Goal: Information Seeking & Learning: Check status

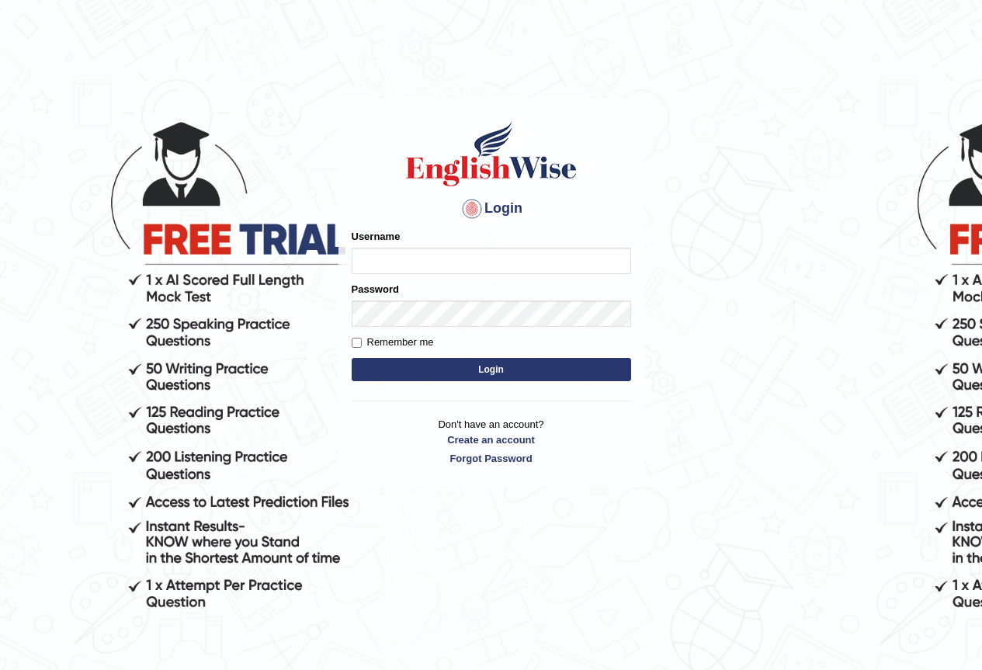
drag, startPoint x: 0, startPoint y: 0, endPoint x: 462, endPoint y: 256, distance: 528.1
click at [462, 256] on input "Username" at bounding box center [491, 261] width 279 height 26
click at [711, 224] on body "Login Please fix the following errors: Username Password Remember me Login Don'…" at bounding box center [491, 384] width 982 height 670
type input "wigner"
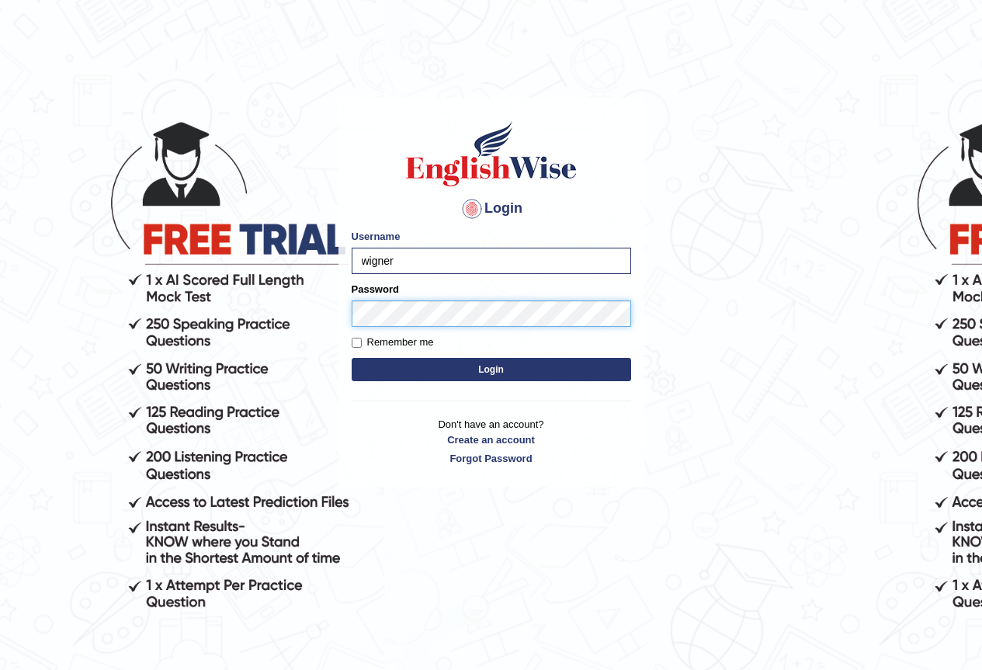
click at [352, 358] on button "Login" at bounding box center [491, 369] width 279 height 23
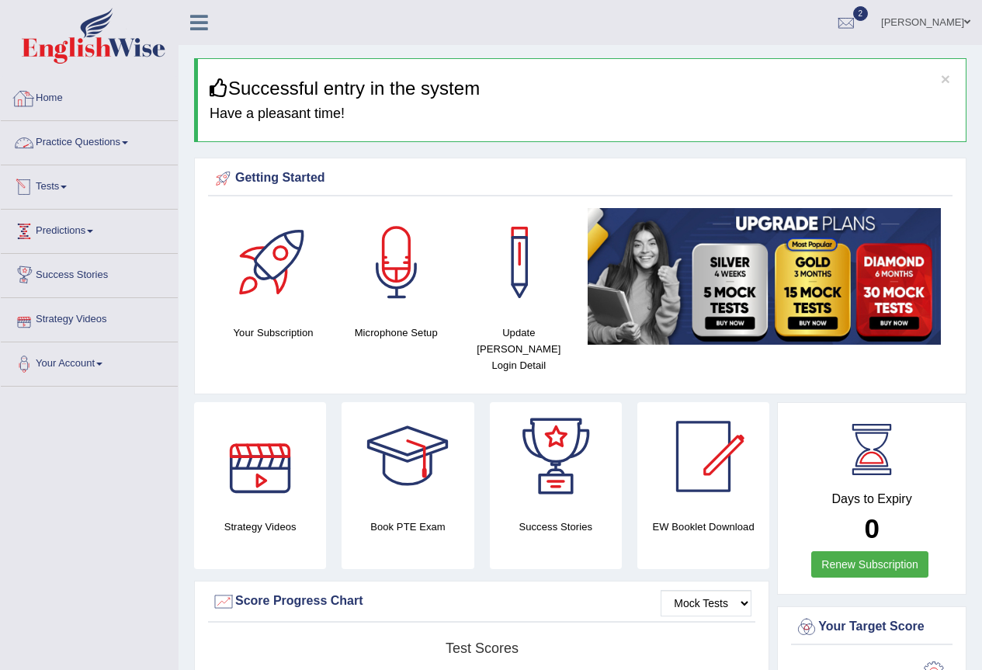
click at [57, 177] on link "Tests" at bounding box center [89, 184] width 177 height 39
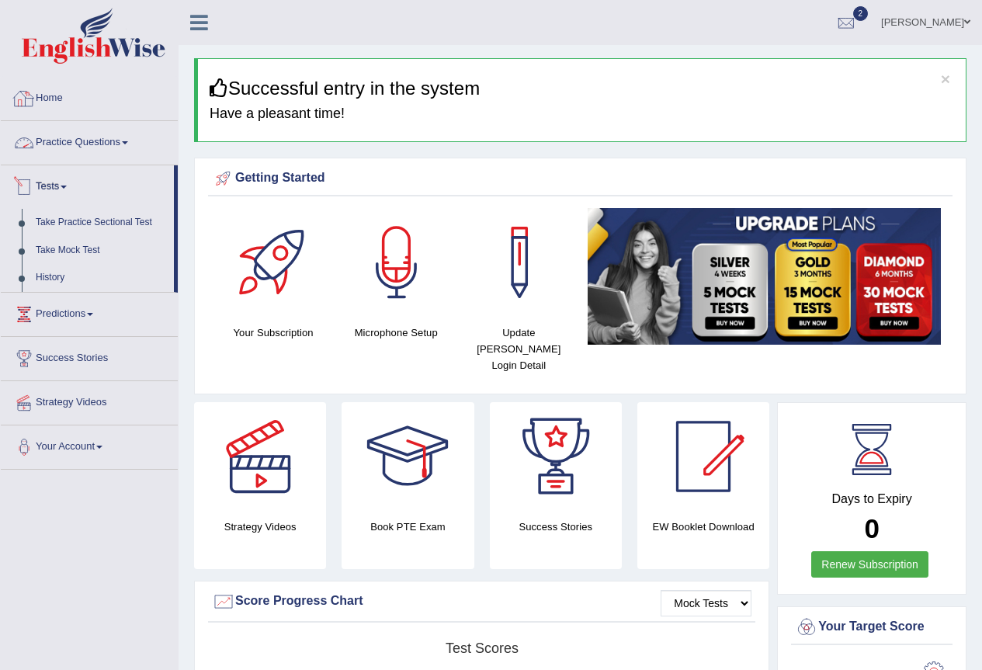
click at [55, 95] on link "Home" at bounding box center [89, 96] width 177 height 39
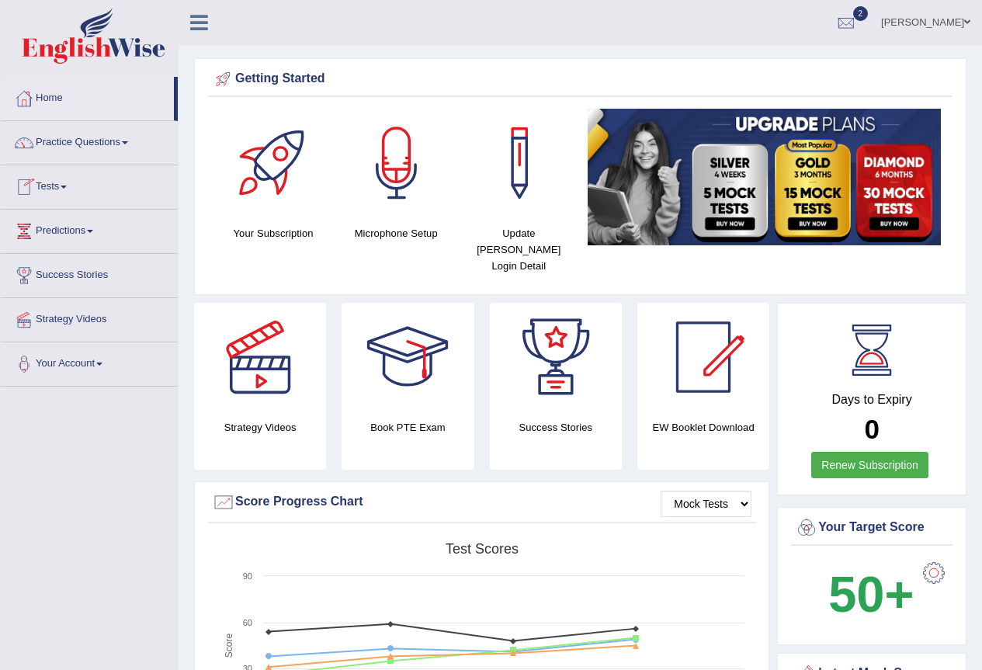
click at [63, 192] on link "Tests" at bounding box center [89, 184] width 177 height 39
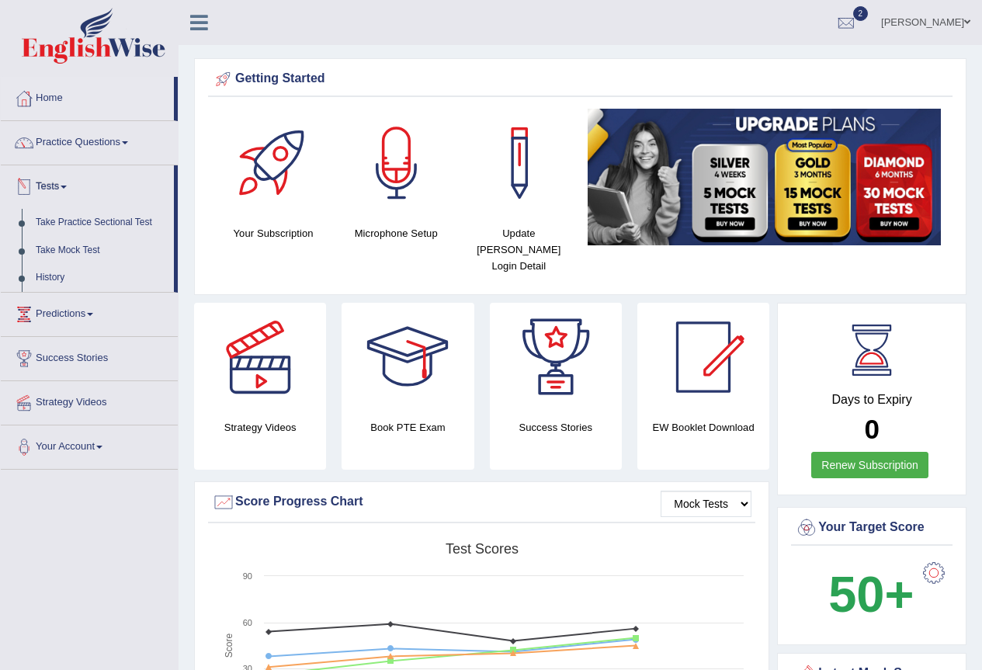
click at [126, 205] on li "Tests Take Practice Sectional Test Take Mock Test History" at bounding box center [89, 228] width 177 height 127
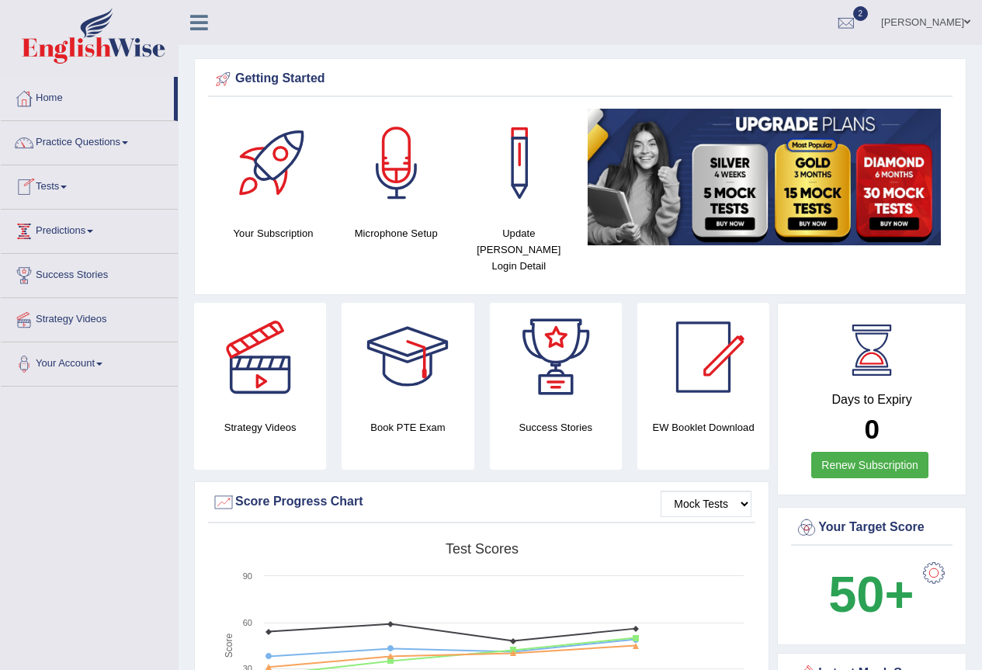
click at [125, 214] on link "Predictions" at bounding box center [89, 229] width 177 height 39
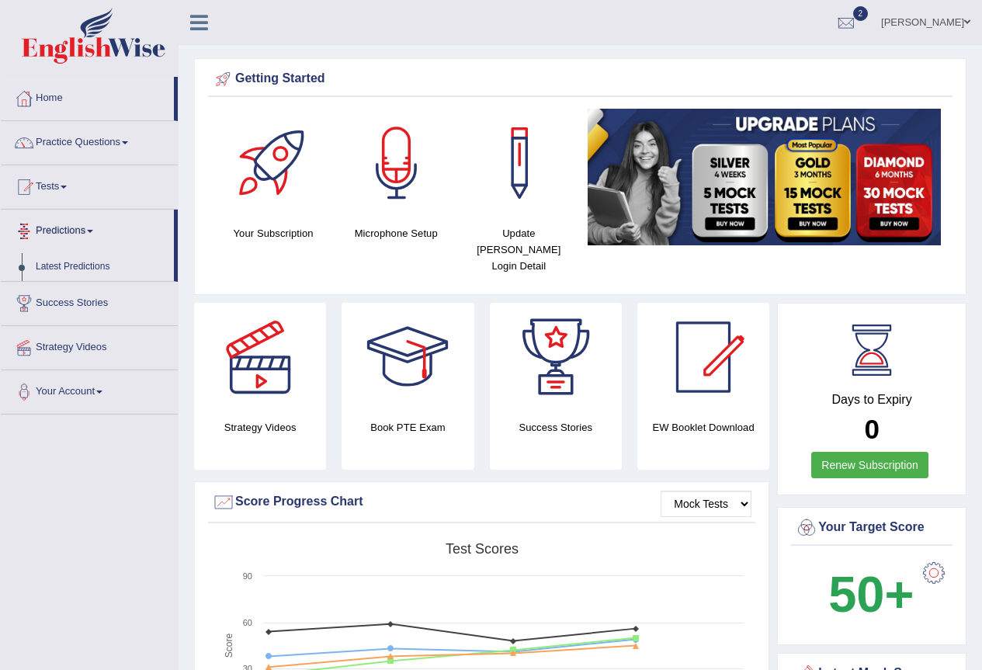
click at [46, 177] on link "Tests" at bounding box center [89, 184] width 177 height 39
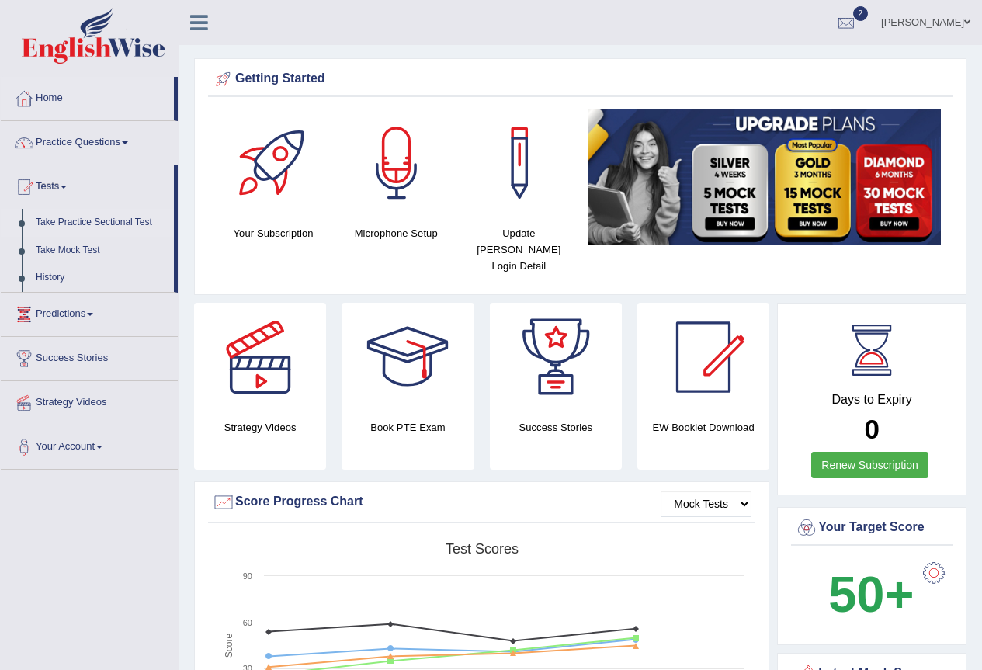
click at [117, 220] on link "Take Practice Sectional Test" at bounding box center [101, 223] width 145 height 28
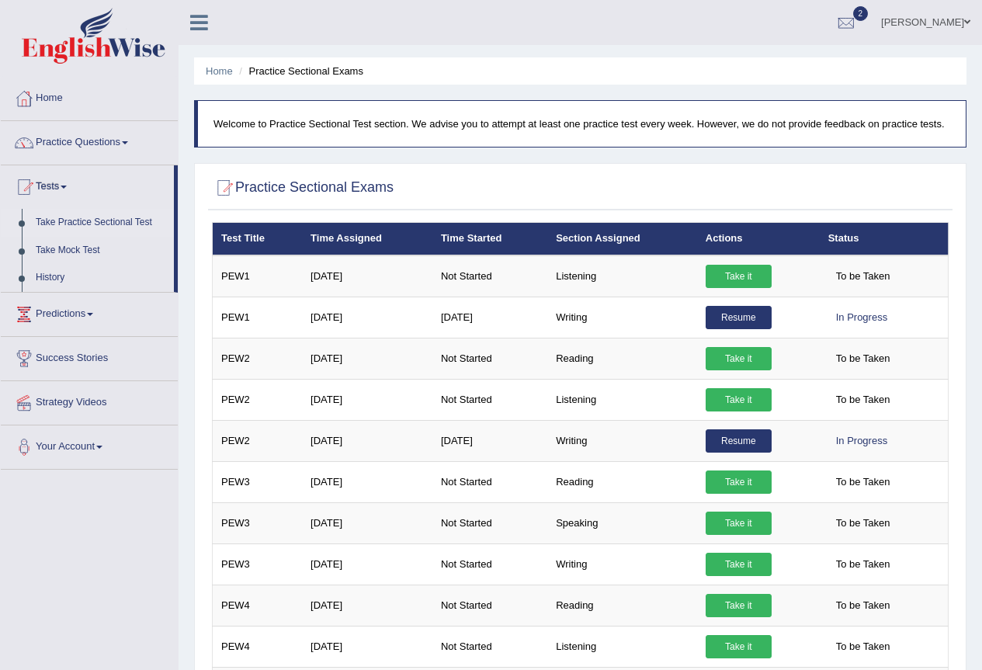
click at [38, 307] on link "Predictions" at bounding box center [89, 312] width 177 height 39
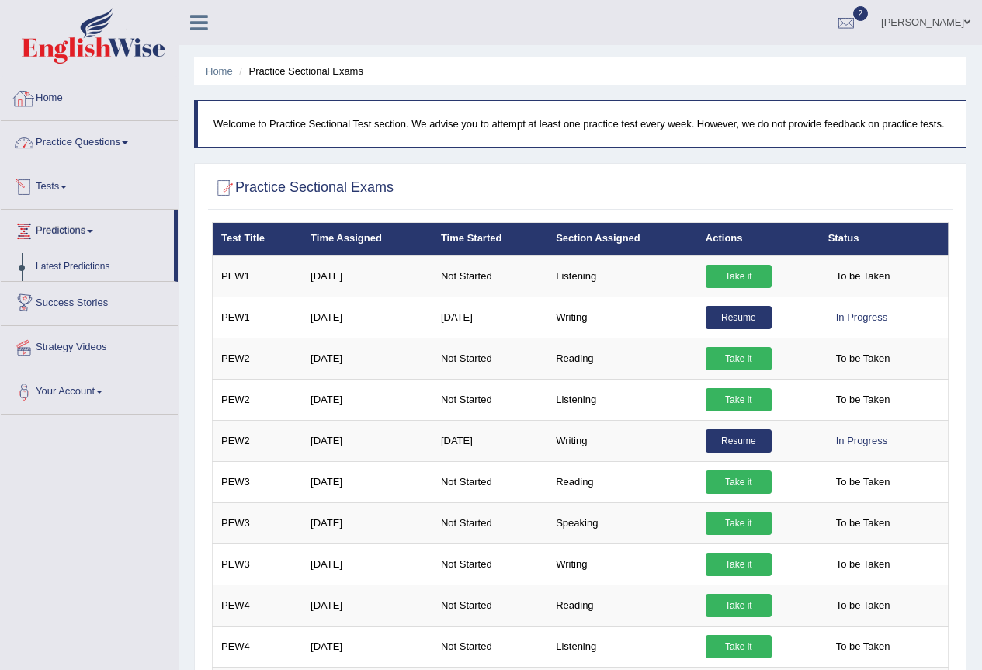
click at [95, 142] on link "Practice Questions" at bounding box center [89, 140] width 177 height 39
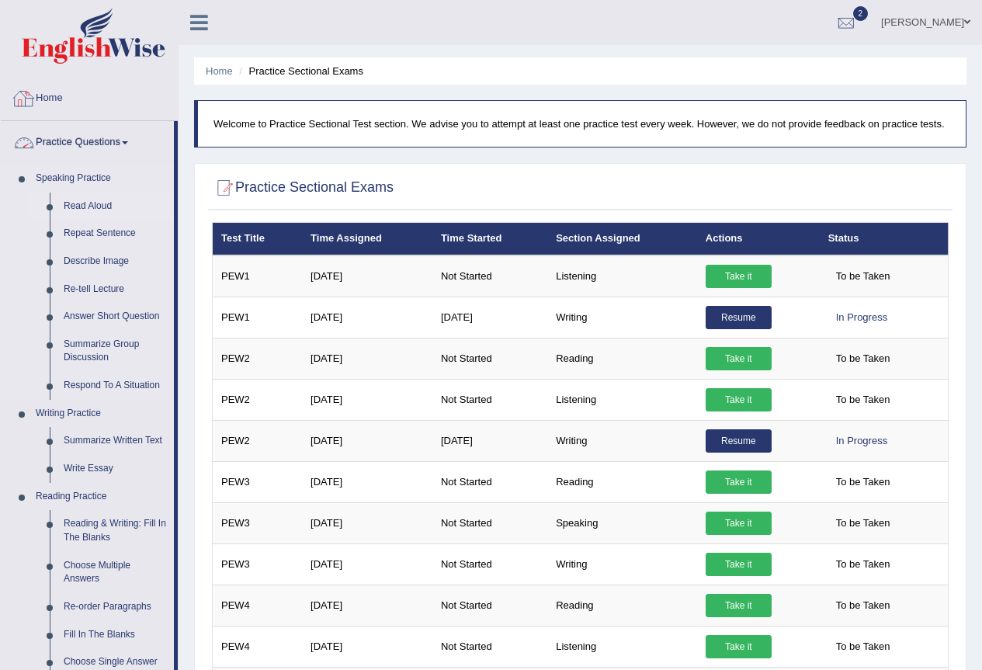
click at [92, 198] on link "Read Aloud" at bounding box center [115, 206] width 117 height 28
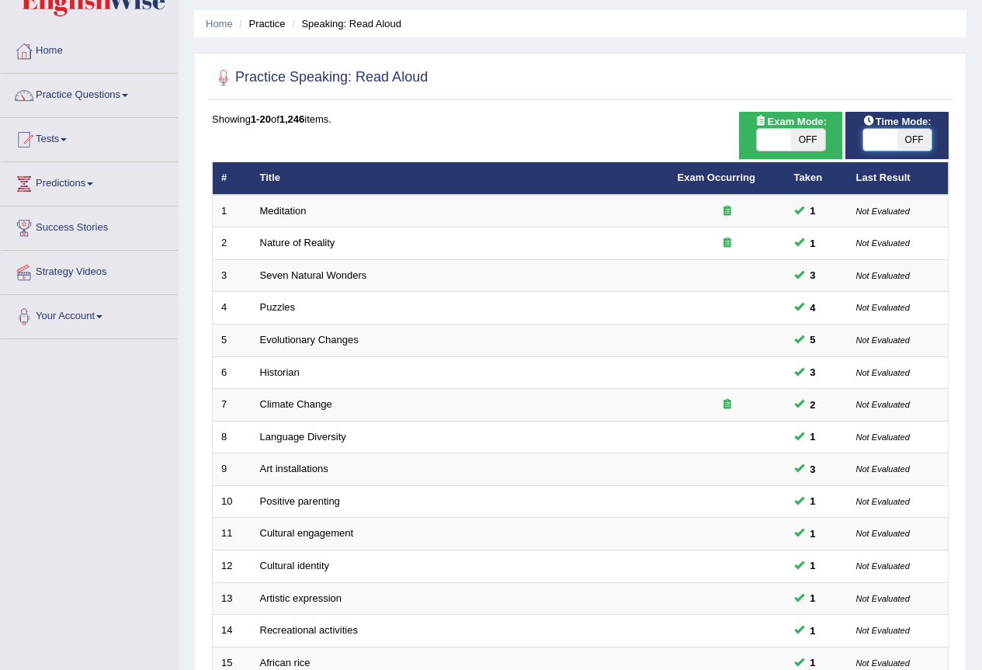
click at [874, 137] on span at bounding box center [880, 140] width 34 height 22
checkbox input "true"
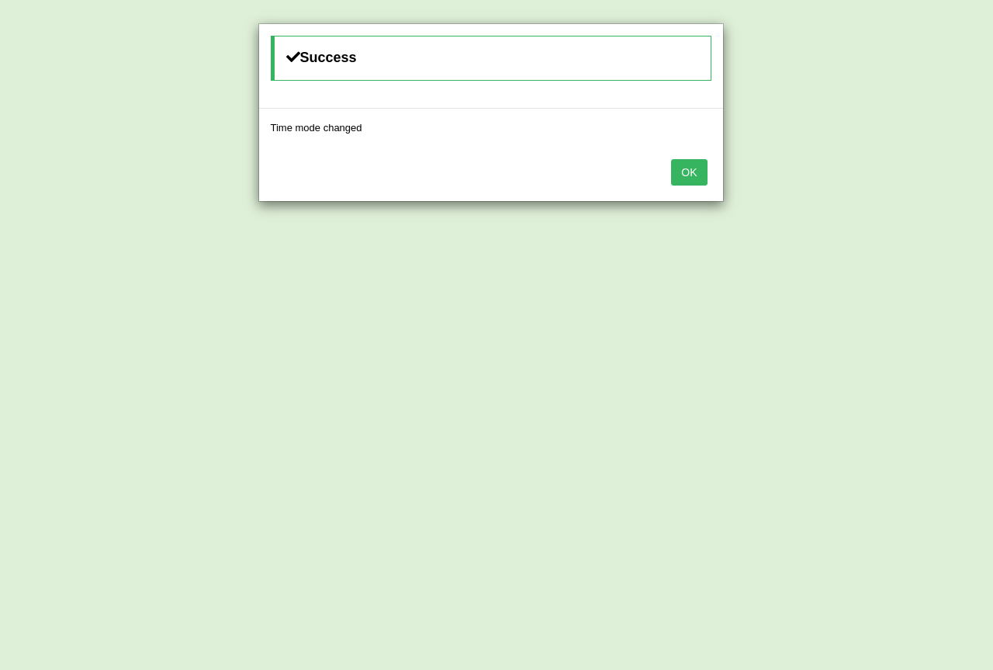
click at [709, 179] on div "OK" at bounding box center [491, 174] width 464 height 54
click at [693, 175] on button "OK" at bounding box center [689, 172] width 36 height 26
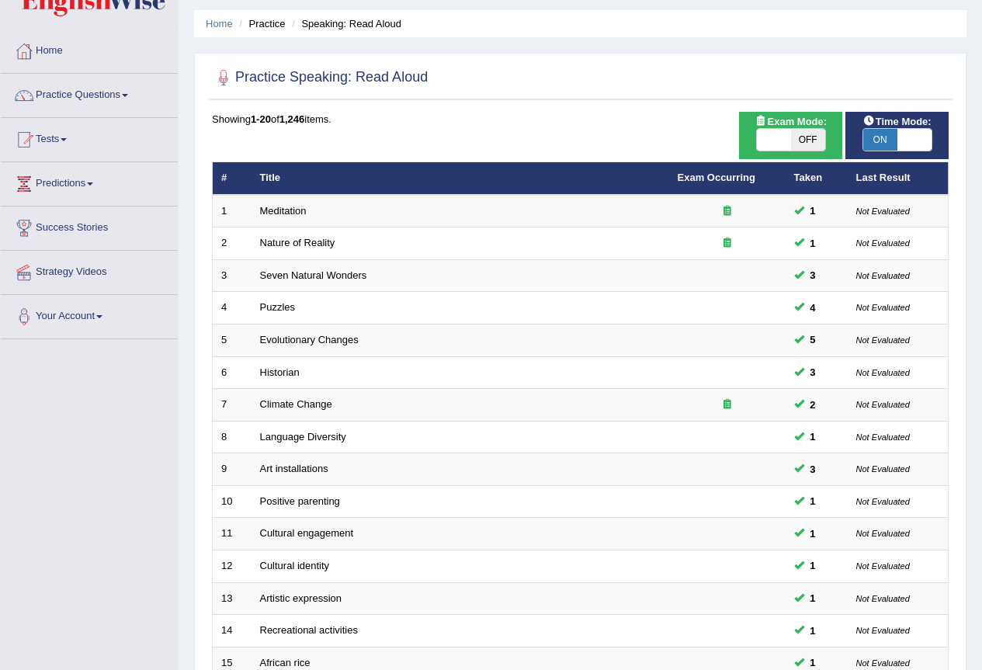
scroll to position [358, 0]
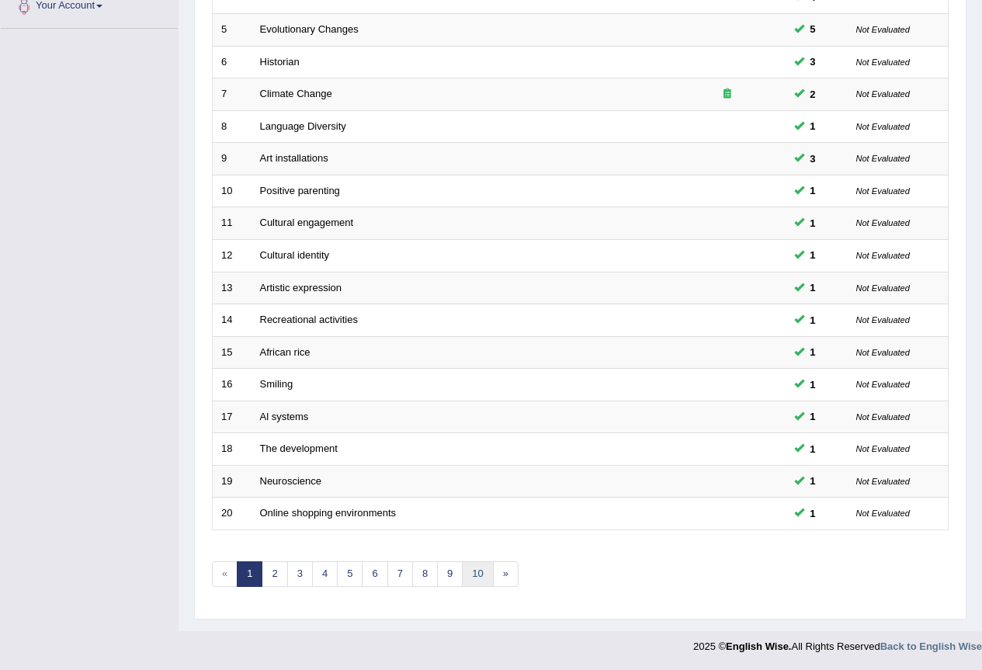
click at [479, 567] on link "10" at bounding box center [477, 574] width 31 height 26
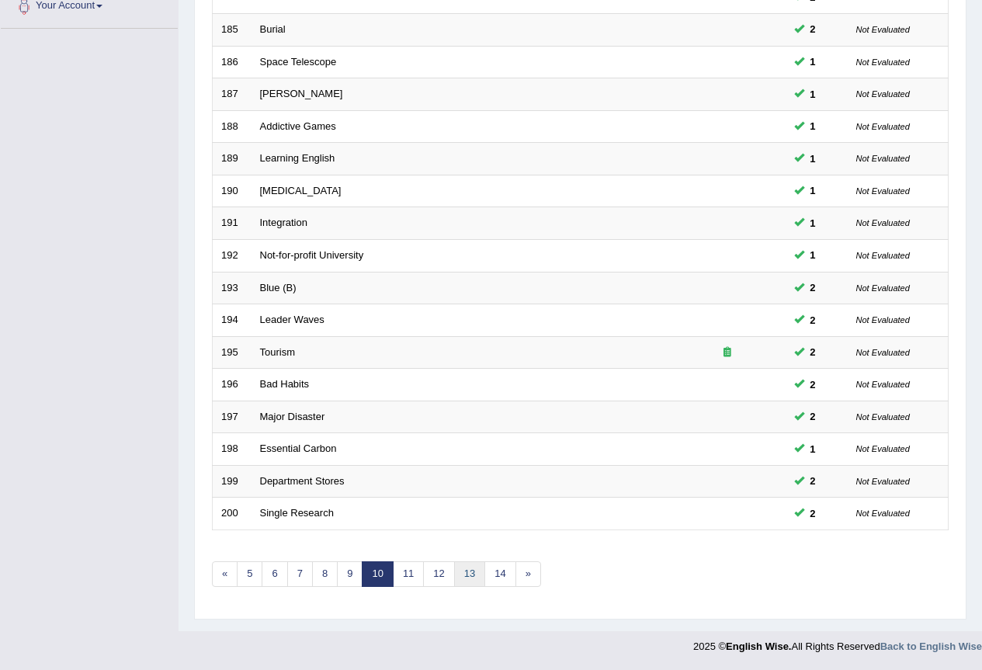
click at [478, 567] on link "13" at bounding box center [469, 574] width 31 height 26
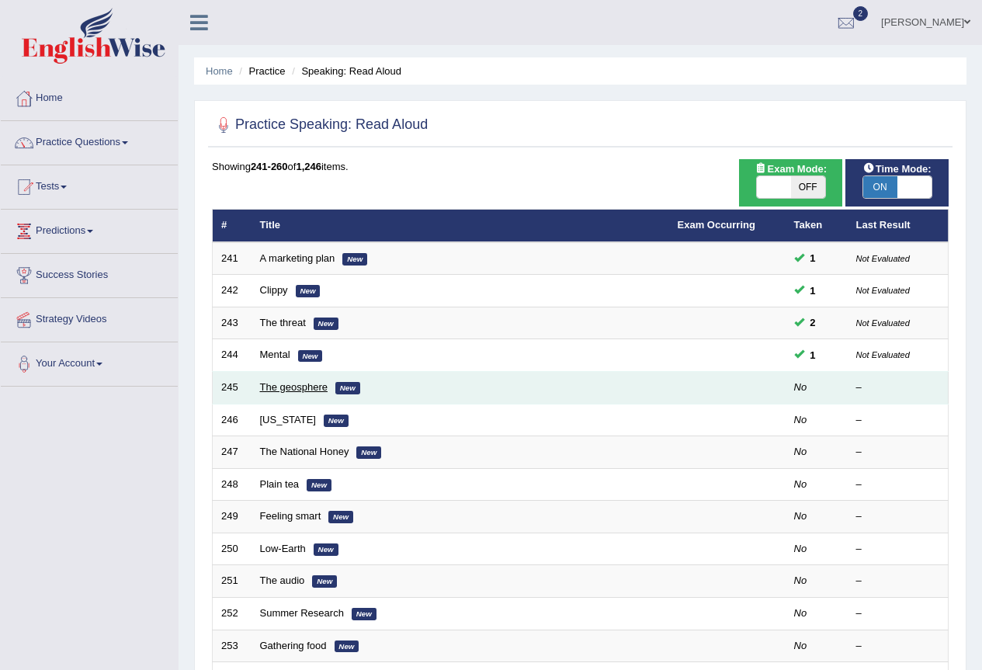
click at [290, 382] on link "The geosphere" at bounding box center [294, 387] width 68 height 12
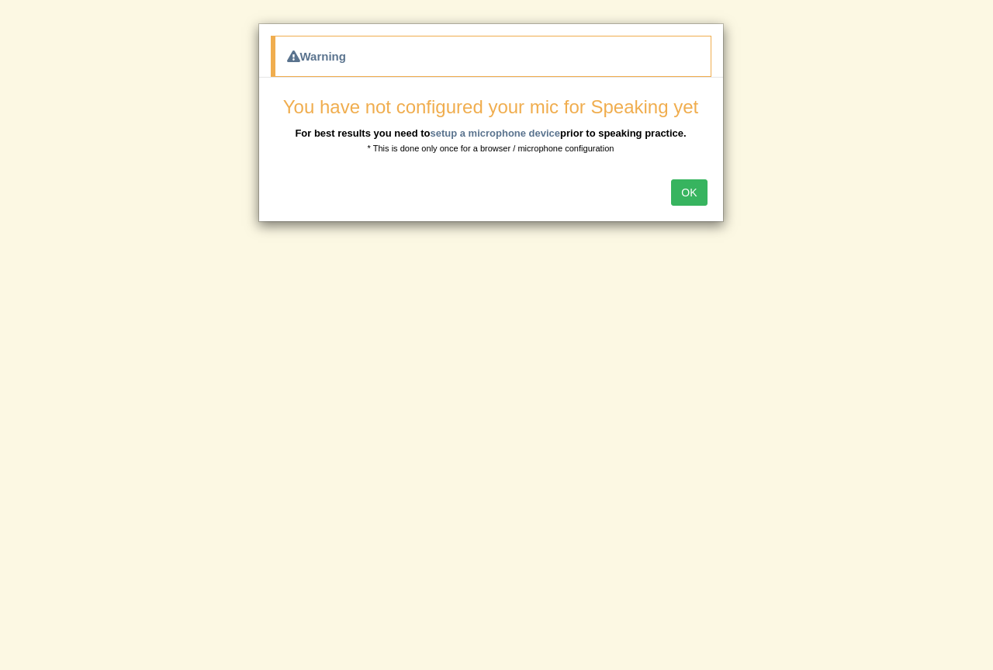
click at [693, 193] on button "OK" at bounding box center [689, 192] width 36 height 26
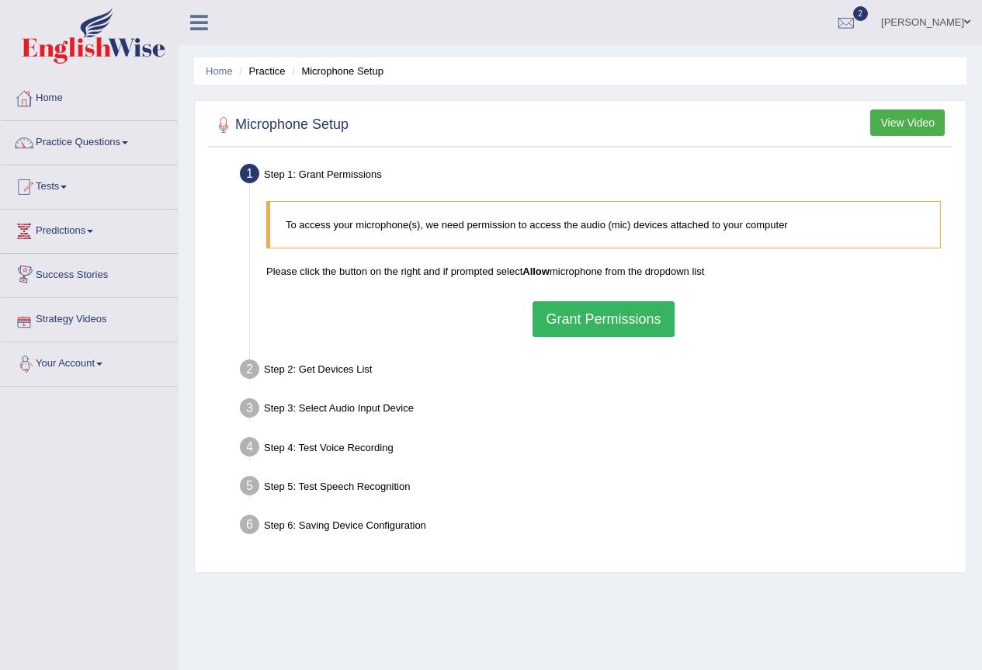
click at [563, 313] on button "Grant Permissions" at bounding box center [602, 319] width 141 height 36
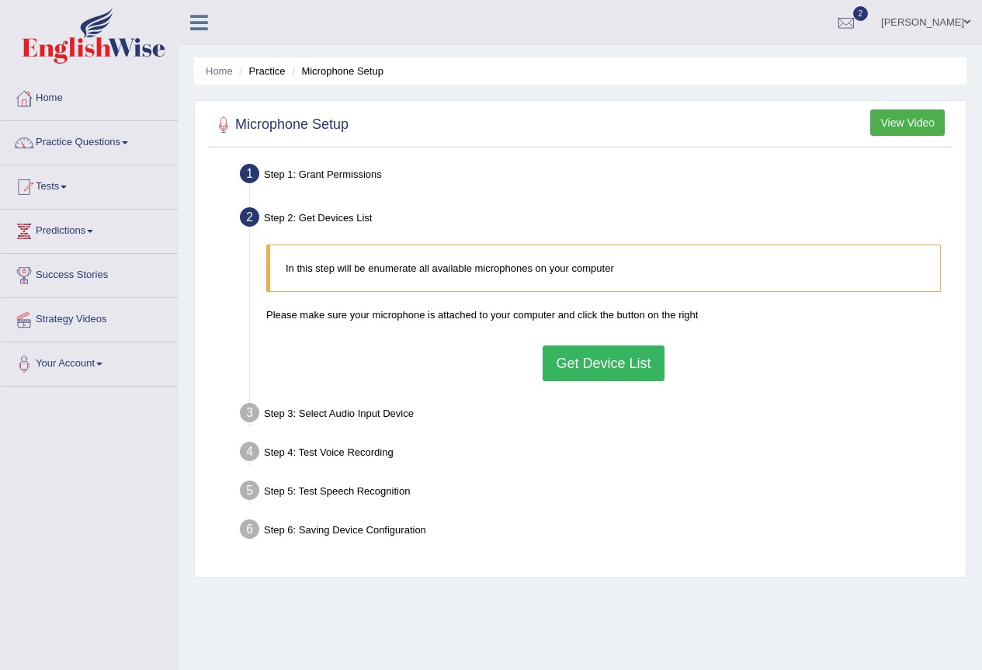
click at [612, 368] on button "Get Device List" at bounding box center [603, 363] width 121 height 36
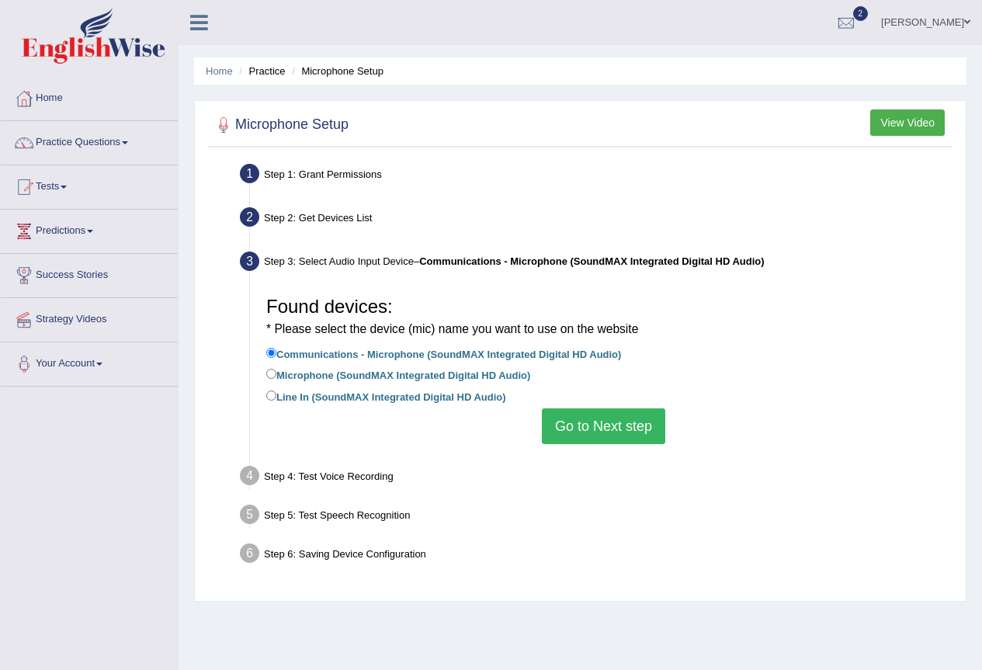
click at [593, 413] on button "Go to Next step" at bounding box center [603, 426] width 123 height 36
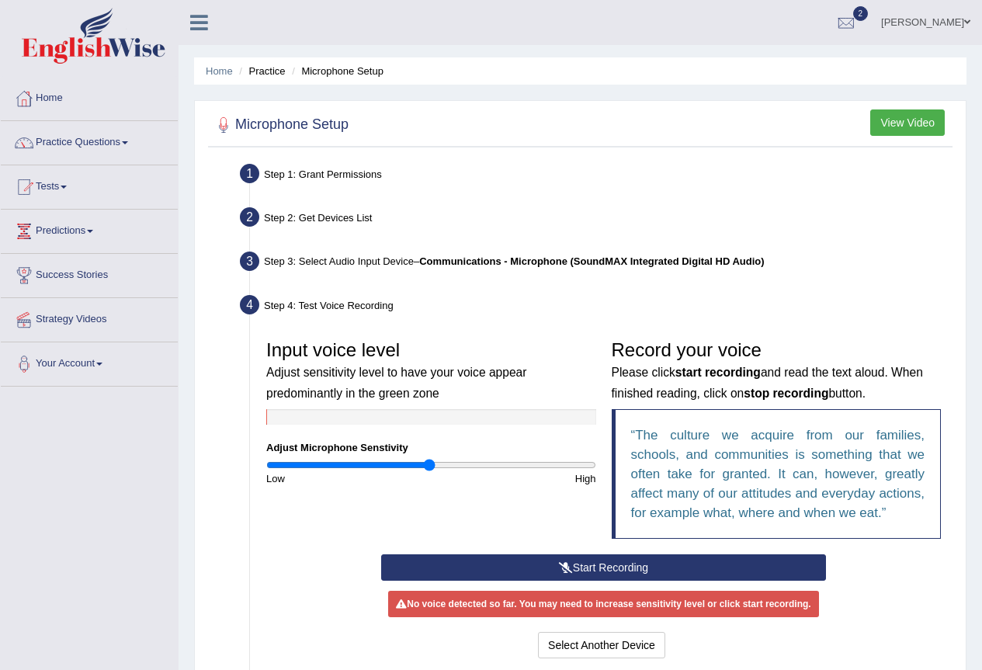
scroll to position [155, 0]
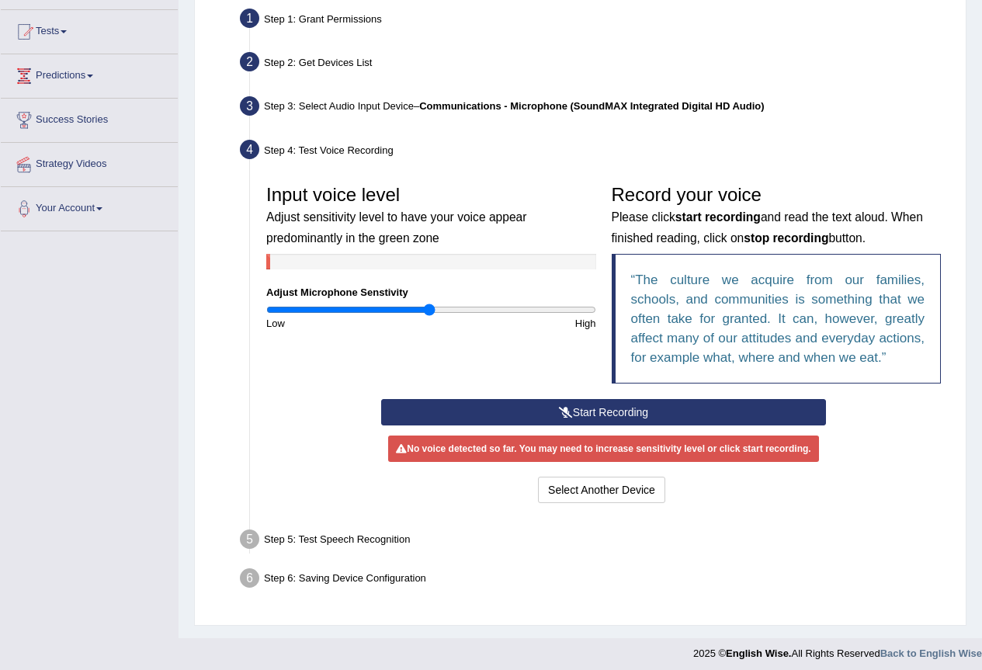
click at [593, 413] on button "Start Recording" at bounding box center [603, 412] width 445 height 26
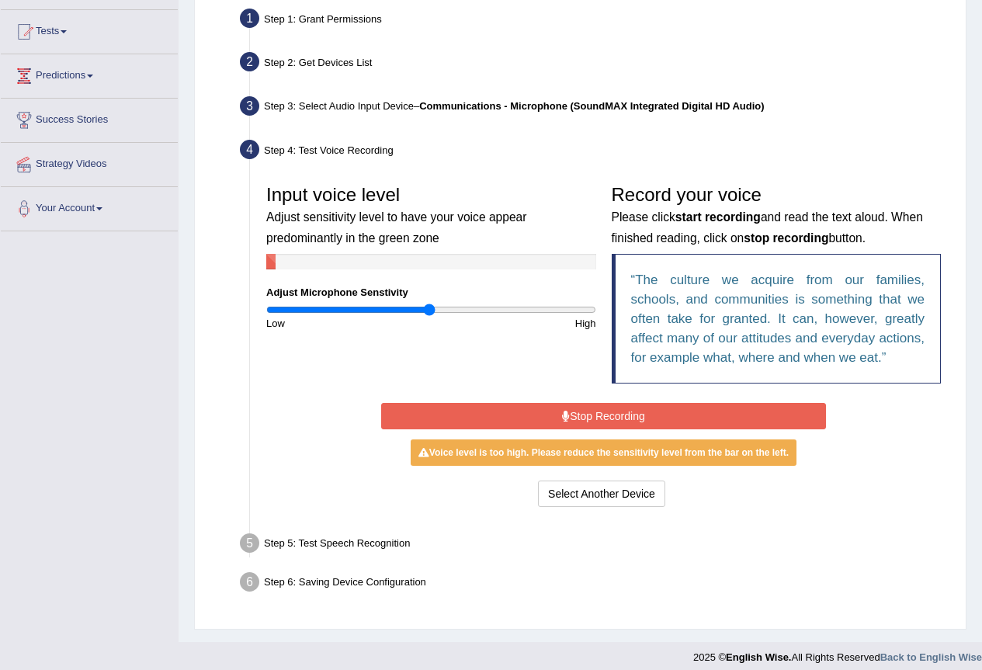
click at [593, 413] on button "Stop Recording" at bounding box center [603, 416] width 445 height 26
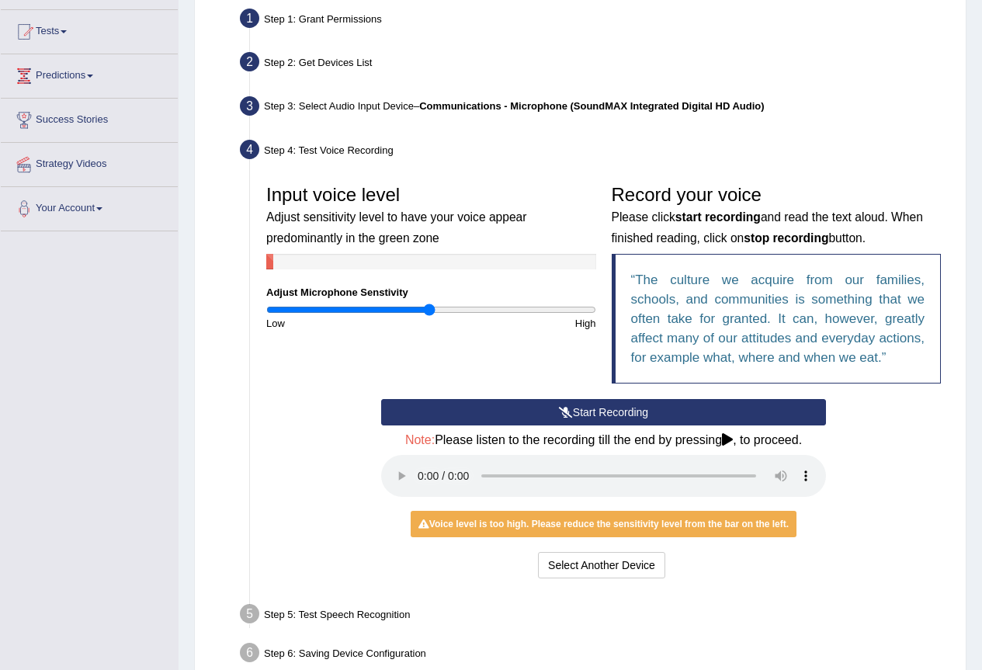
scroll to position [237, 0]
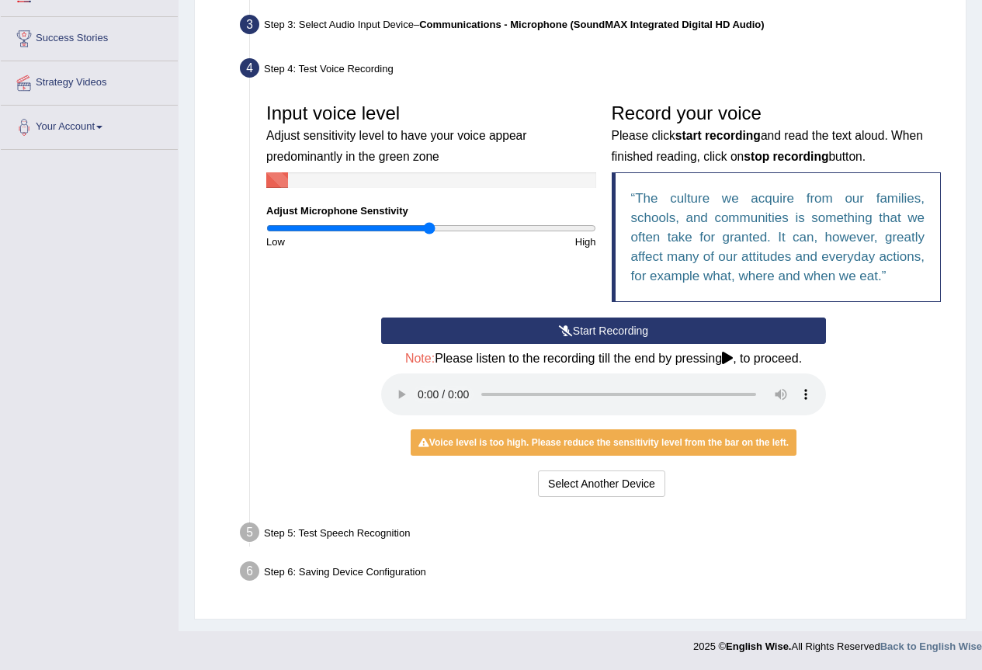
drag, startPoint x: 769, startPoint y: 533, endPoint x: 283, endPoint y: 335, distance: 524.6
click at [283, 335] on div "Start Recording Stop Recording Note: Please listen to the recording till the en…" at bounding box center [603, 408] width 690 height 183
click at [554, 330] on button "Start Recording" at bounding box center [603, 330] width 445 height 26
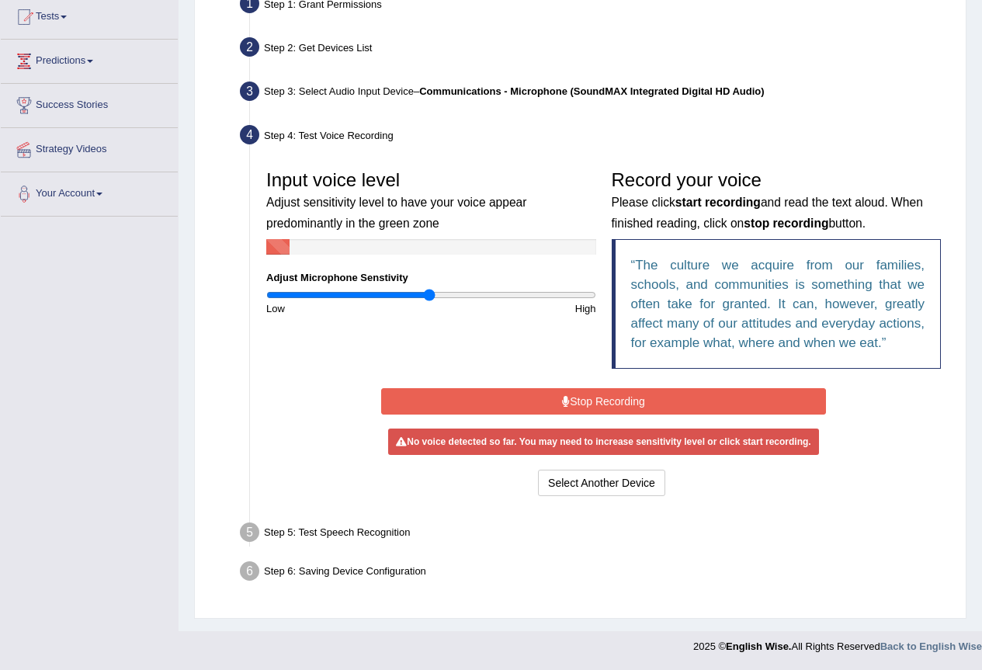
scroll to position [166, 0]
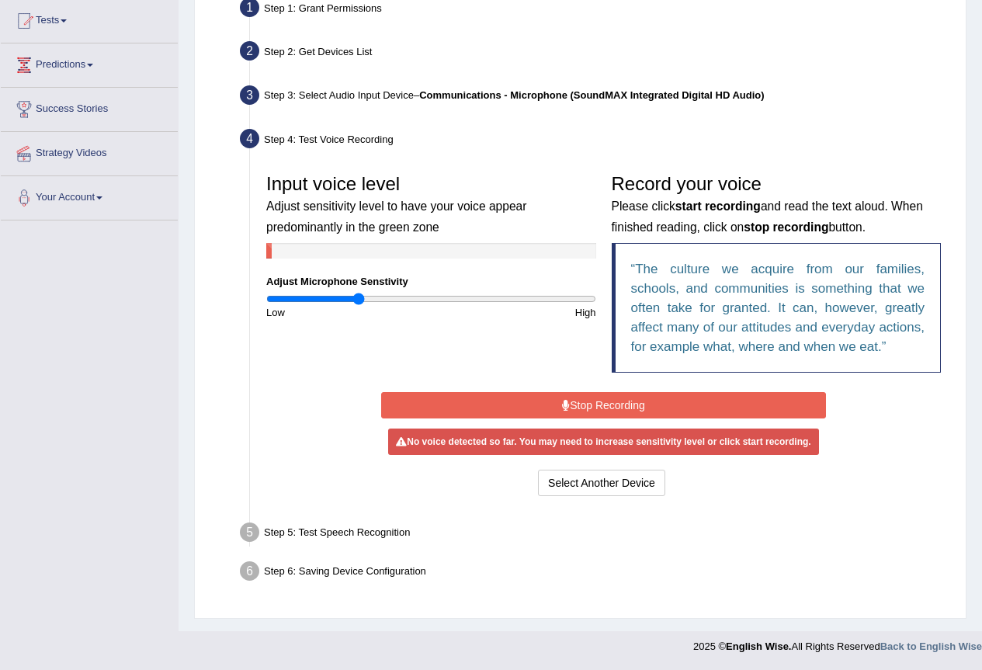
click at [358, 293] on input "range" at bounding box center [431, 299] width 330 height 12
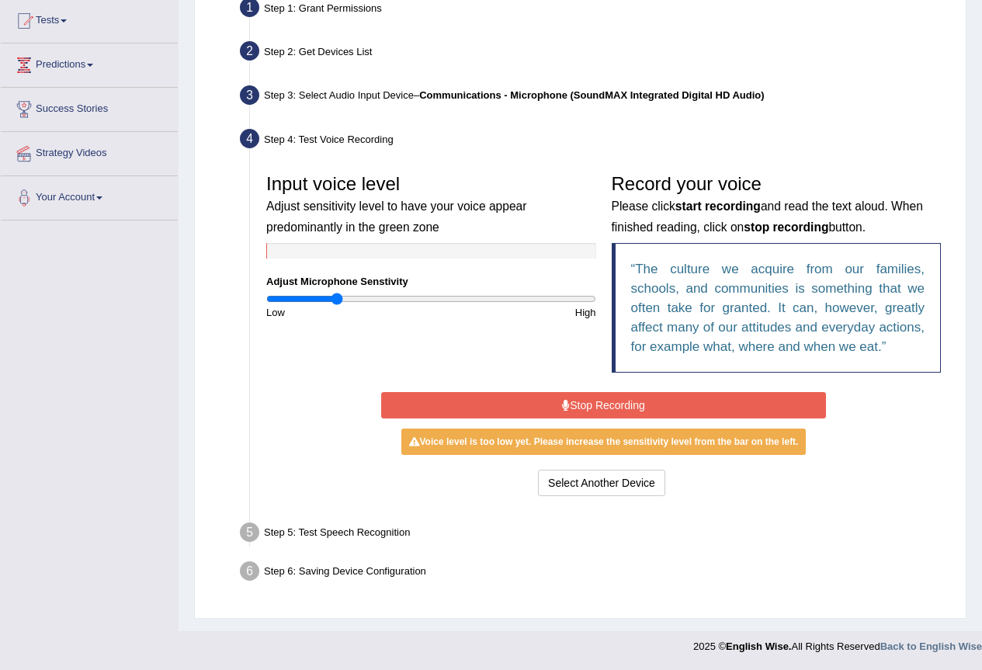
click at [337, 301] on input "range" at bounding box center [431, 299] width 330 height 12
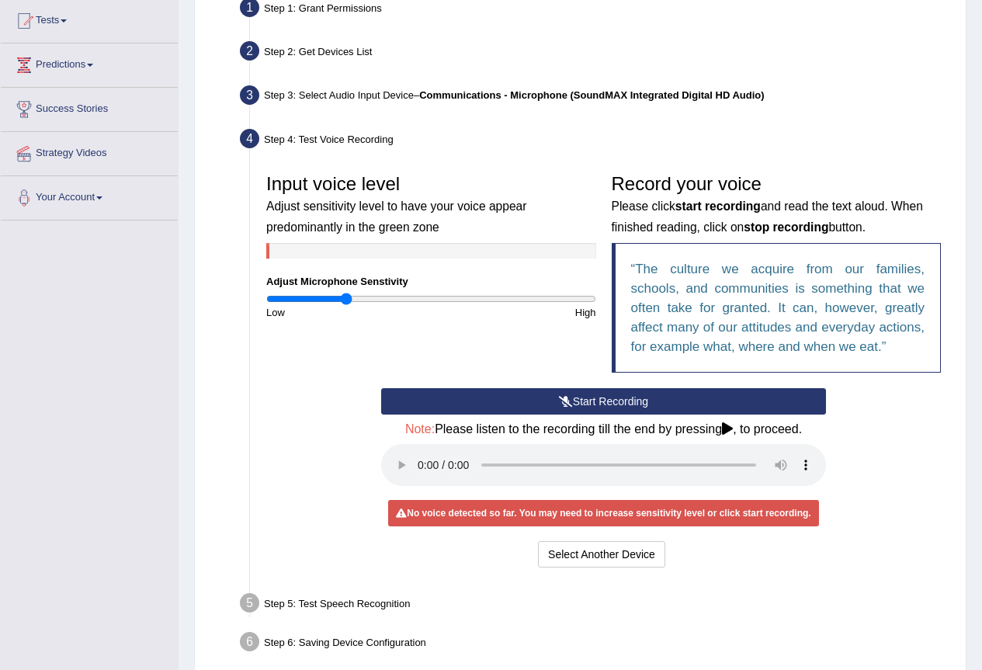
click at [345, 296] on input "range" at bounding box center [431, 299] width 330 height 12
type input "0.56"
click at [360, 296] on input "range" at bounding box center [431, 299] width 330 height 12
click at [38, 29] on link "Tests" at bounding box center [89, 18] width 177 height 39
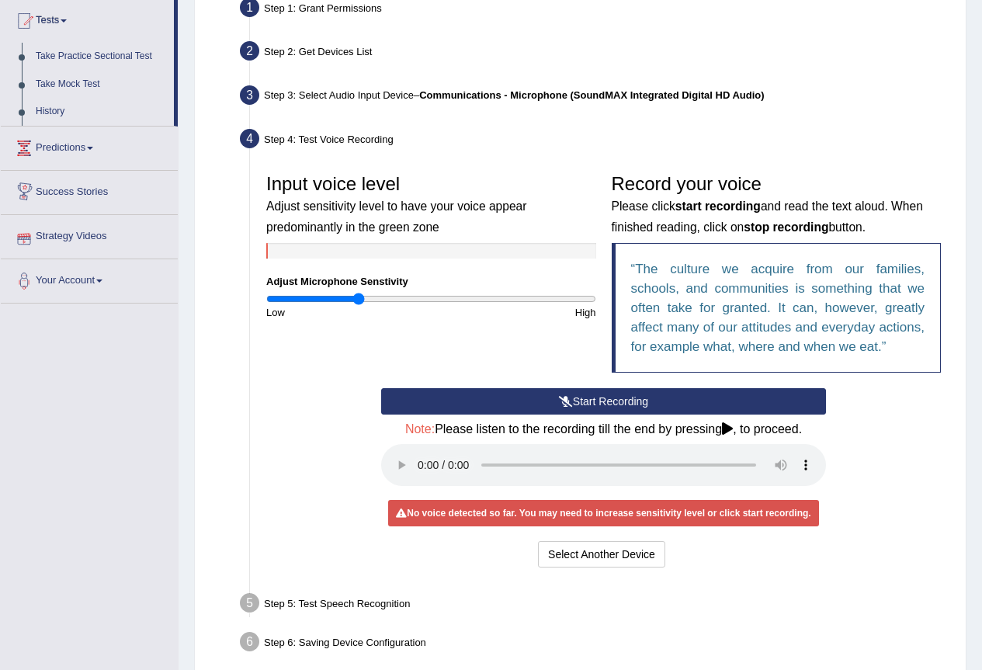
scroll to position [237, 0]
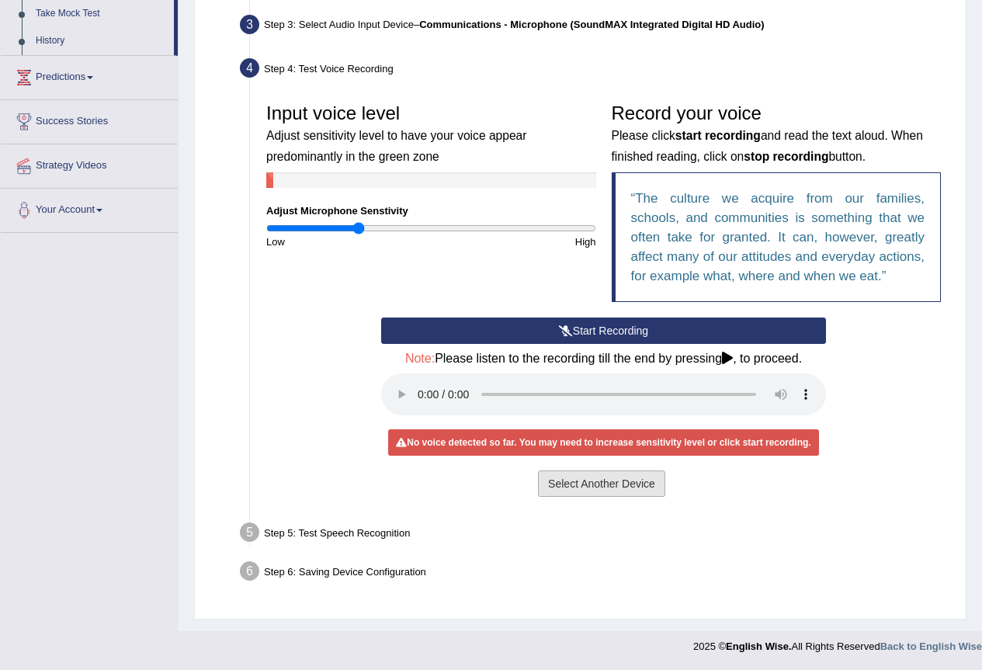
click at [607, 483] on button "Select Another Device" at bounding box center [601, 483] width 127 height 26
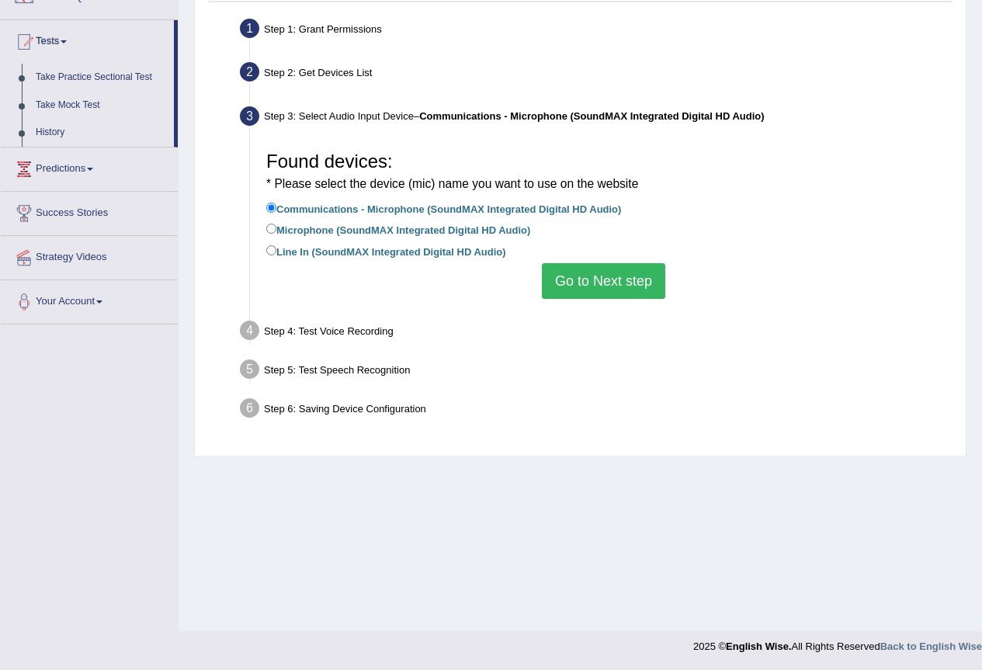
click at [580, 276] on button "Go to Next step" at bounding box center [603, 281] width 123 height 36
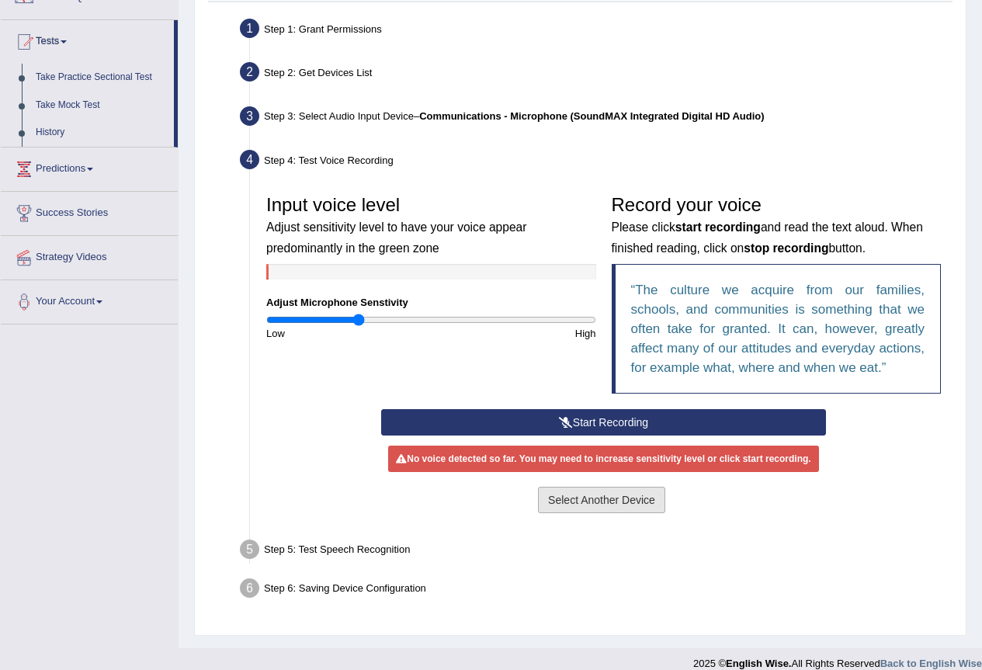
click at [602, 506] on button "Select Another Device" at bounding box center [601, 500] width 127 height 26
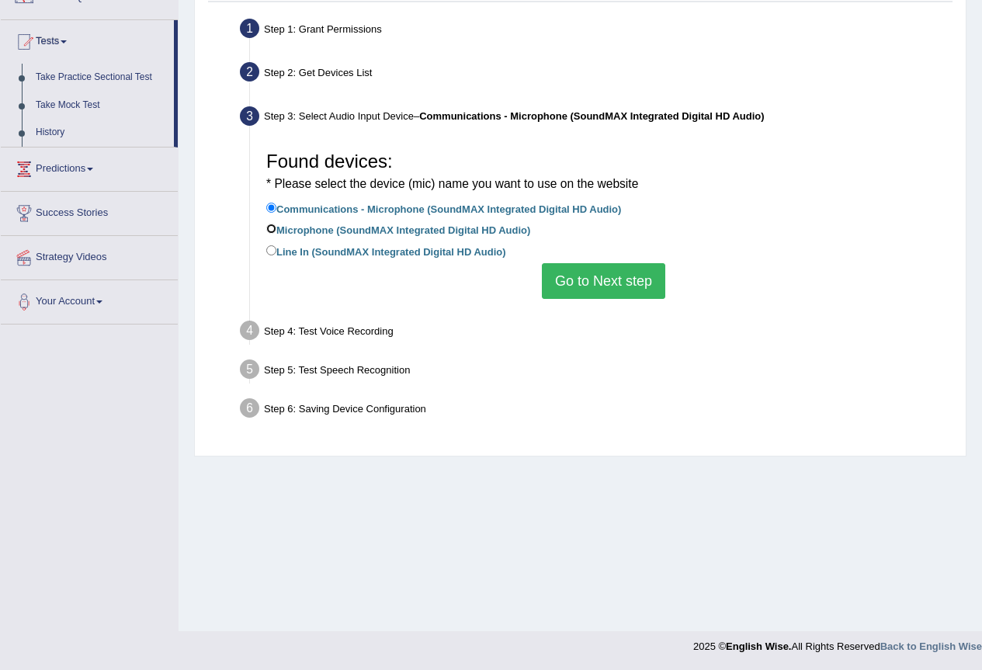
click at [275, 231] on input "Microphone (SoundMAX Integrated Digital HD Audio)" at bounding box center [271, 229] width 10 height 10
radio input "true"
click at [624, 283] on button "Go to Next step" at bounding box center [603, 281] width 123 height 36
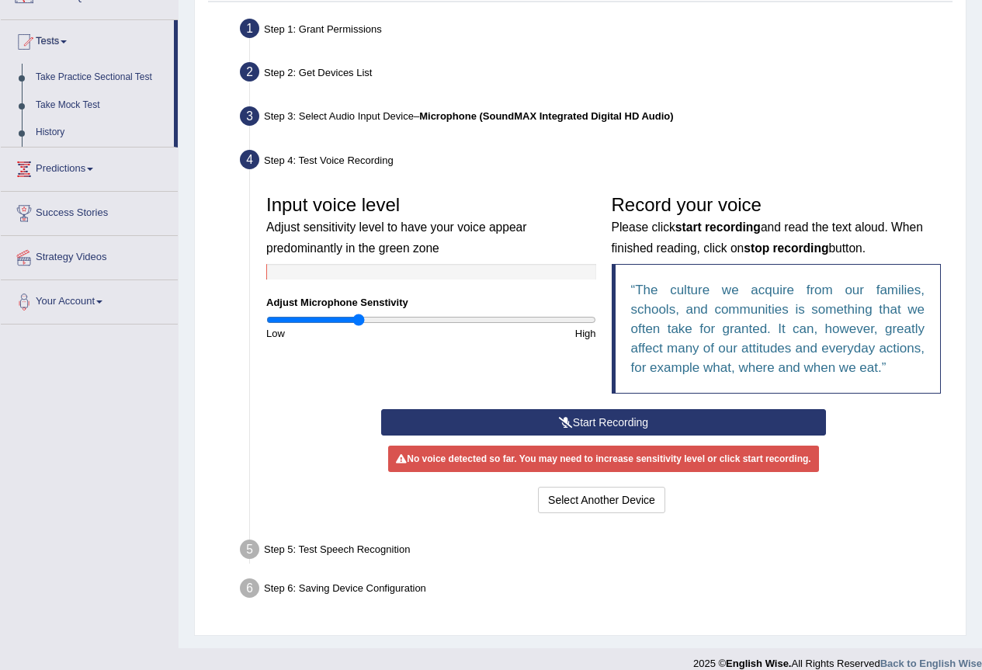
click at [561, 429] on button "Start Recording" at bounding box center [603, 422] width 445 height 26
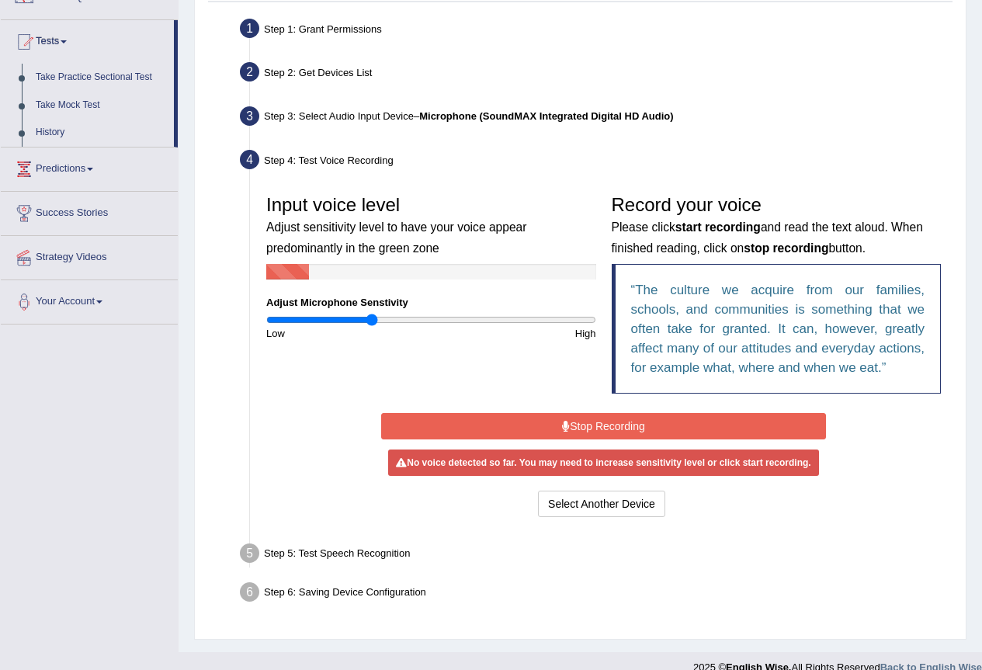
click at [373, 317] on input "range" at bounding box center [431, 320] width 330 height 12
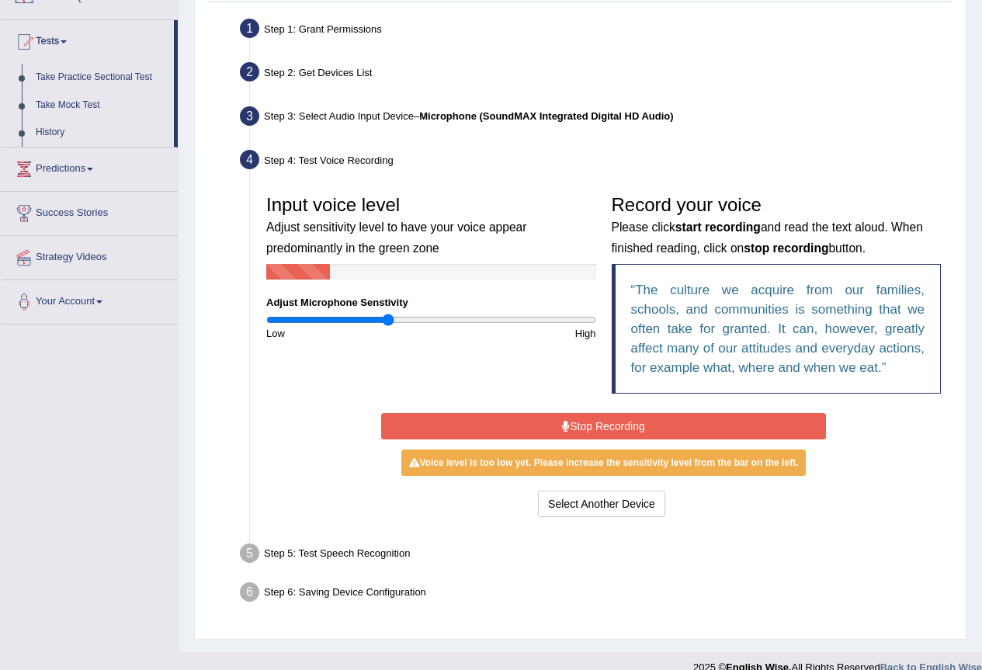
click at [389, 318] on input "range" at bounding box center [431, 320] width 330 height 12
click at [403, 318] on input "range" at bounding box center [431, 320] width 330 height 12
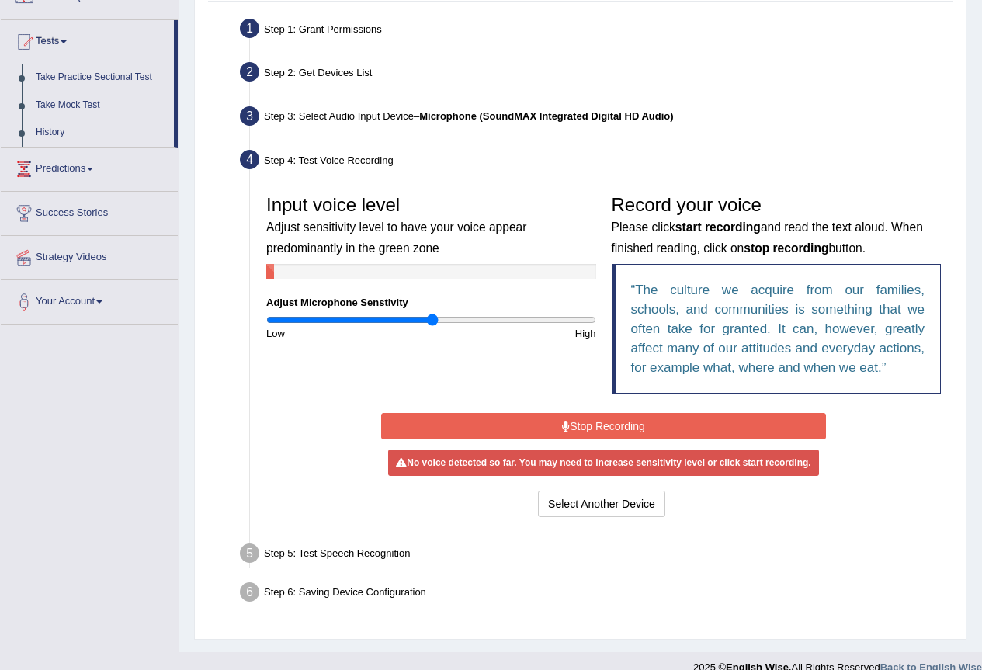
click at [432, 323] on input "range" at bounding box center [431, 320] width 330 height 12
type input "1.12"
click at [448, 319] on input "range" at bounding box center [431, 320] width 330 height 12
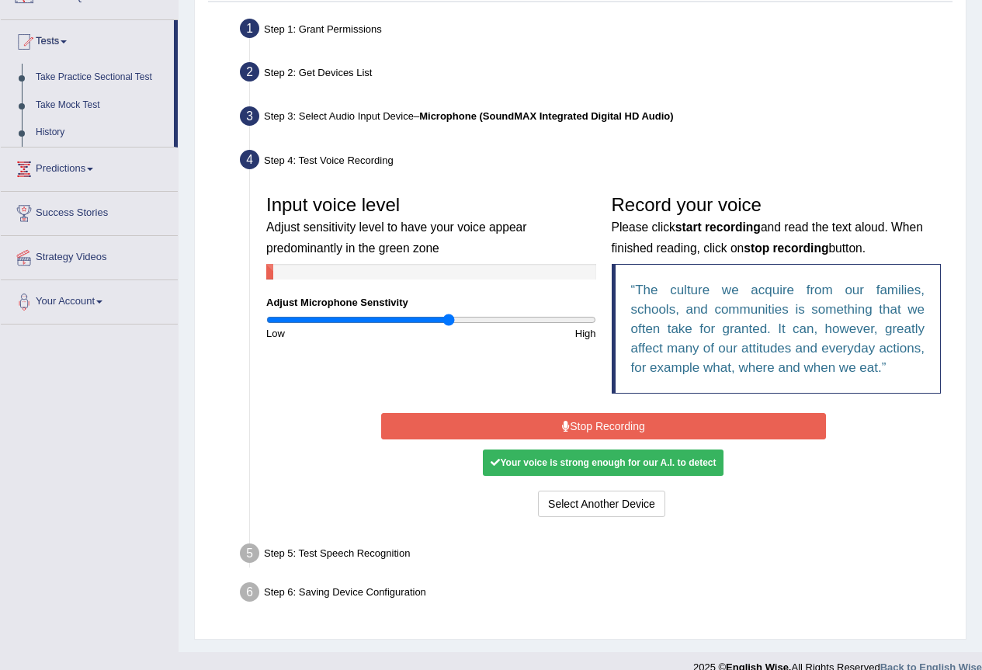
click at [601, 428] on button "Stop Recording" at bounding box center [603, 426] width 445 height 26
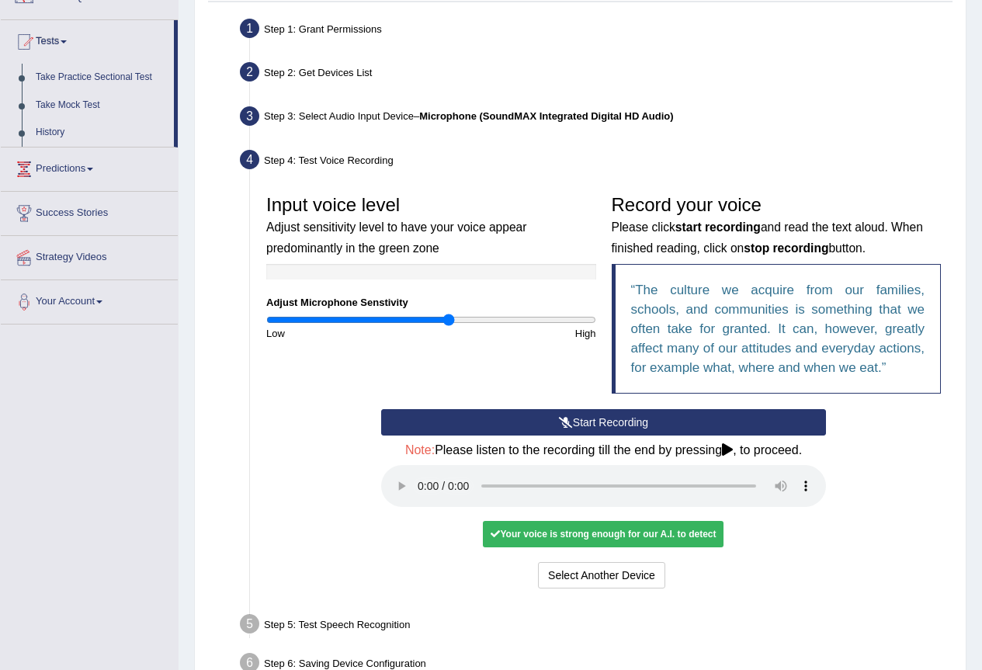
scroll to position [237, 0]
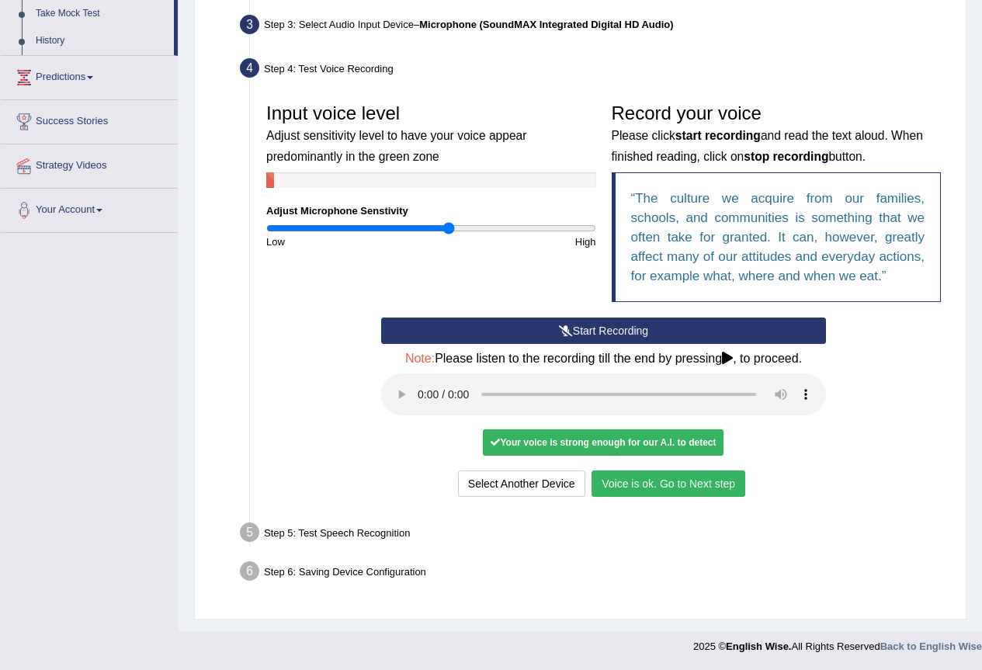
click at [685, 479] on button "Voice is ok. Go to Next step" at bounding box center [668, 483] width 154 height 26
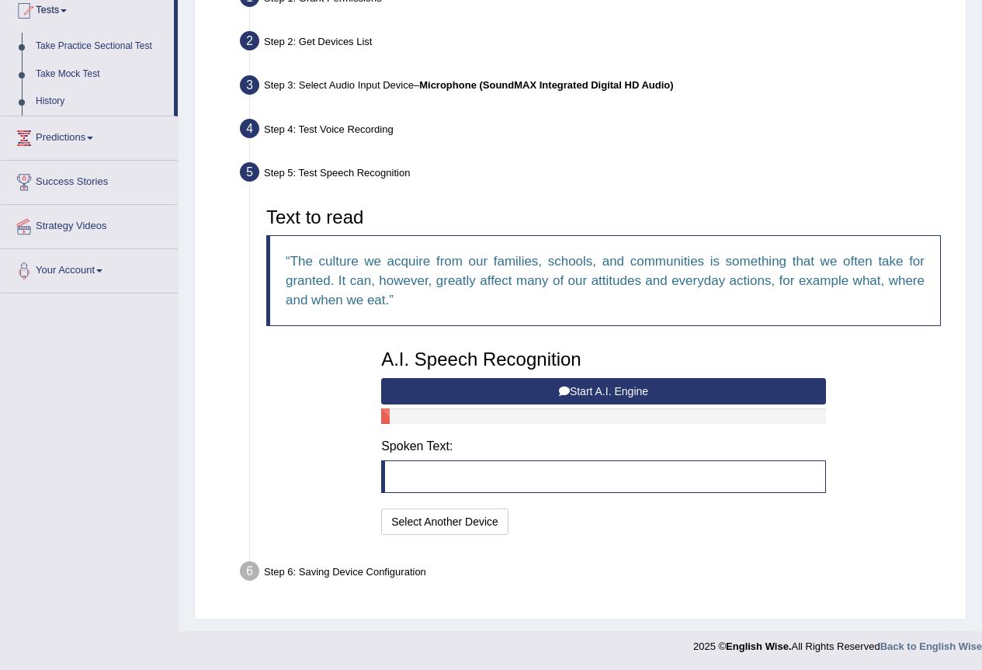
scroll to position [176, 0]
click at [606, 390] on button "Start A.I. Engine" at bounding box center [603, 391] width 445 height 26
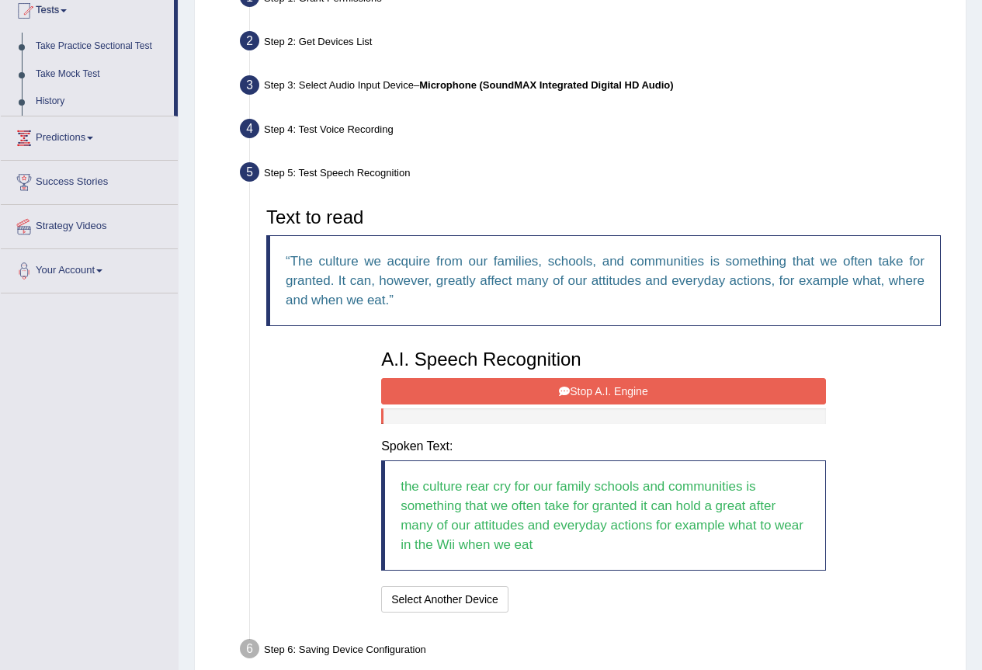
scroll to position [254, 0]
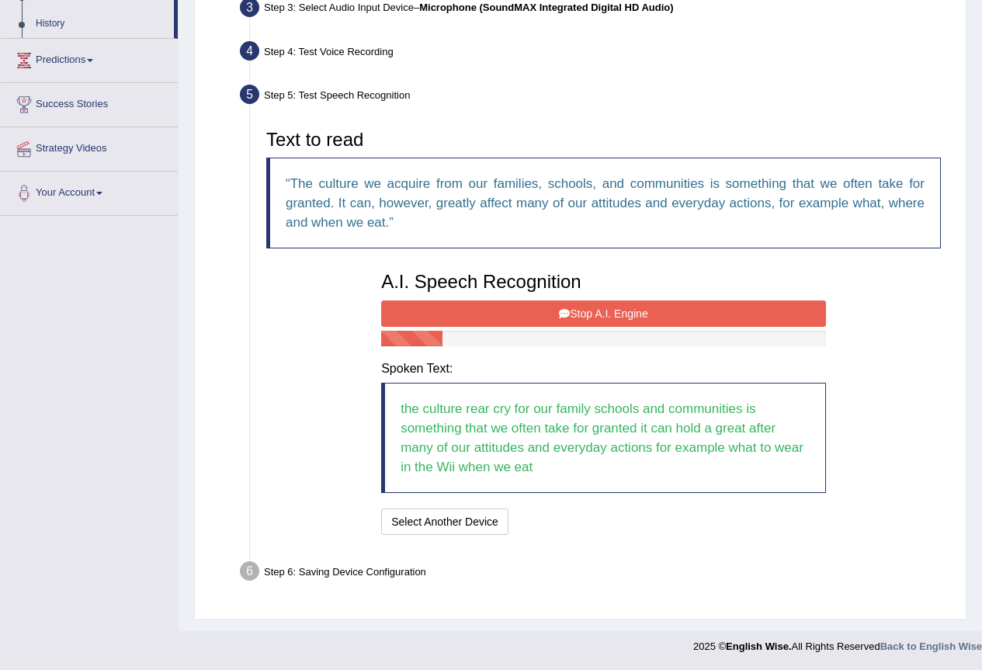
click at [647, 307] on button "Stop A.I. Engine" at bounding box center [603, 313] width 445 height 26
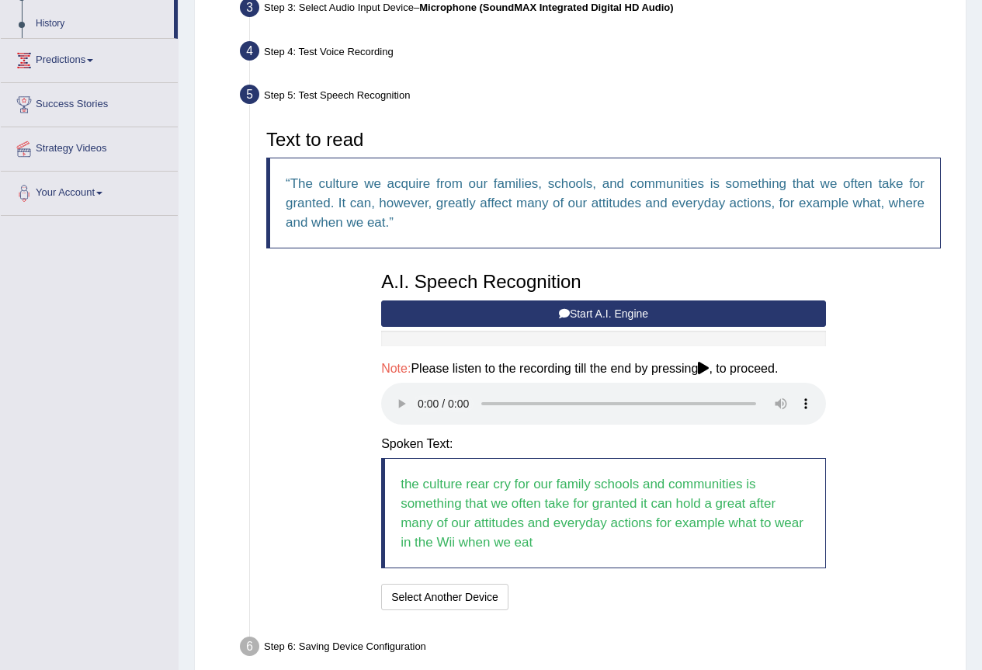
scroll to position [329, 0]
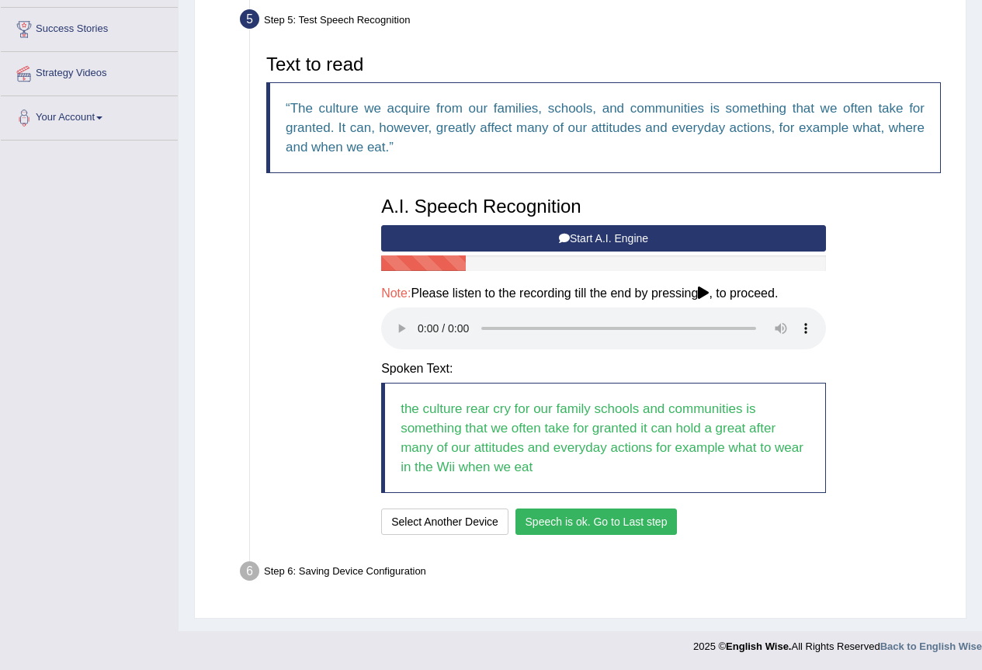
click at [631, 523] on button "Speech is ok. Go to Last step" at bounding box center [596, 521] width 162 height 26
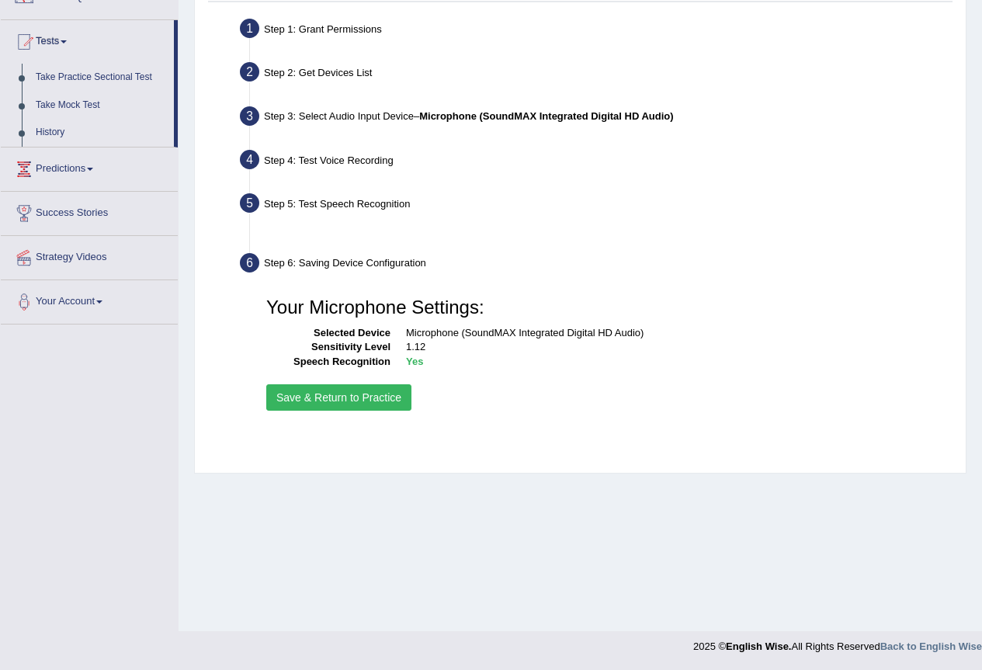
scroll to position [145, 0]
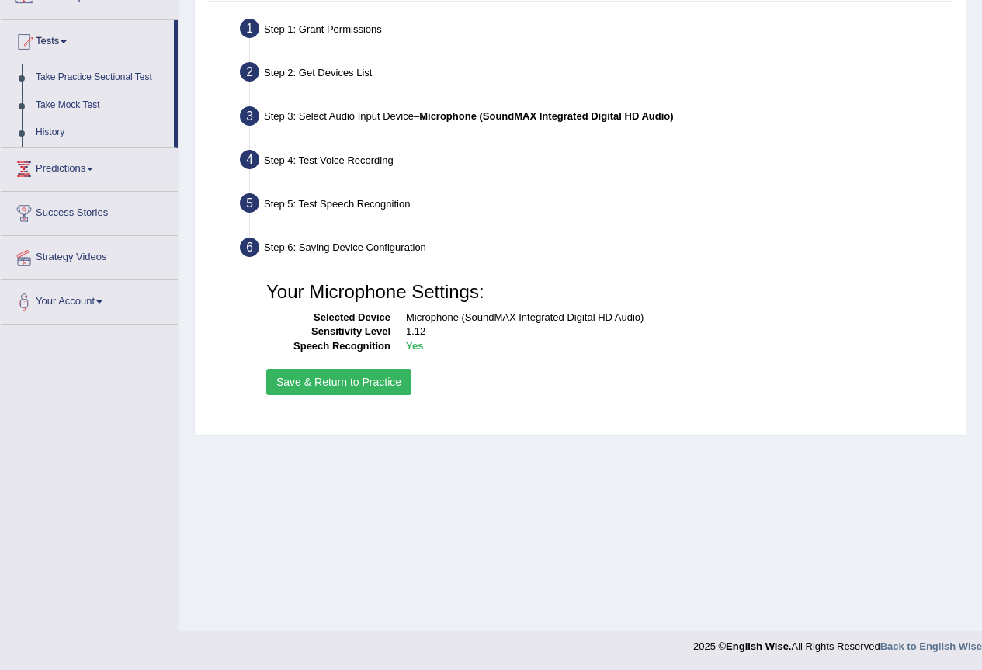
click at [307, 383] on button "Save & Return to Practice" at bounding box center [338, 382] width 145 height 26
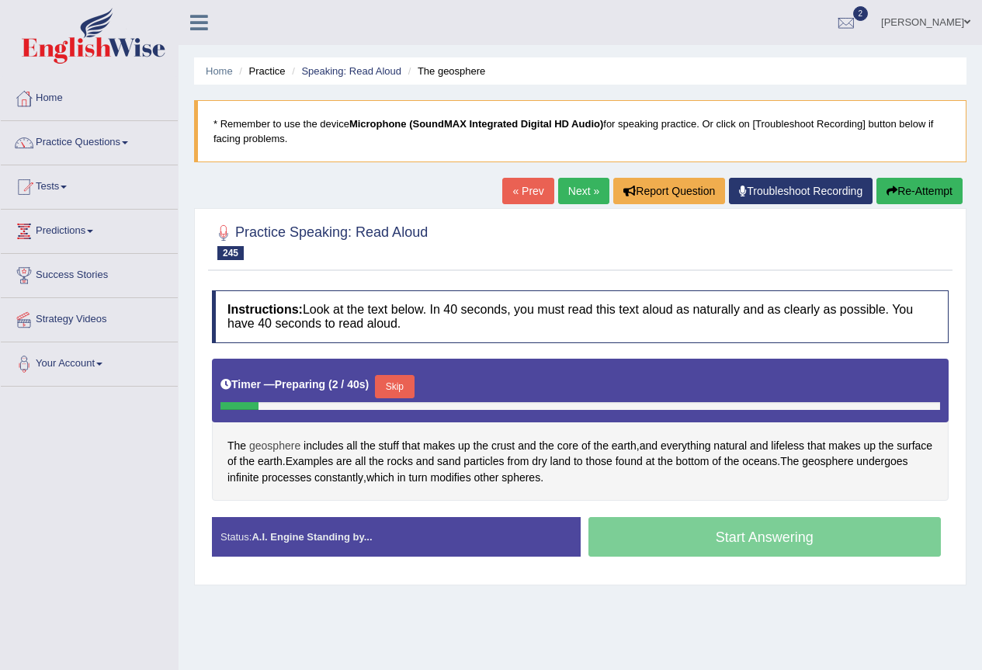
click at [288, 447] on span "geosphere" at bounding box center [274, 446] width 51 height 16
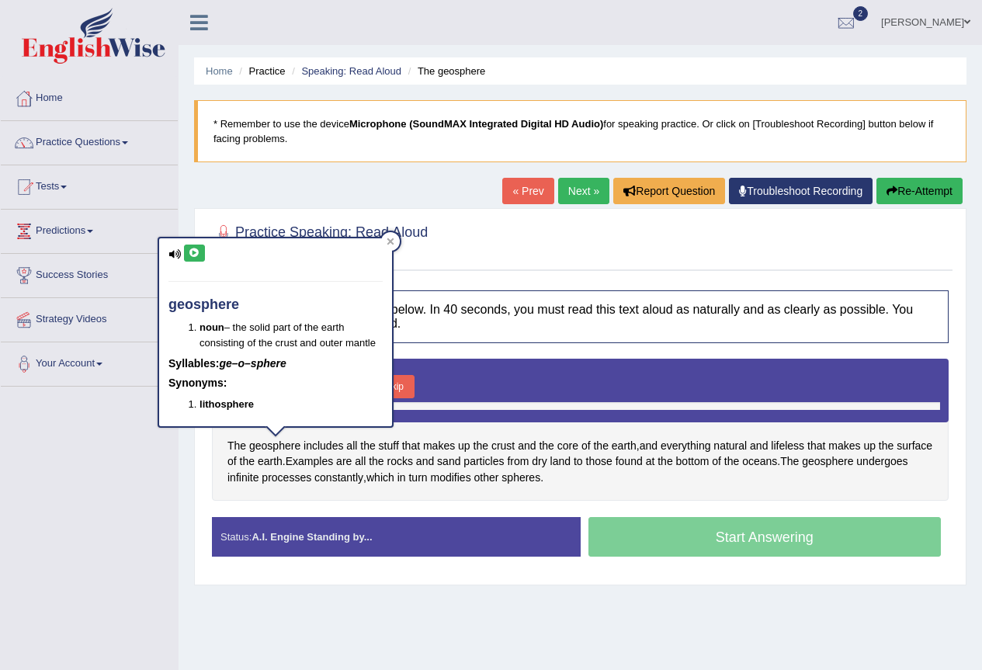
click at [189, 253] on icon at bounding box center [195, 252] width 12 height 9
click at [413, 462] on span "rocks" at bounding box center [400, 461] width 26 height 16
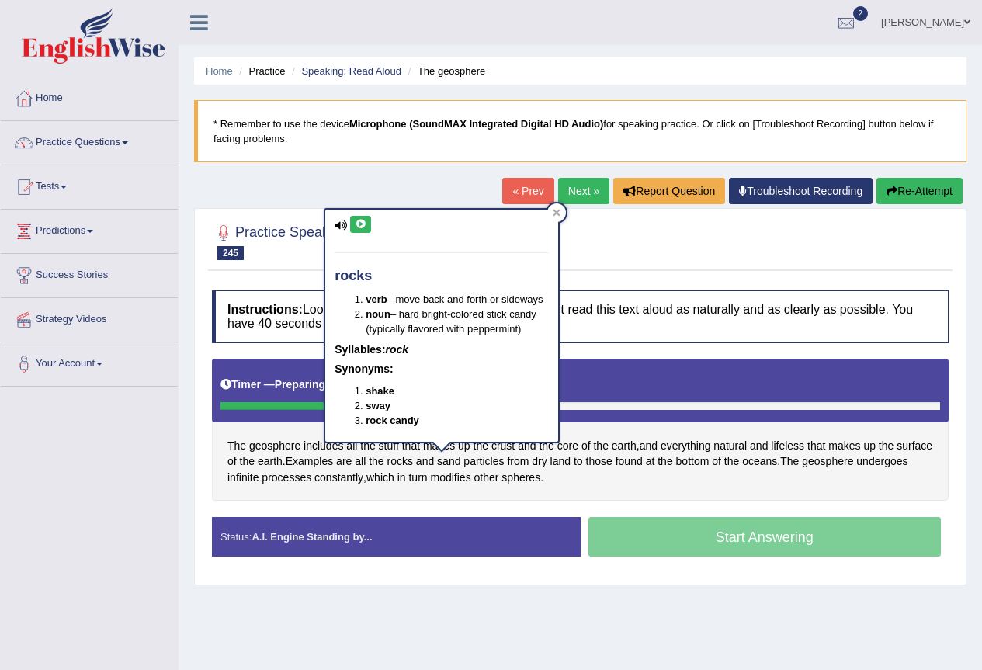
click at [653, 497] on div "The geosphere includes all the stuff that makes up the crust and the core of th…" at bounding box center [580, 430] width 737 height 143
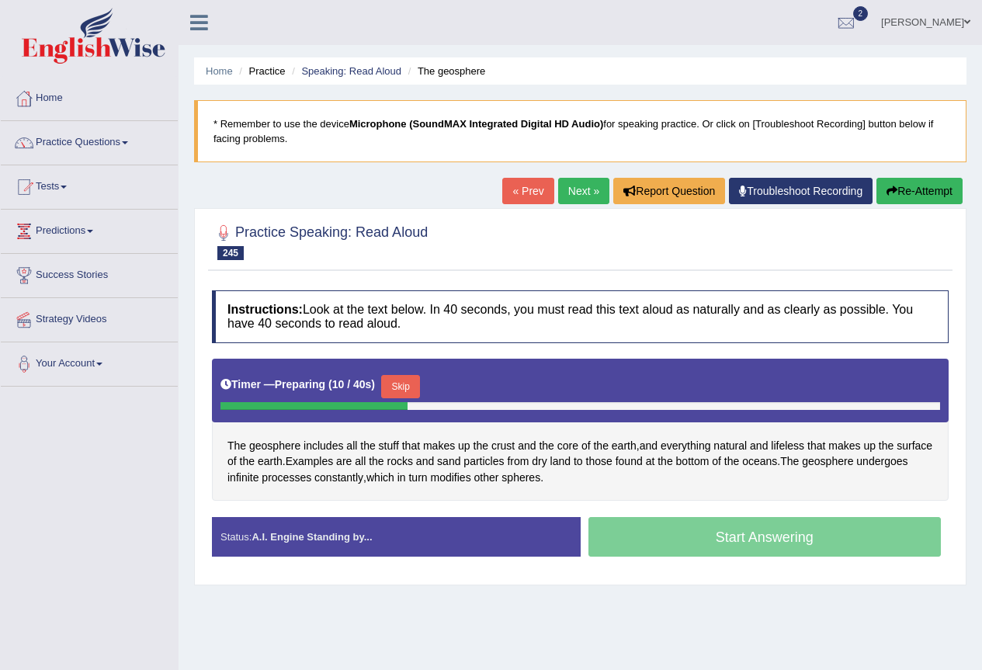
click at [411, 386] on button "Skip" at bounding box center [400, 386] width 39 height 23
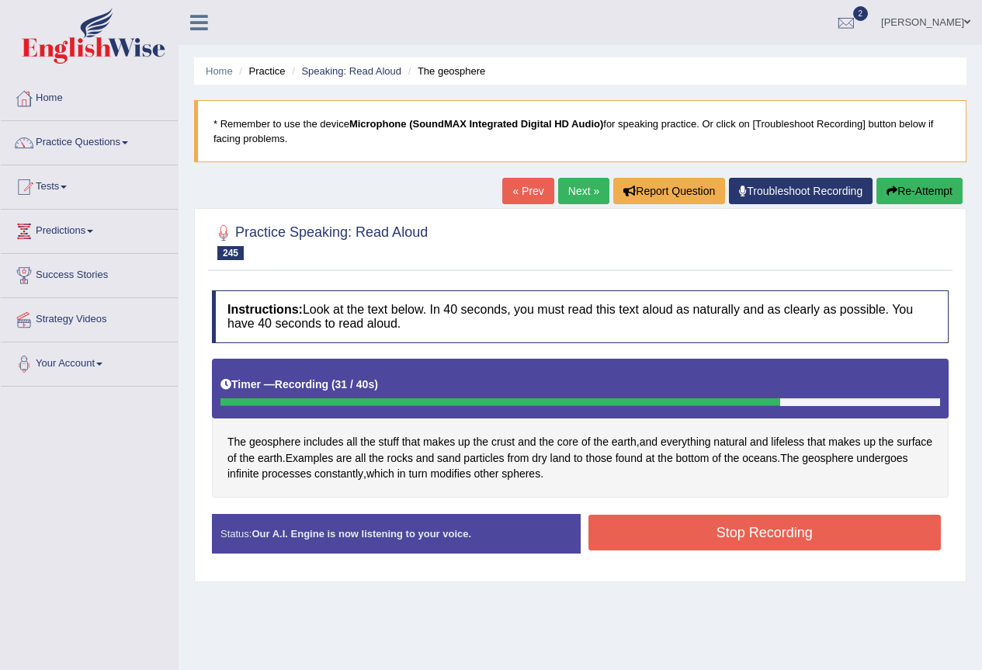
click at [761, 529] on button "Stop Recording" at bounding box center [764, 533] width 353 height 36
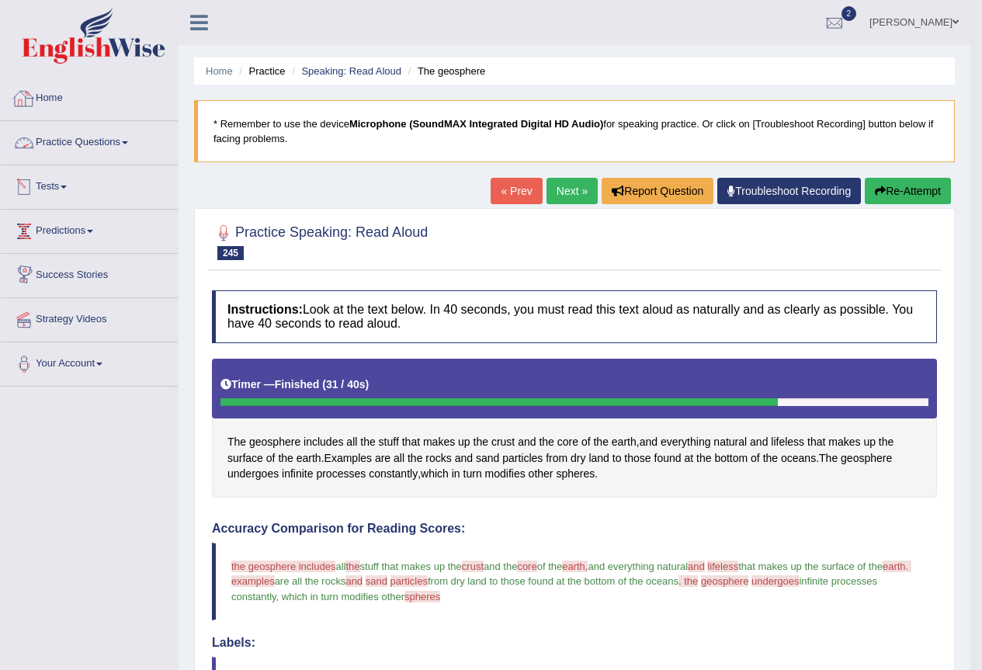
click at [56, 88] on link "Home" at bounding box center [89, 96] width 177 height 39
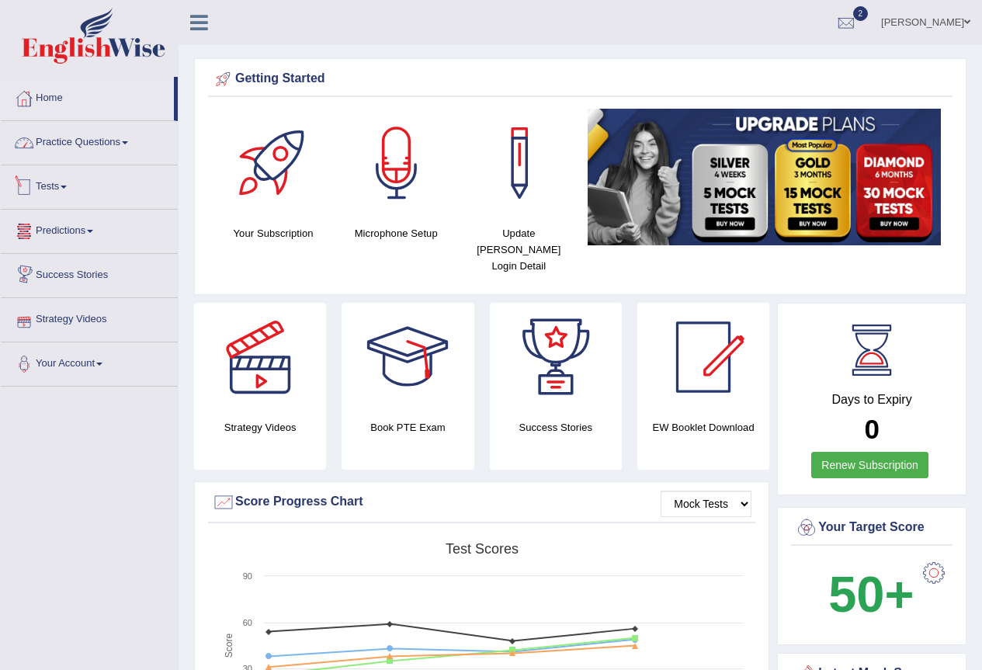
click at [67, 185] on span at bounding box center [64, 186] width 6 height 3
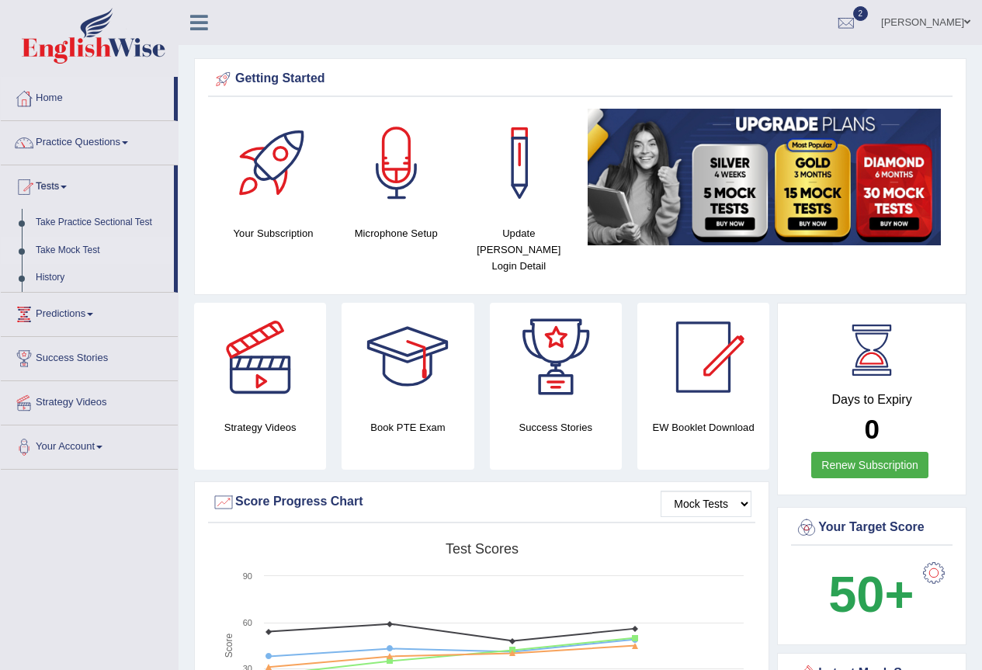
click at [73, 255] on link "Take Mock Test" at bounding box center [101, 251] width 145 height 28
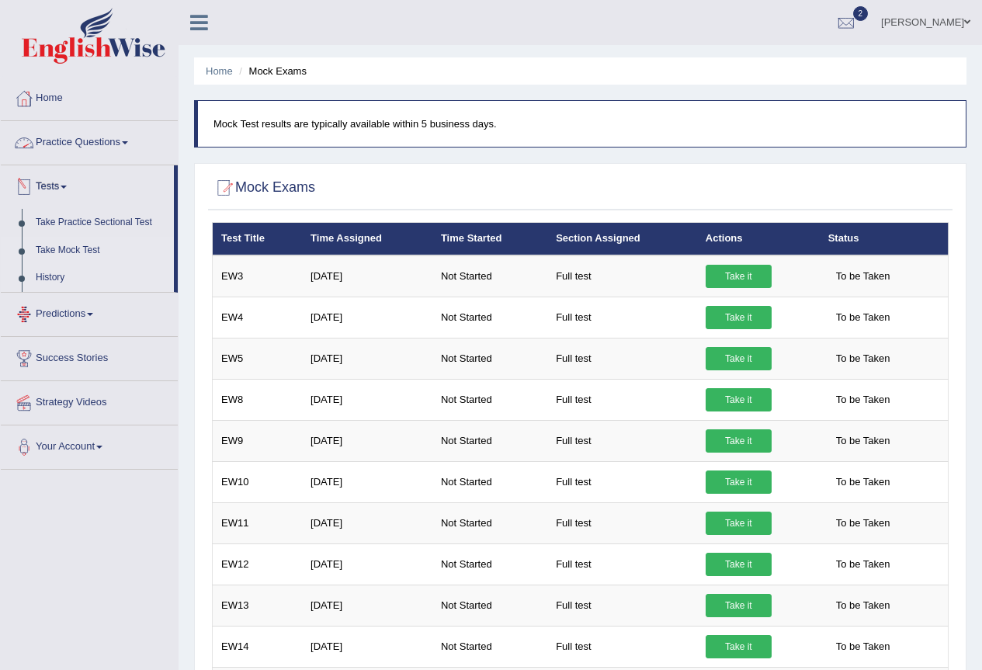
click at [64, 273] on link "History" at bounding box center [101, 278] width 145 height 28
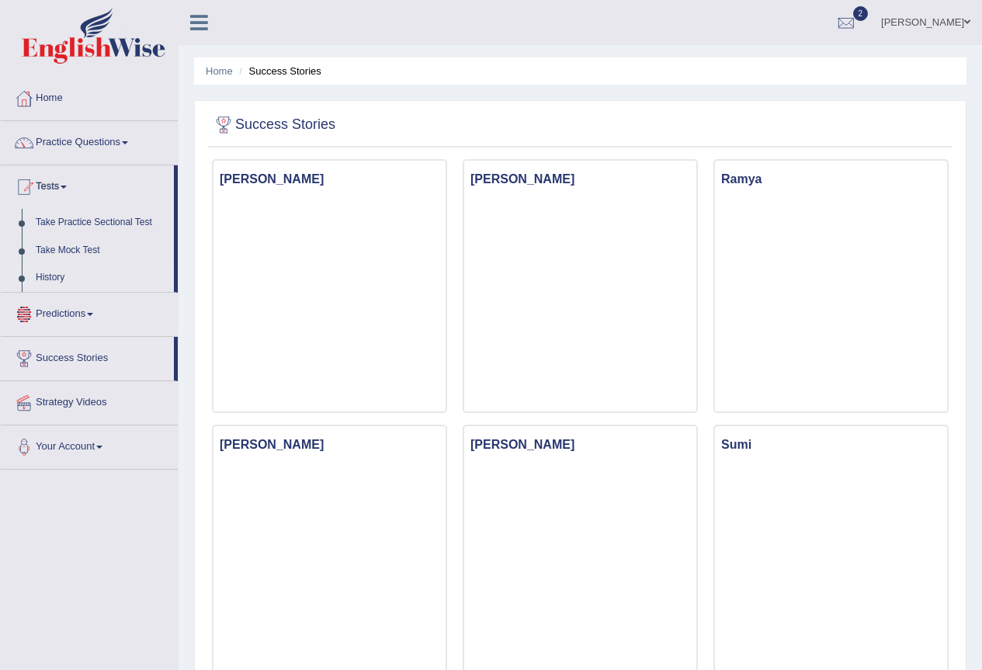
click at [47, 277] on link "History" at bounding box center [101, 278] width 145 height 28
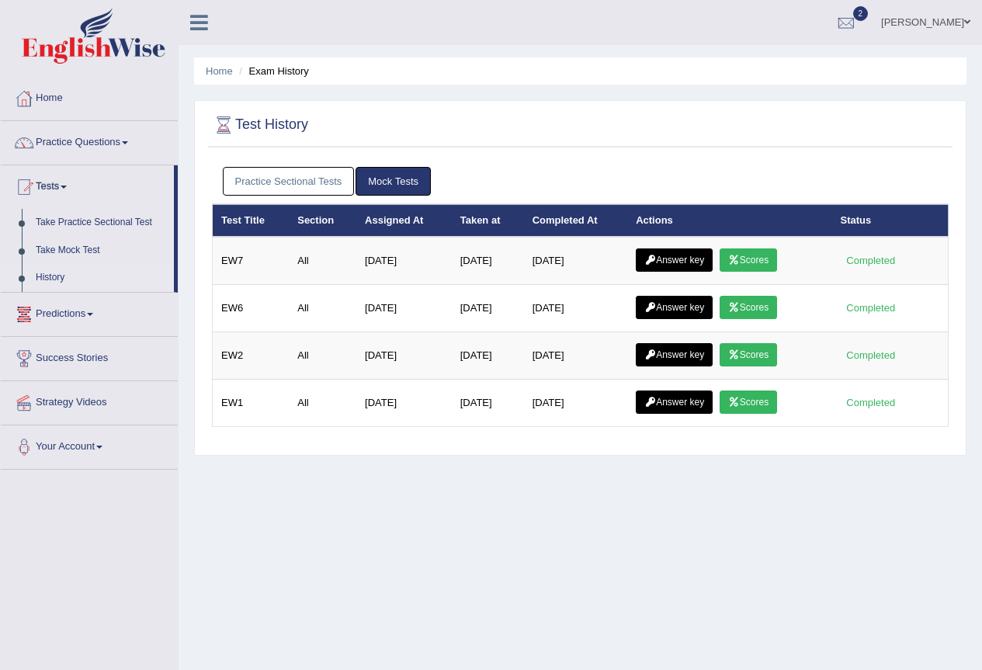
click at [370, 185] on link "Mock Tests" at bounding box center [392, 181] width 75 height 29
click at [407, 185] on link "Mock Tests" at bounding box center [392, 181] width 75 height 29
click at [85, 251] on link "Take Mock Test" at bounding box center [101, 251] width 145 height 28
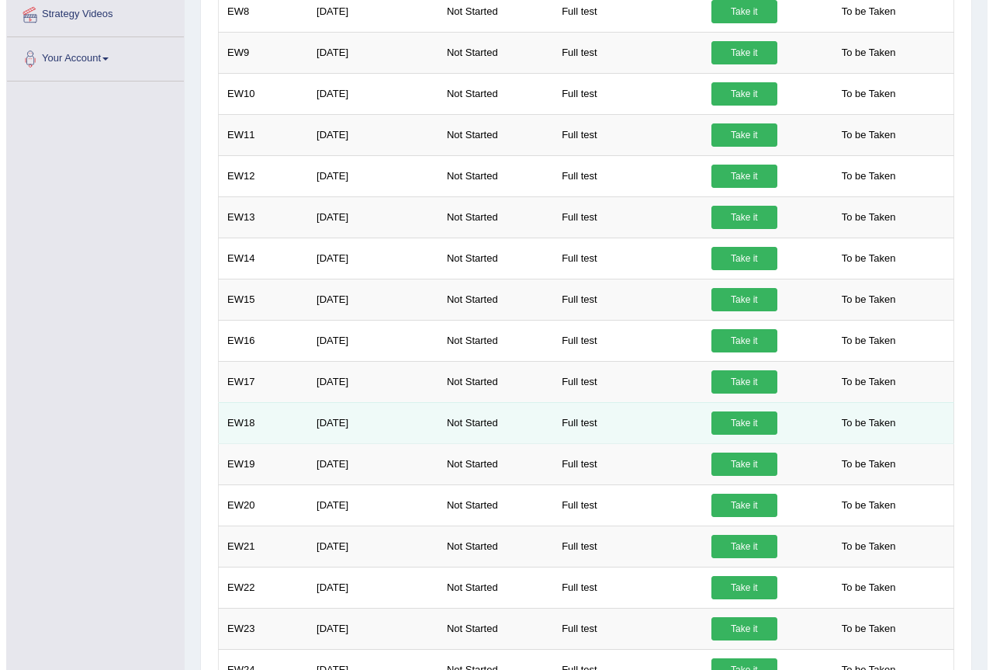
scroll to position [854, 0]
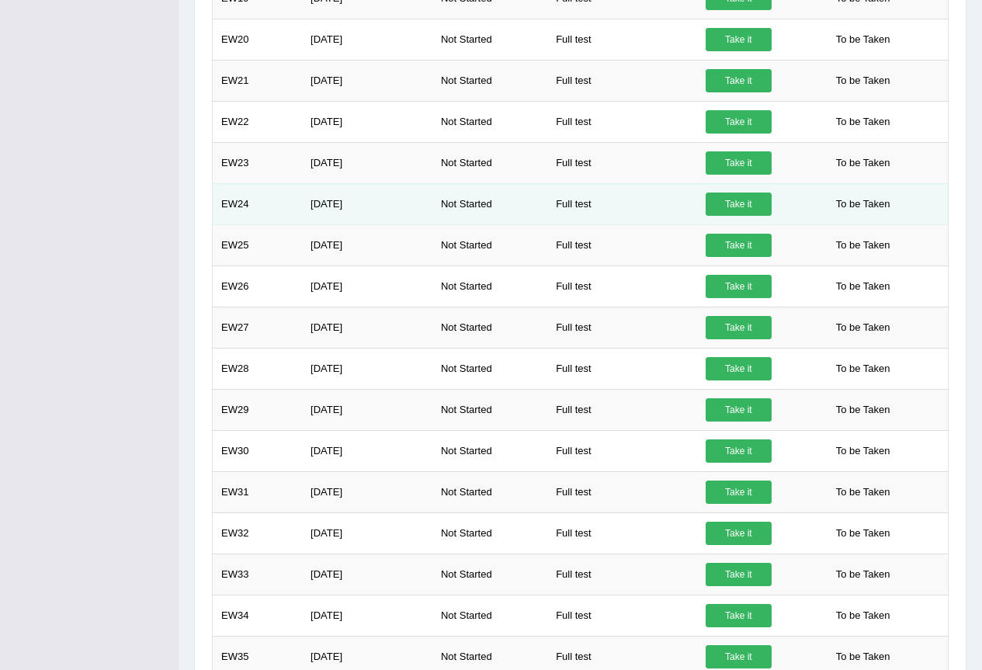
click at [761, 209] on link "Take it" at bounding box center [738, 203] width 66 height 23
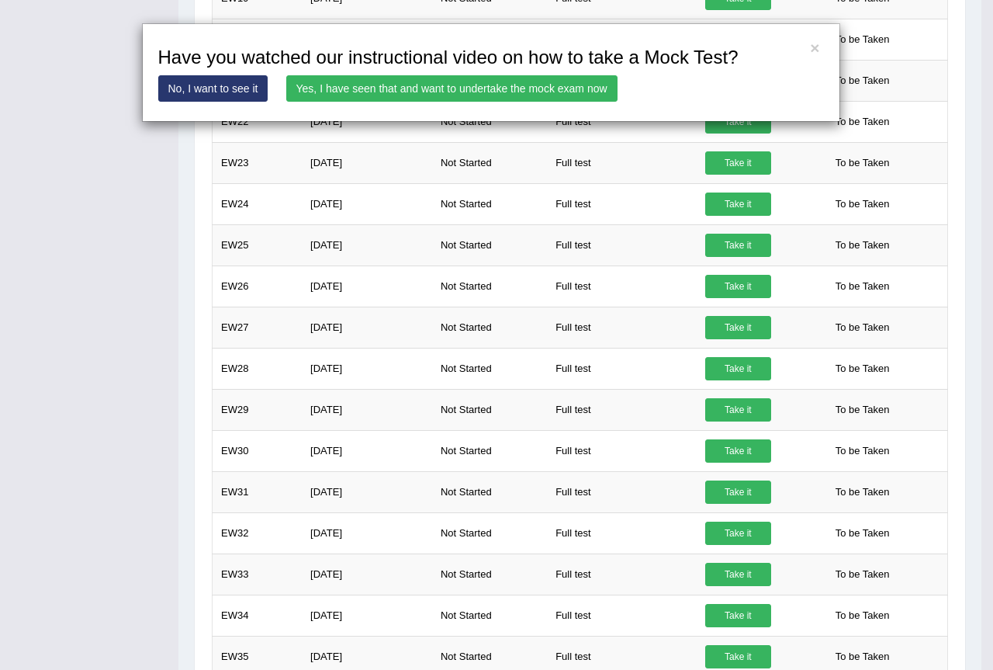
click at [419, 87] on link "Yes, I have seen that and want to undertake the mock exam now" at bounding box center [451, 88] width 331 height 26
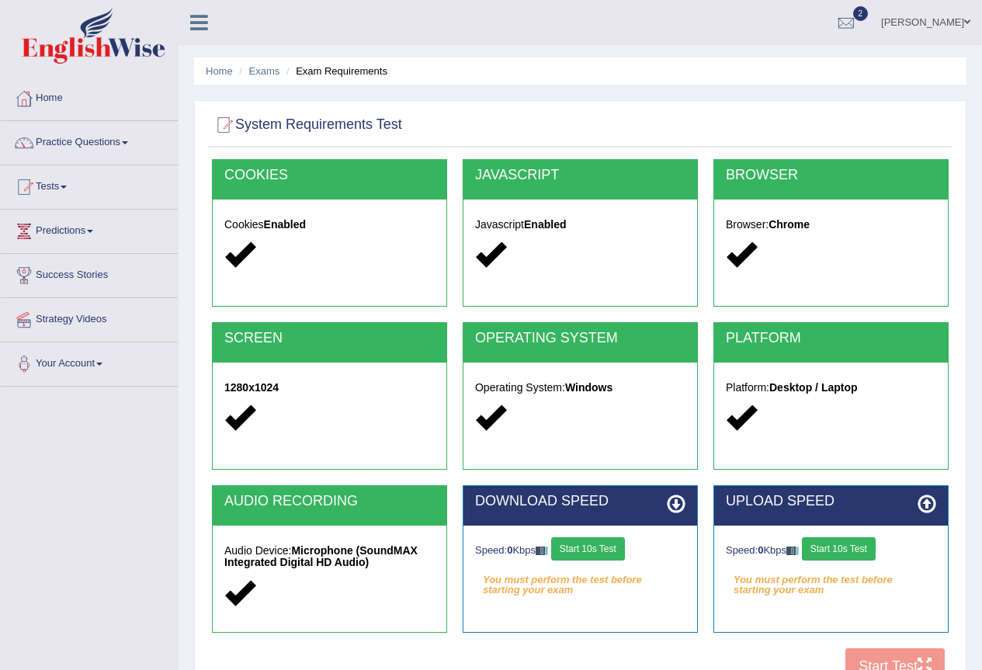
click at [578, 553] on button "Start 10s Test" at bounding box center [588, 548] width 74 height 23
drag, startPoint x: 648, startPoint y: 555, endPoint x: 595, endPoint y: 536, distance: 56.2
click at [641, 552] on button "Start 10s Test" at bounding box center [604, 548] width 74 height 23
click at [842, 556] on button "Start 10s Test" at bounding box center [839, 548] width 74 height 23
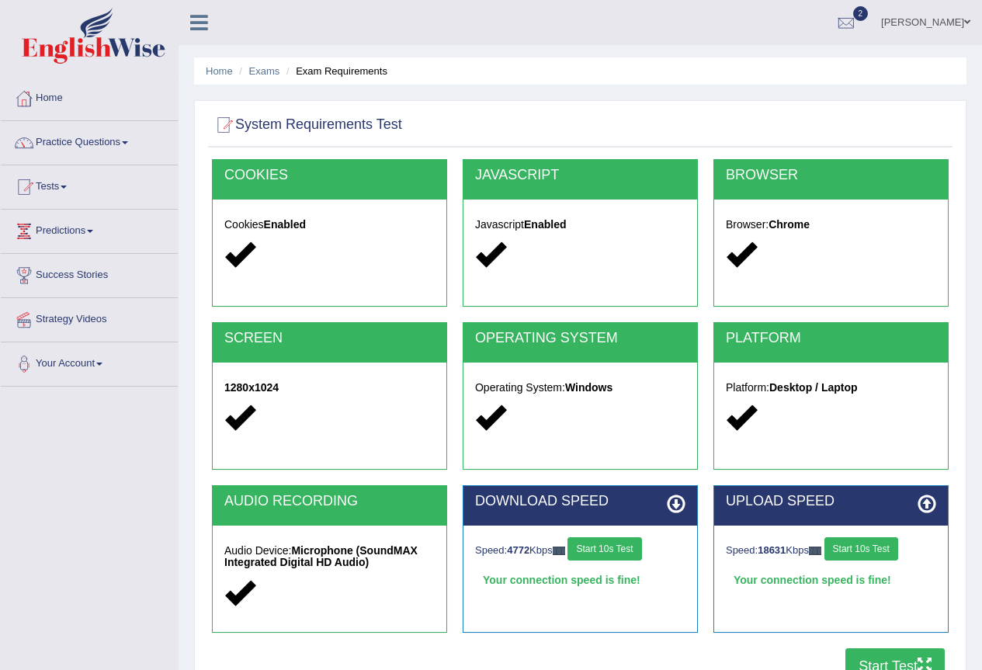
scroll to position [145, 0]
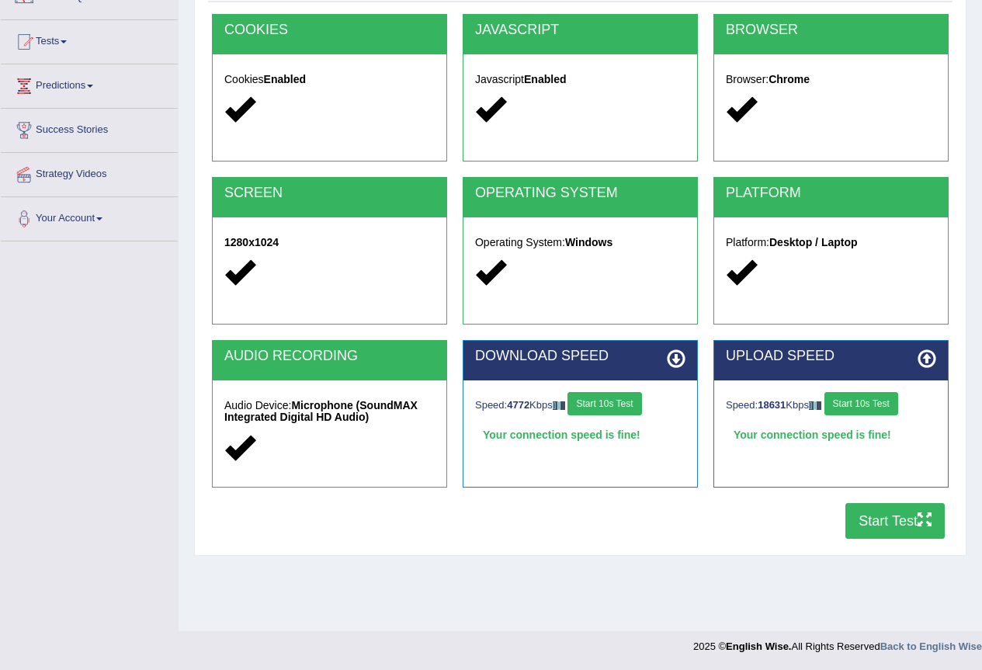
click at [886, 531] on button "Start Test" at bounding box center [894, 521] width 99 height 36
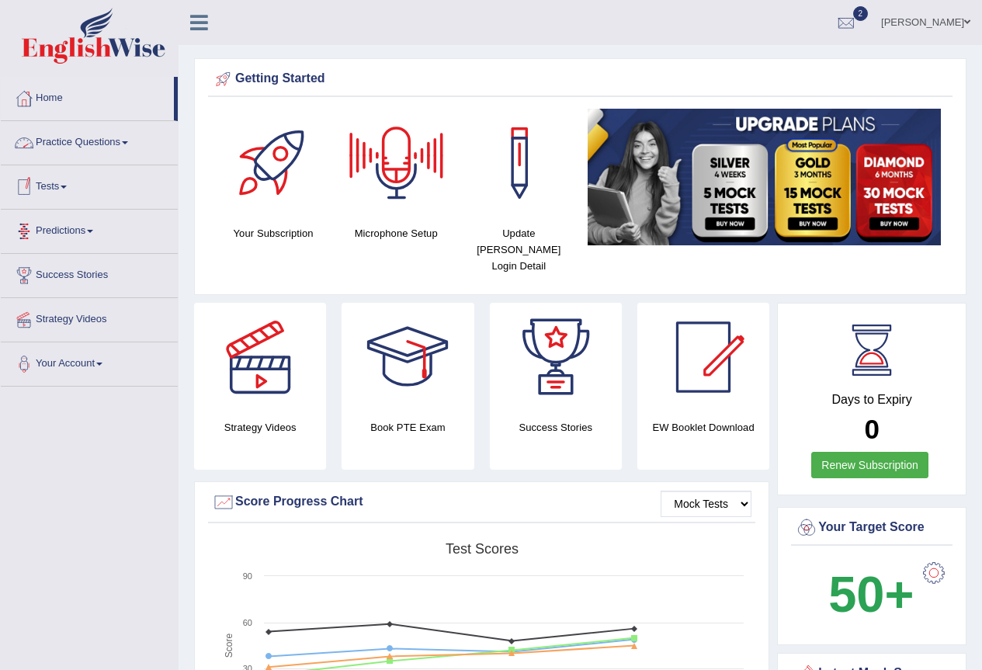
click at [71, 143] on link "Practice Questions" at bounding box center [89, 140] width 177 height 39
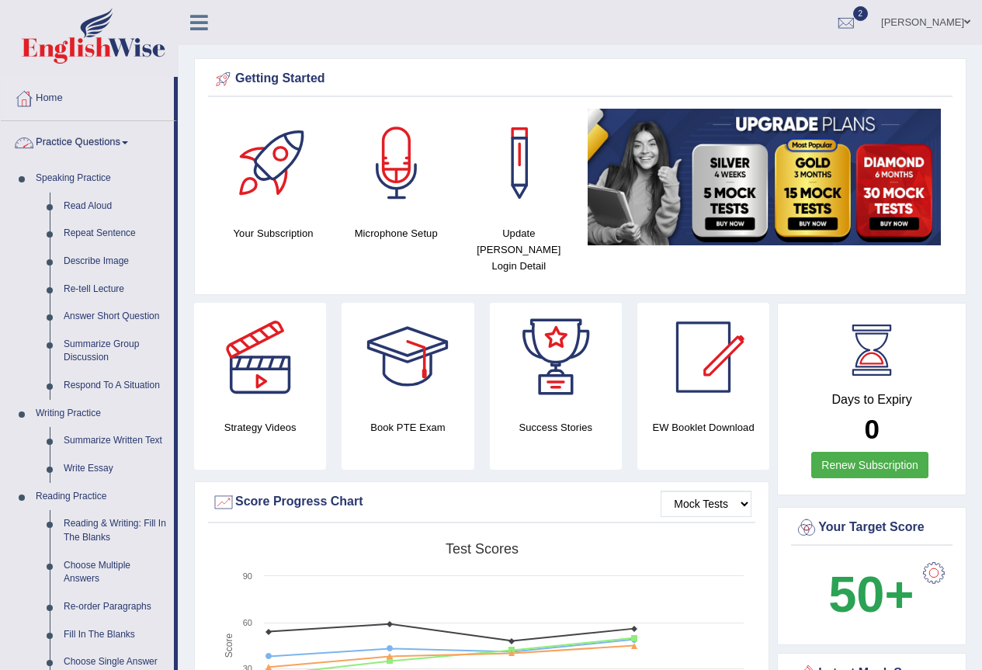
click at [128, 146] on link "Practice Questions" at bounding box center [87, 140] width 173 height 39
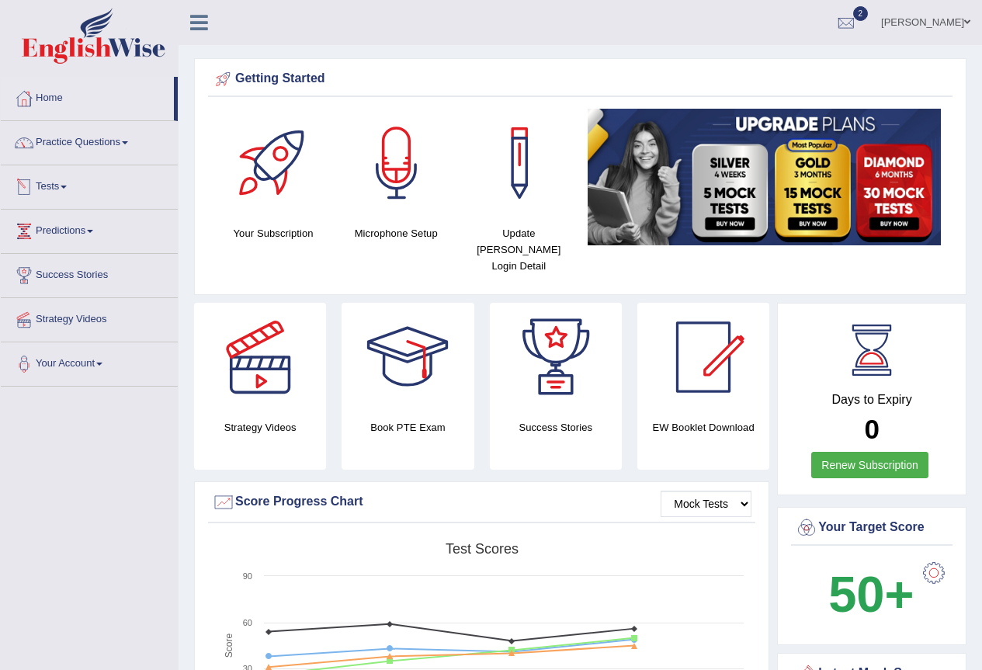
click at [70, 196] on link "Tests" at bounding box center [89, 184] width 177 height 39
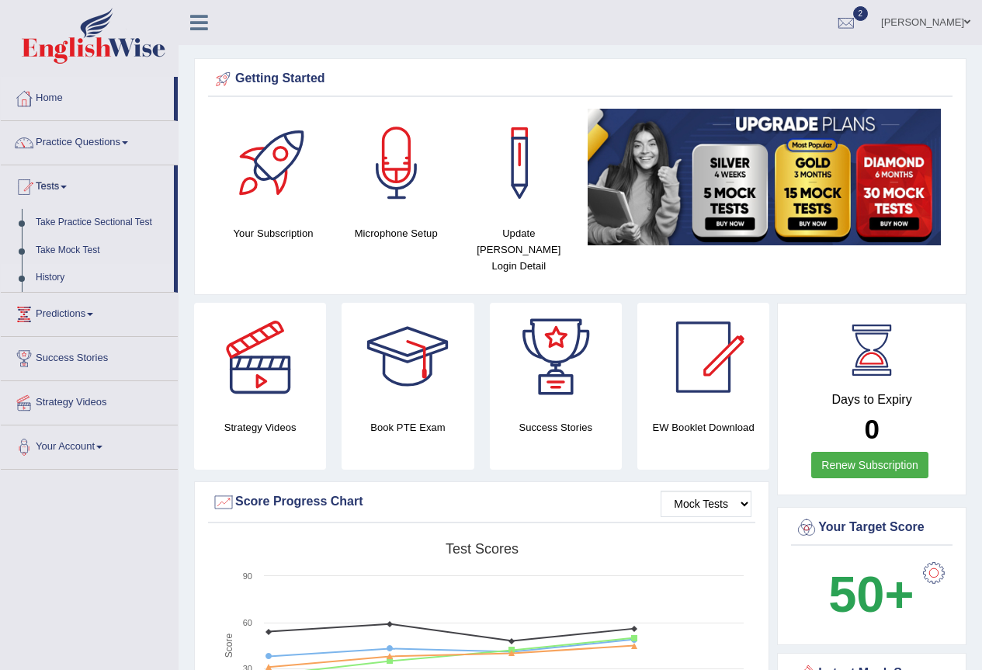
click at [58, 283] on link "History" at bounding box center [101, 278] width 145 height 28
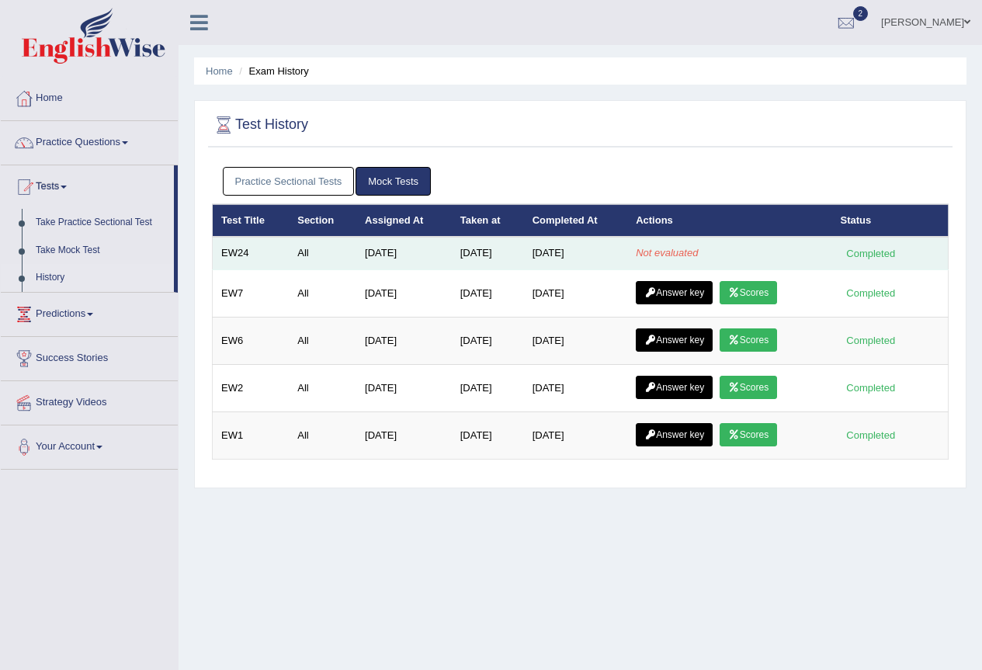
click at [239, 263] on td "EW24" at bounding box center [251, 253] width 77 height 33
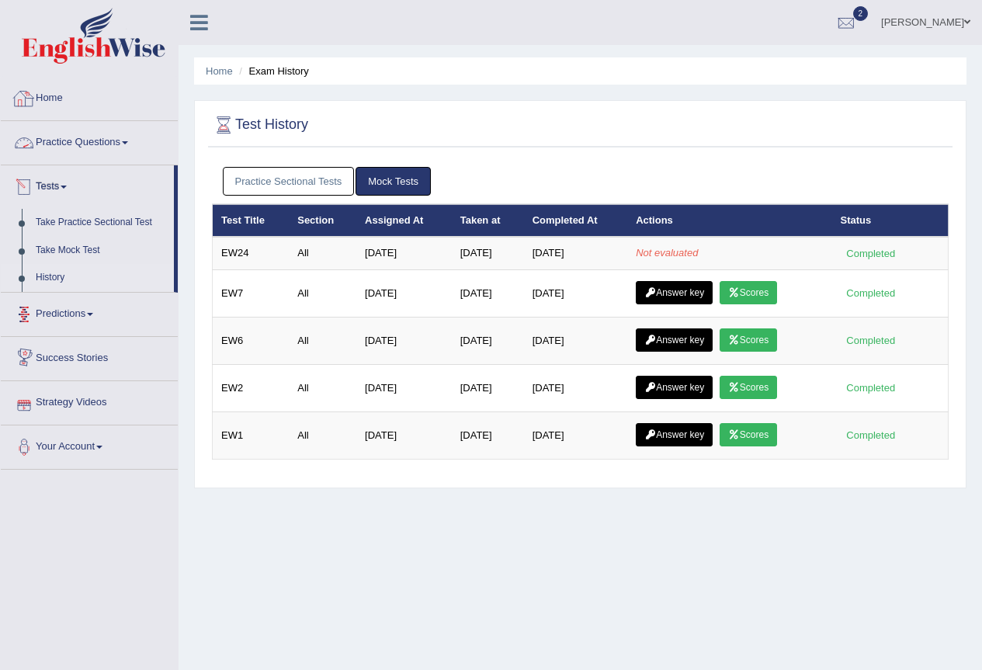
click at [62, 92] on link "Home" at bounding box center [89, 96] width 177 height 39
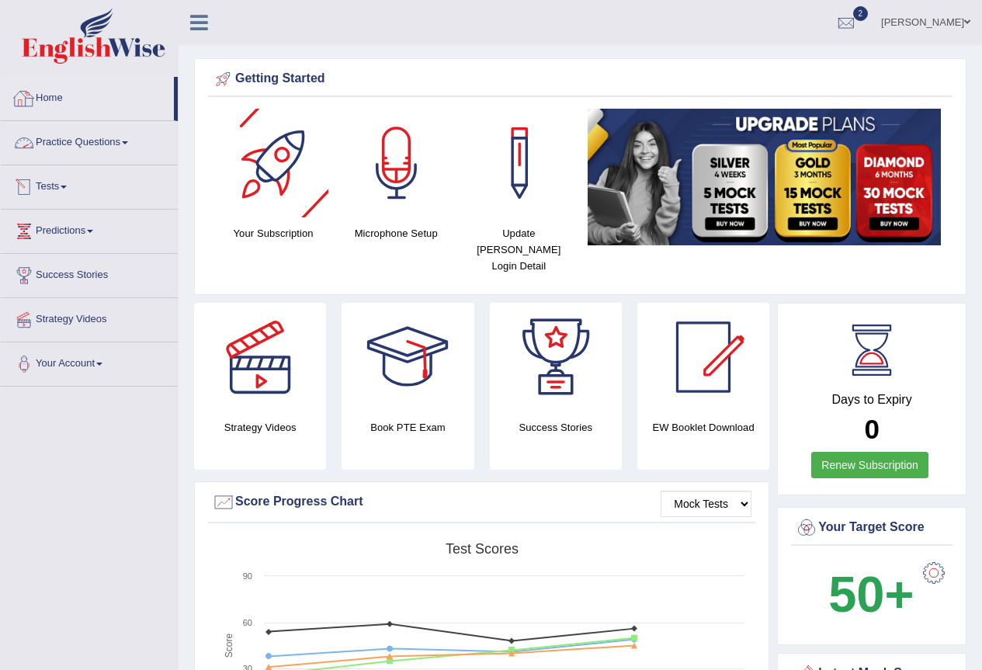
click at [38, 95] on link "Home" at bounding box center [87, 96] width 173 height 39
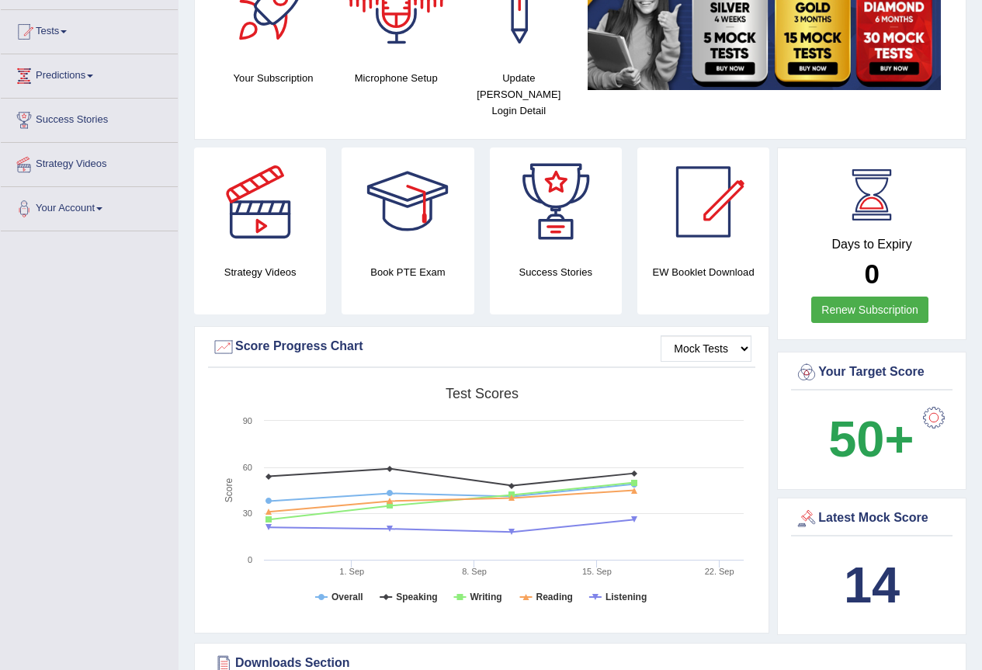
click at [884, 296] on link "Renew Subscription" at bounding box center [869, 309] width 117 height 26
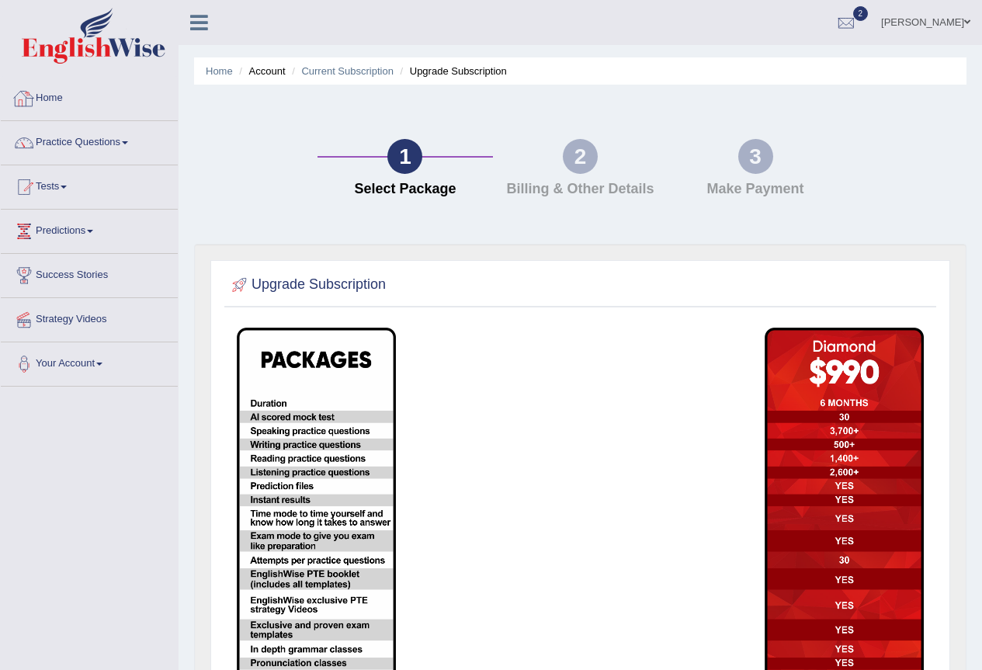
click at [59, 101] on link "Home" at bounding box center [89, 96] width 177 height 39
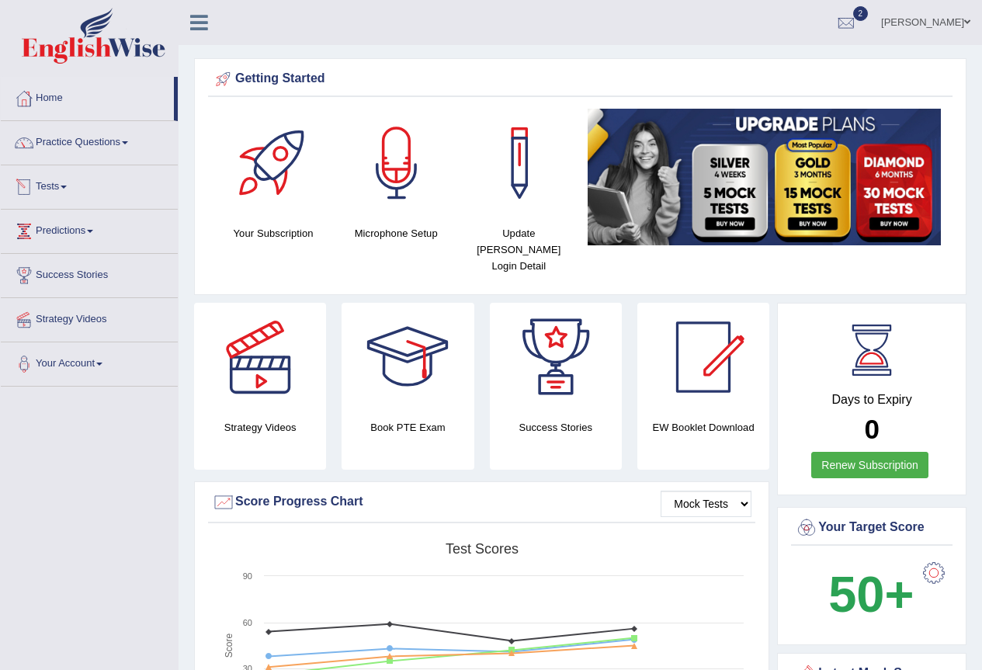
click at [64, 198] on link "Tests" at bounding box center [89, 184] width 177 height 39
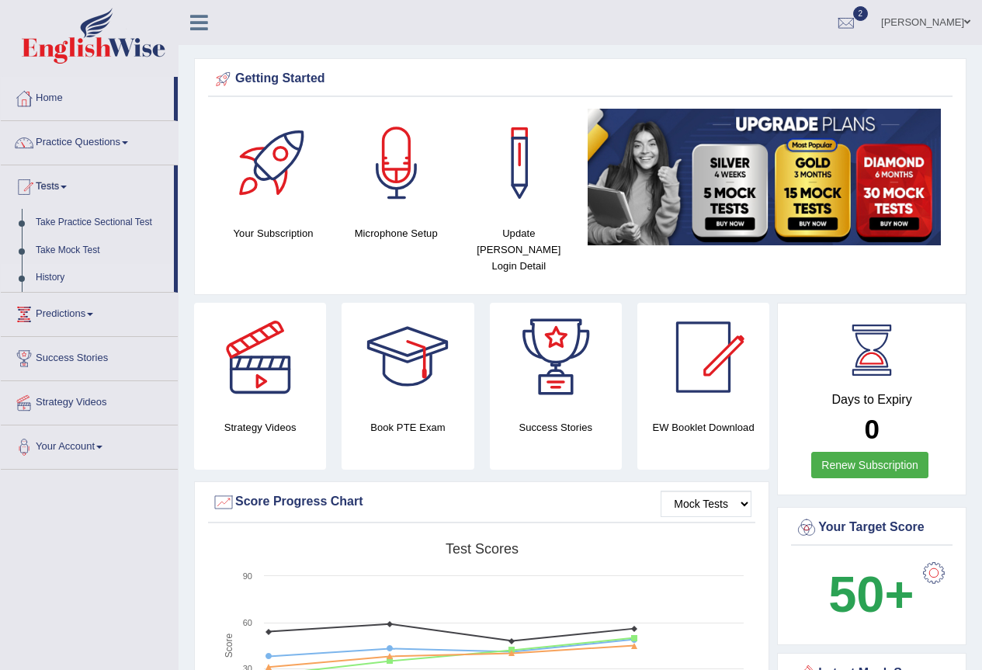
click at [54, 273] on link "History" at bounding box center [101, 278] width 145 height 28
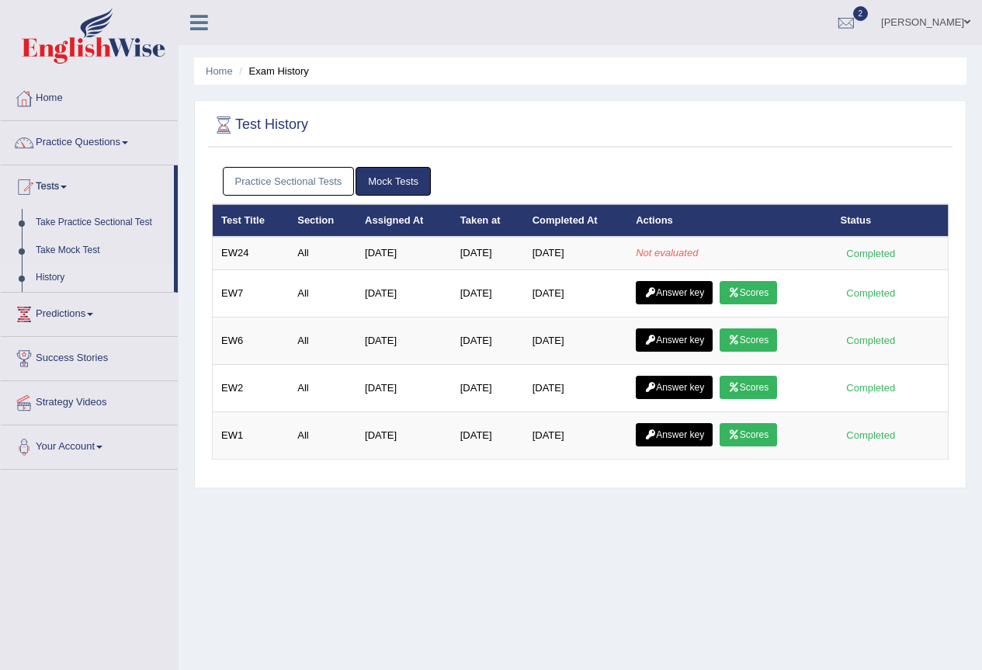
click at [393, 180] on link "Mock Tests" at bounding box center [392, 181] width 75 height 29
click at [276, 184] on link "Practice Sectional Tests" at bounding box center [289, 181] width 132 height 29
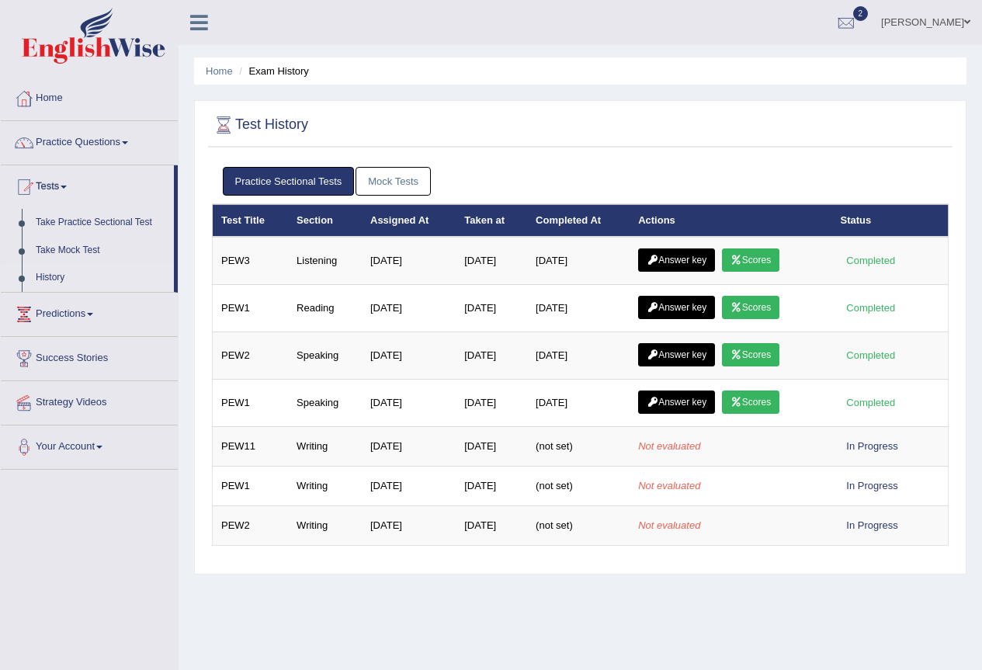
click at [396, 185] on link "Mock Tests" at bounding box center [392, 181] width 75 height 29
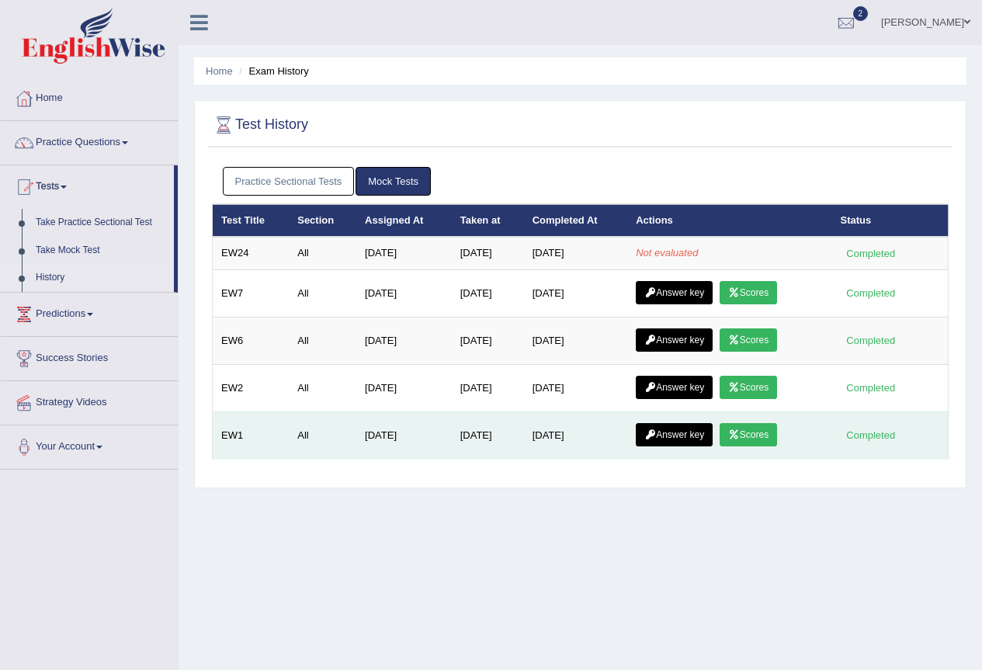
click at [758, 419] on td "Answer key Scores" at bounding box center [729, 434] width 204 height 47
click at [764, 431] on link "Scores" at bounding box center [747, 434] width 57 height 23
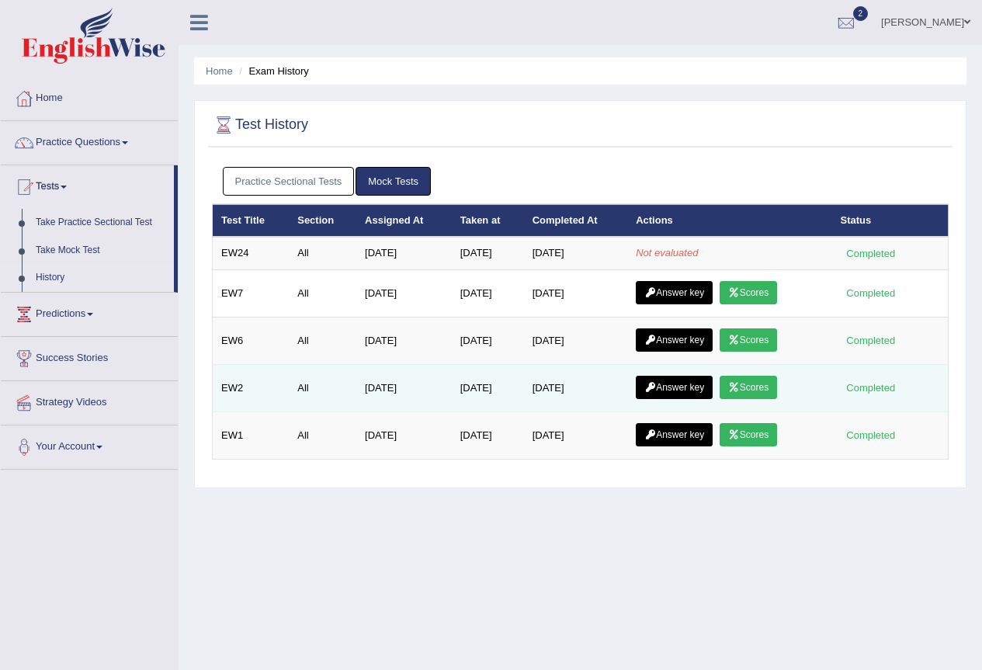
click at [769, 387] on link "Scores" at bounding box center [747, 387] width 57 height 23
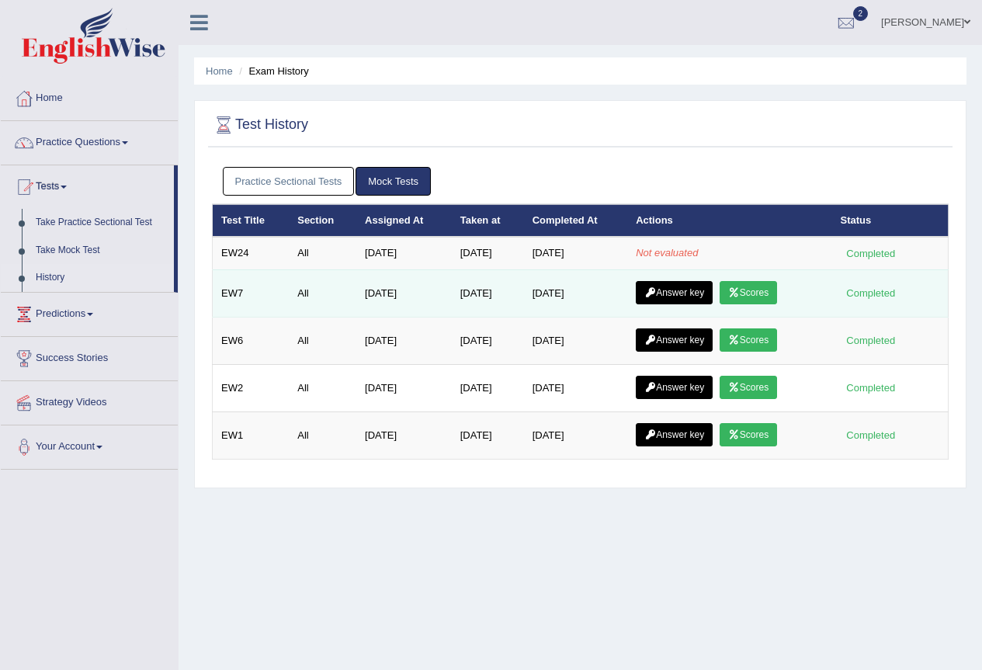
click at [771, 293] on link "Scores" at bounding box center [747, 292] width 57 height 23
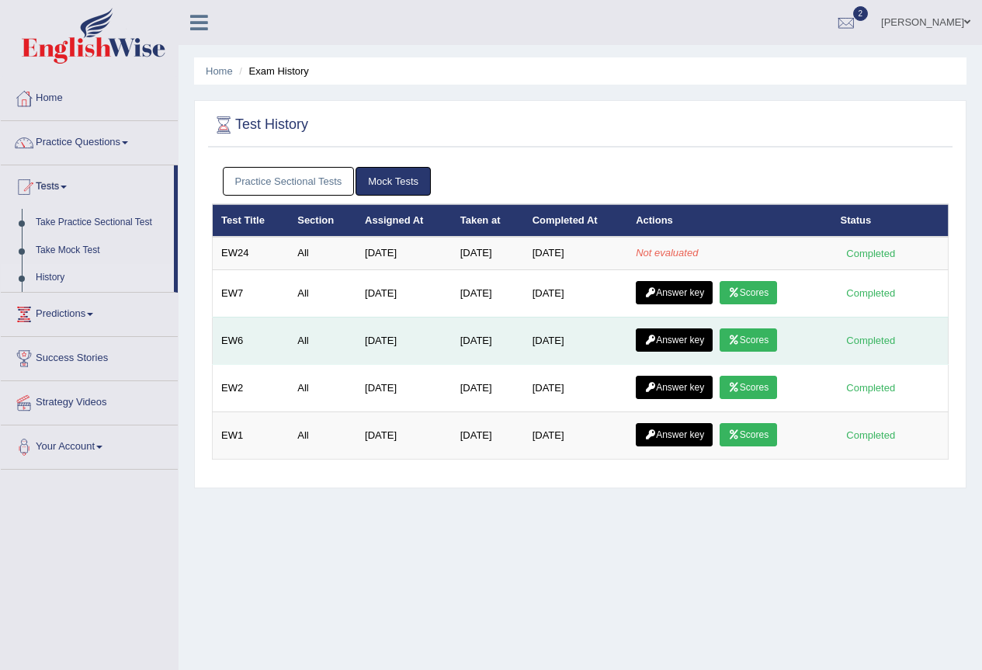
click at [746, 336] on link "Scores" at bounding box center [747, 339] width 57 height 23
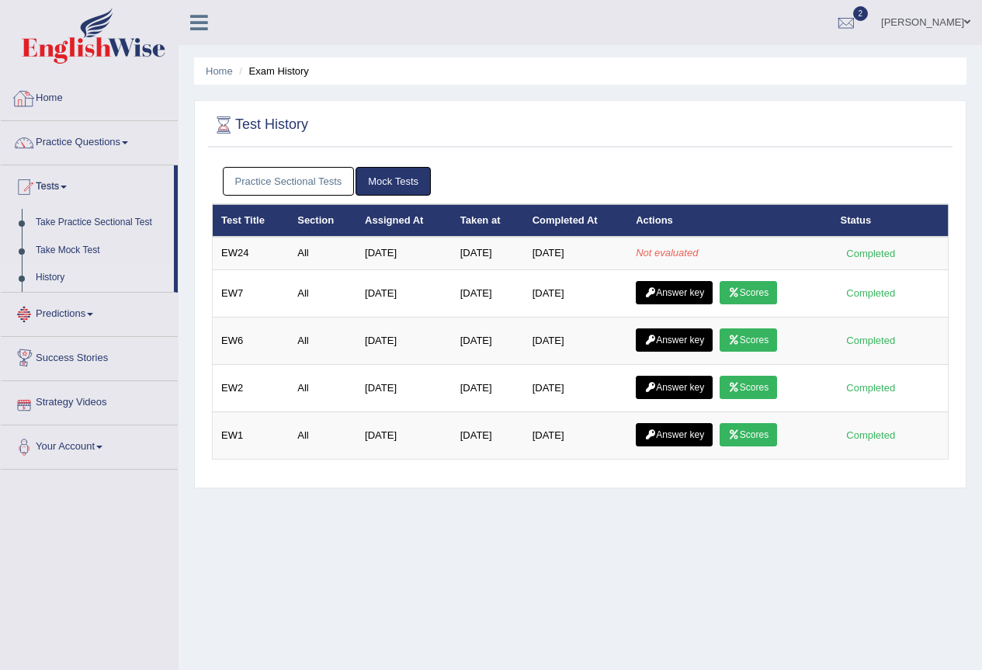
click at [68, 99] on link "Home" at bounding box center [89, 96] width 177 height 39
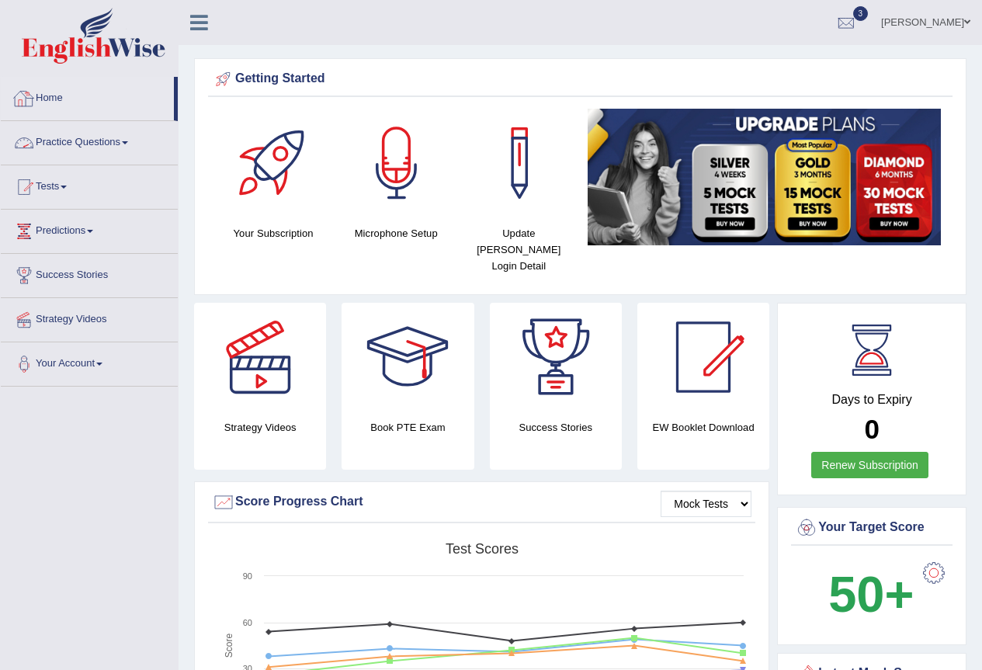
click at [95, 139] on link "Practice Questions" at bounding box center [89, 140] width 177 height 39
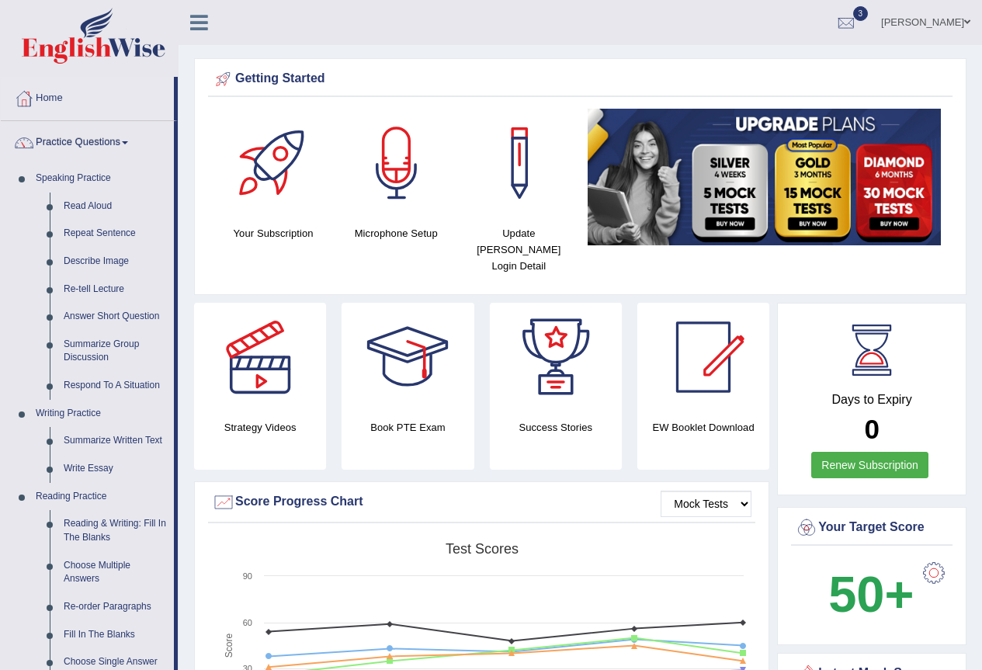
click at [99, 144] on link "Practice Questions" at bounding box center [87, 140] width 173 height 39
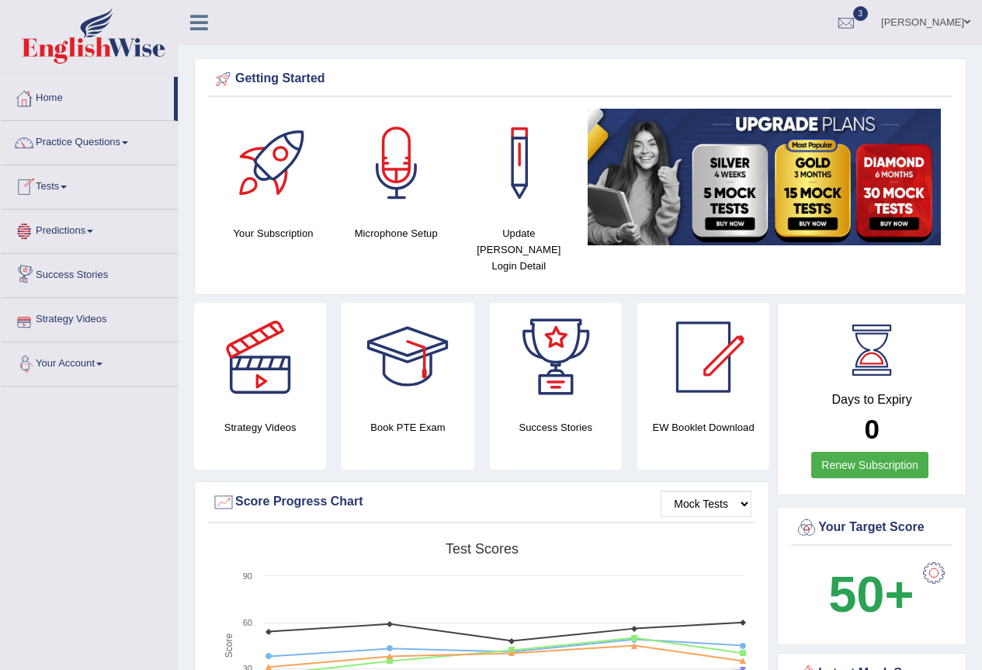
click at [63, 188] on link "Tests" at bounding box center [89, 184] width 177 height 39
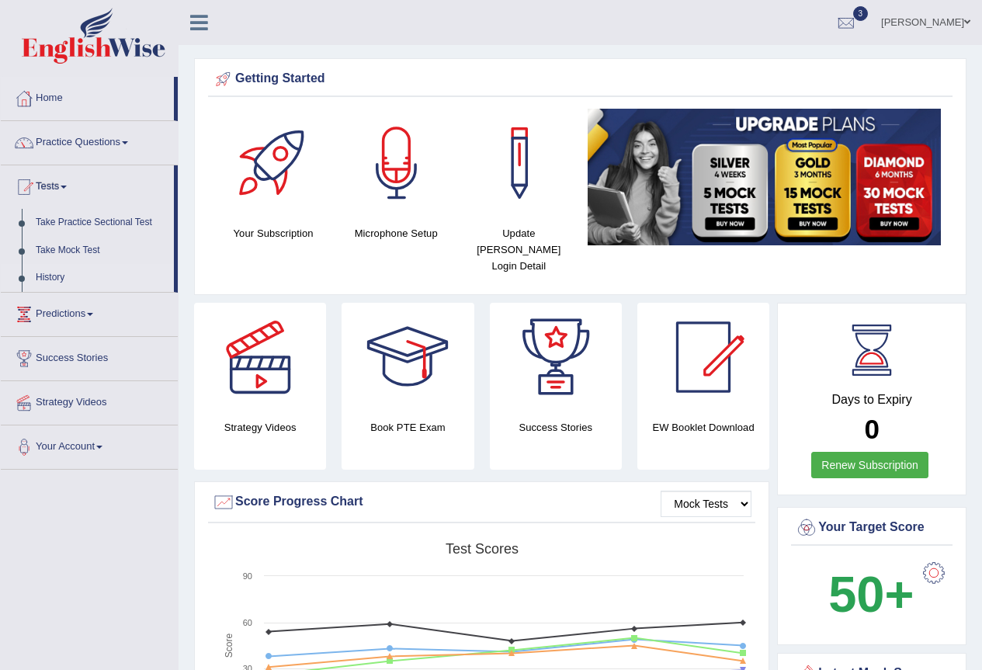
click at [59, 278] on link "History" at bounding box center [101, 278] width 145 height 28
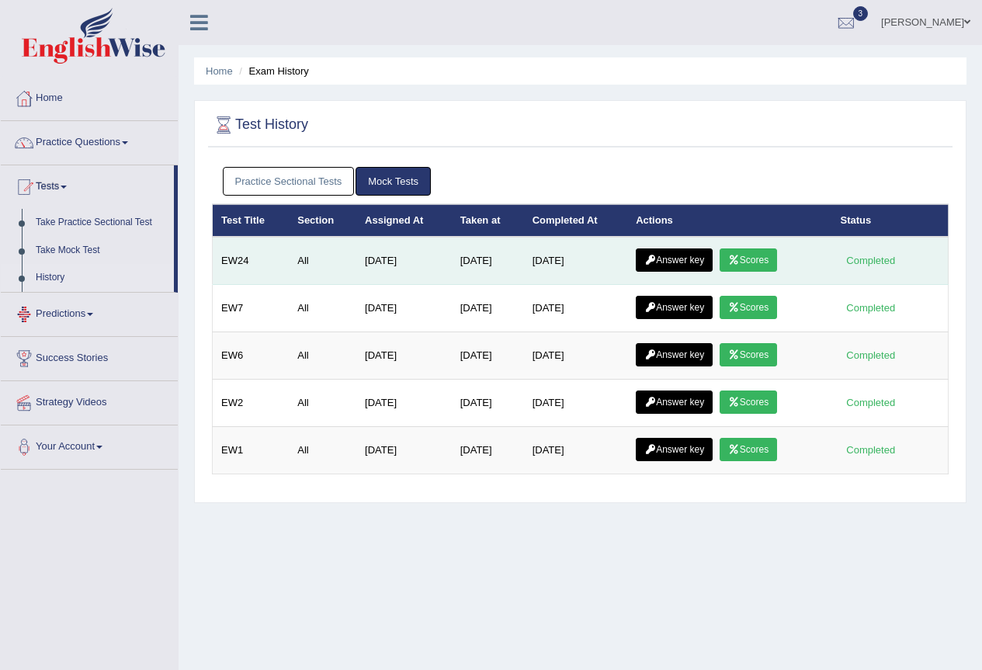
click at [759, 258] on link "Scores" at bounding box center [747, 259] width 57 height 23
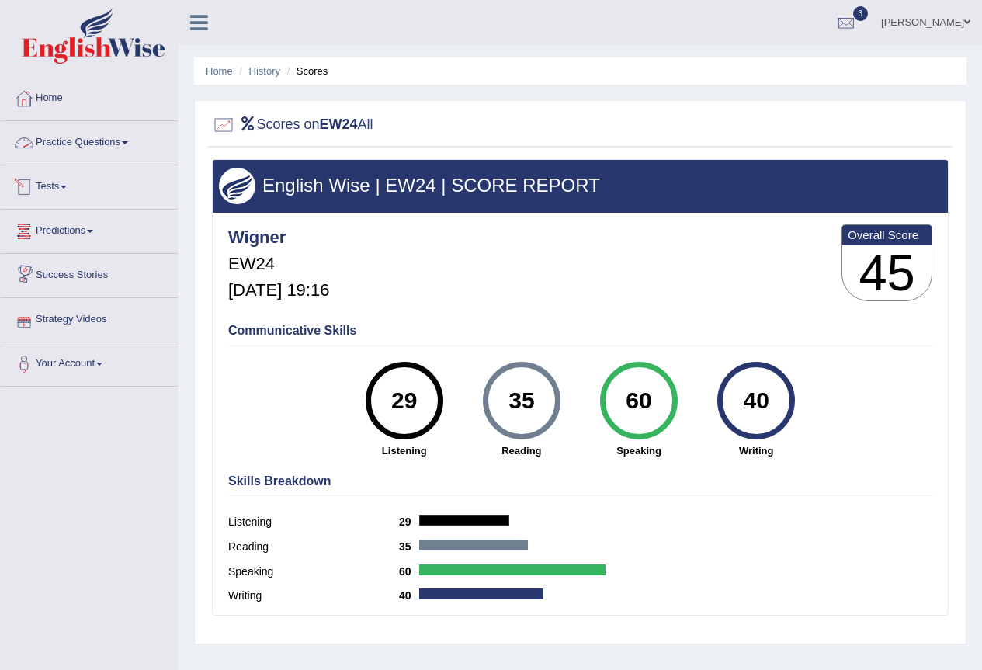
click at [33, 172] on link "Tests" at bounding box center [89, 184] width 177 height 39
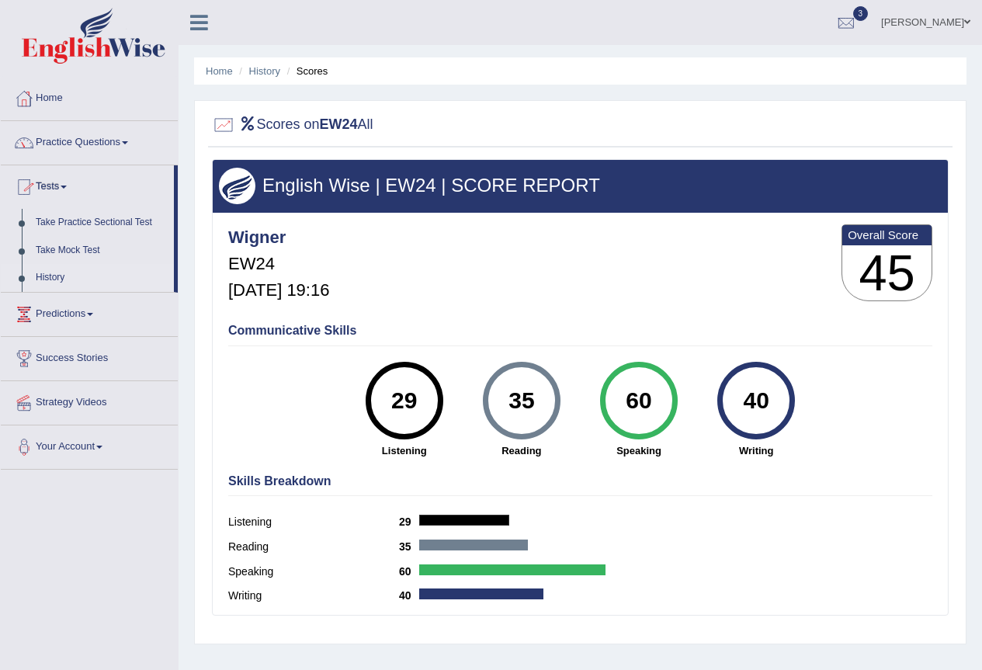
click at [57, 279] on link "History" at bounding box center [101, 278] width 145 height 28
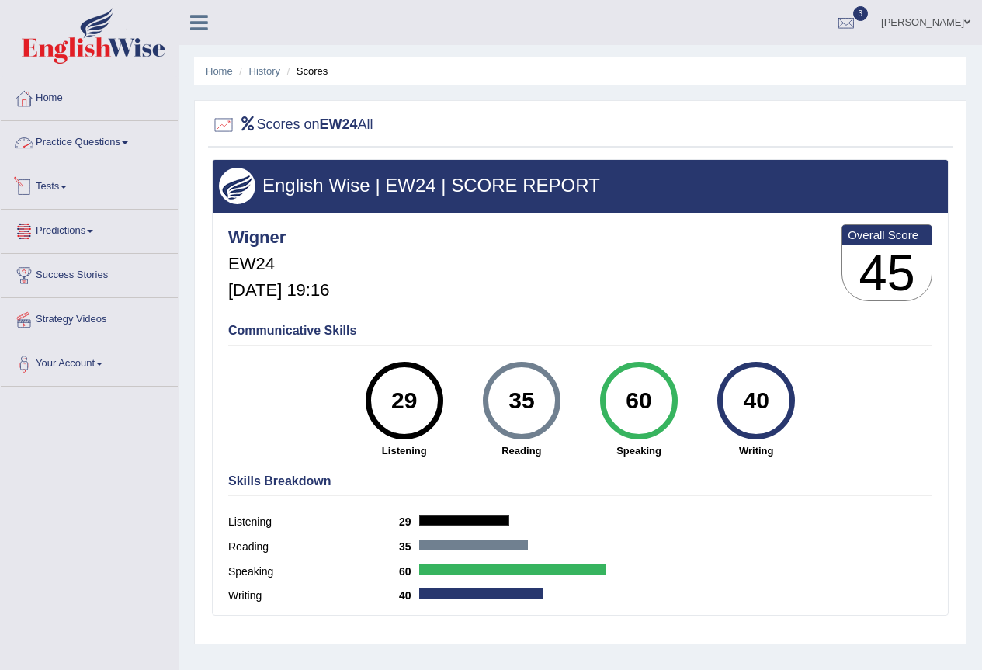
click at [63, 189] on link "Tests" at bounding box center [89, 184] width 177 height 39
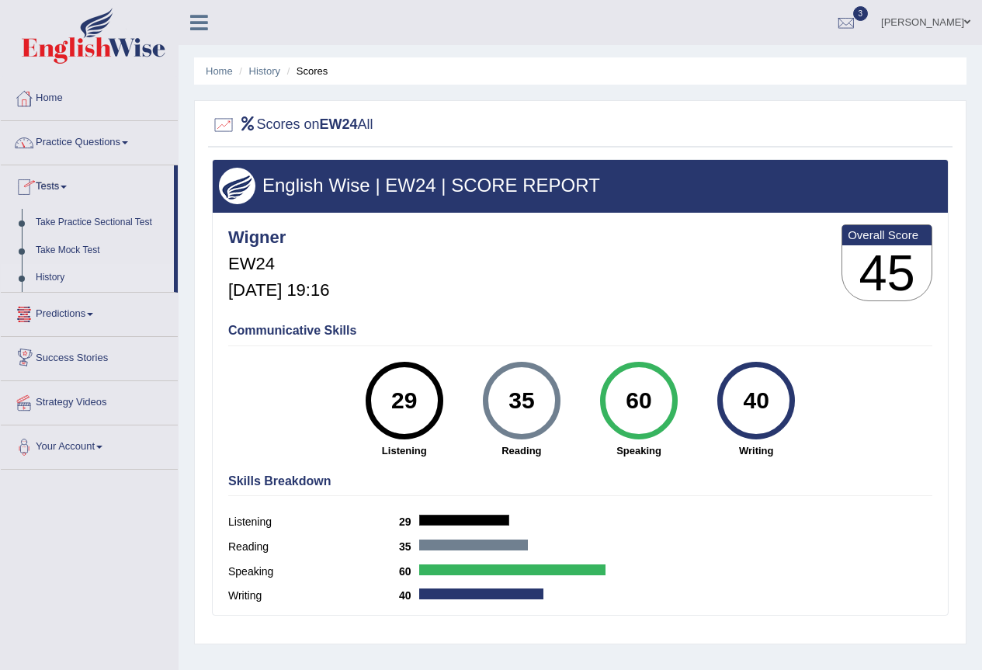
click at [53, 274] on link "History" at bounding box center [101, 278] width 145 height 28
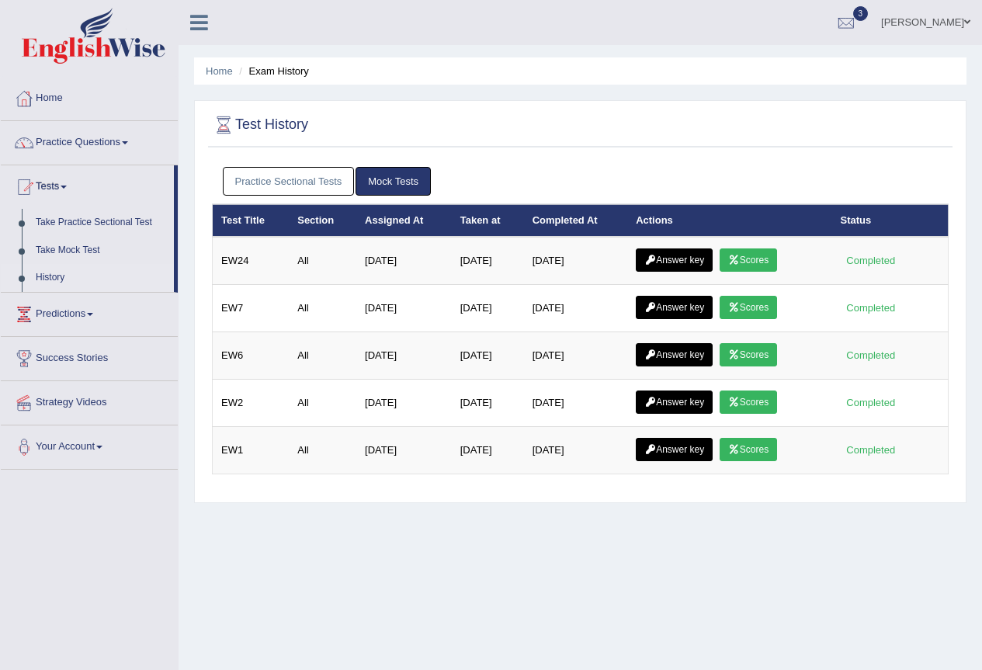
click at [677, 262] on link "Answer key" at bounding box center [674, 259] width 77 height 23
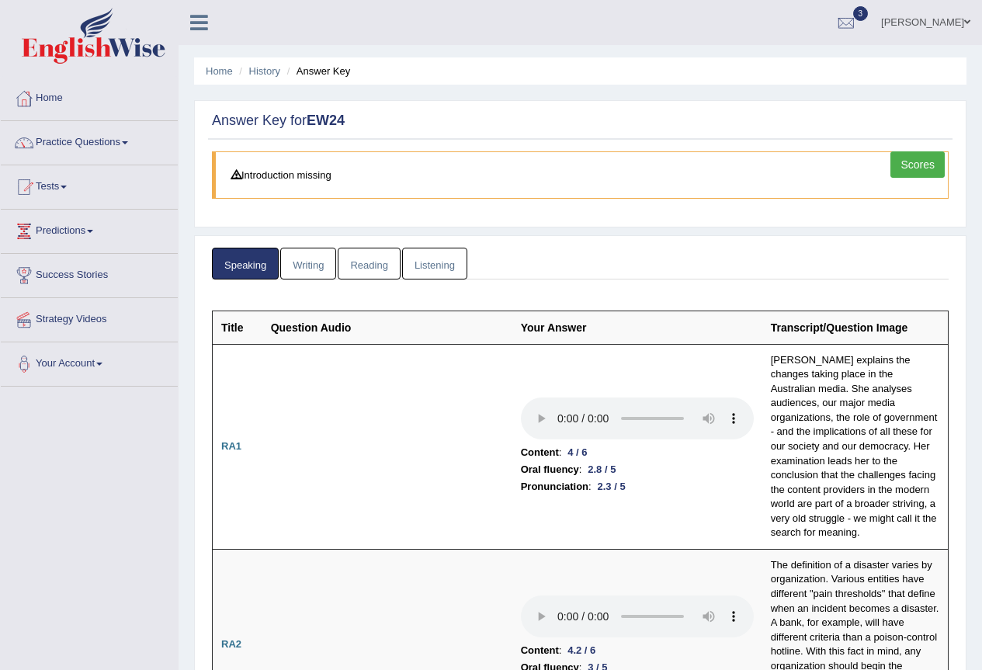
click at [300, 269] on link "Writing" at bounding box center [308, 264] width 56 height 32
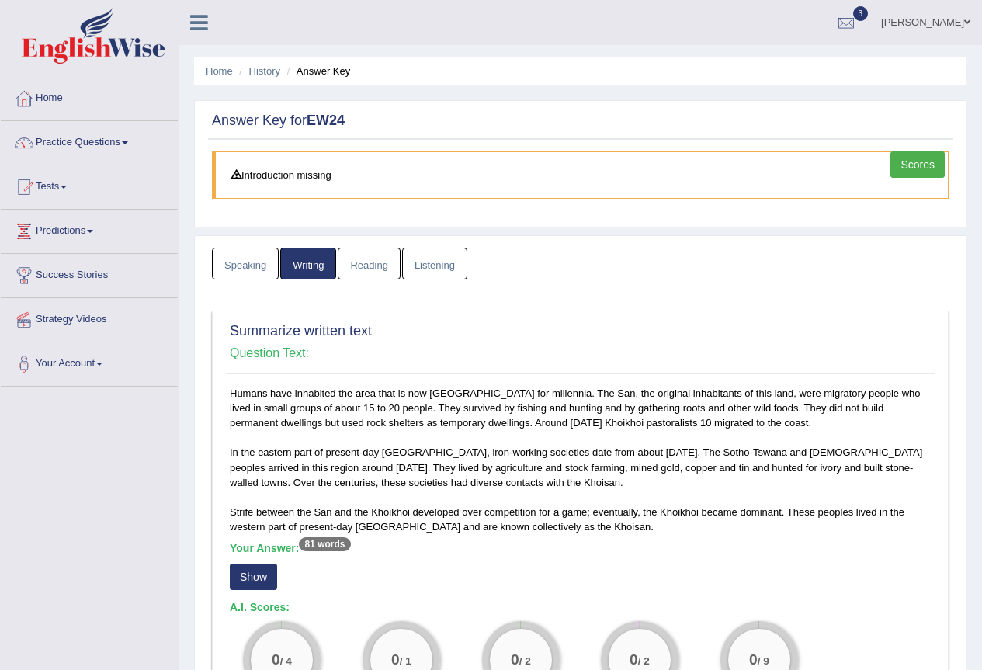
scroll to position [233, 0]
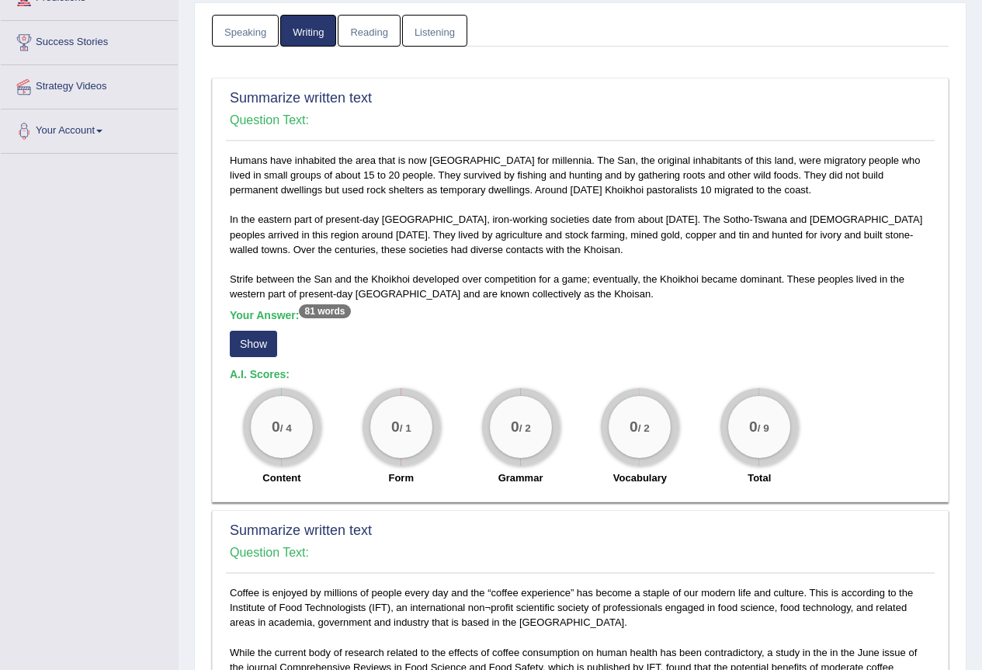
click at [246, 347] on button "Show" at bounding box center [253, 344] width 47 height 26
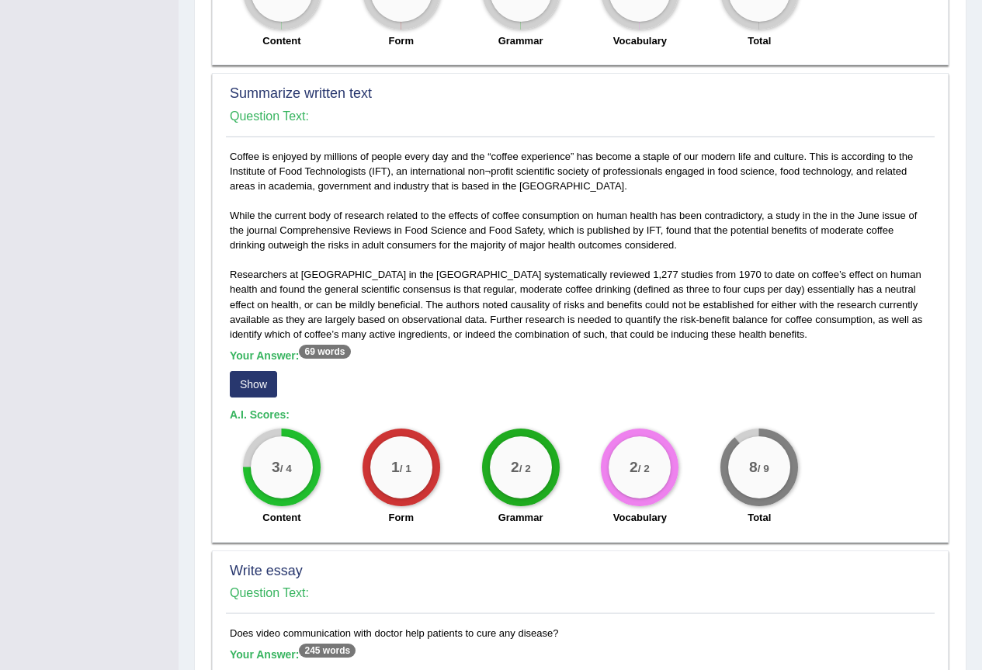
scroll to position [776, 0]
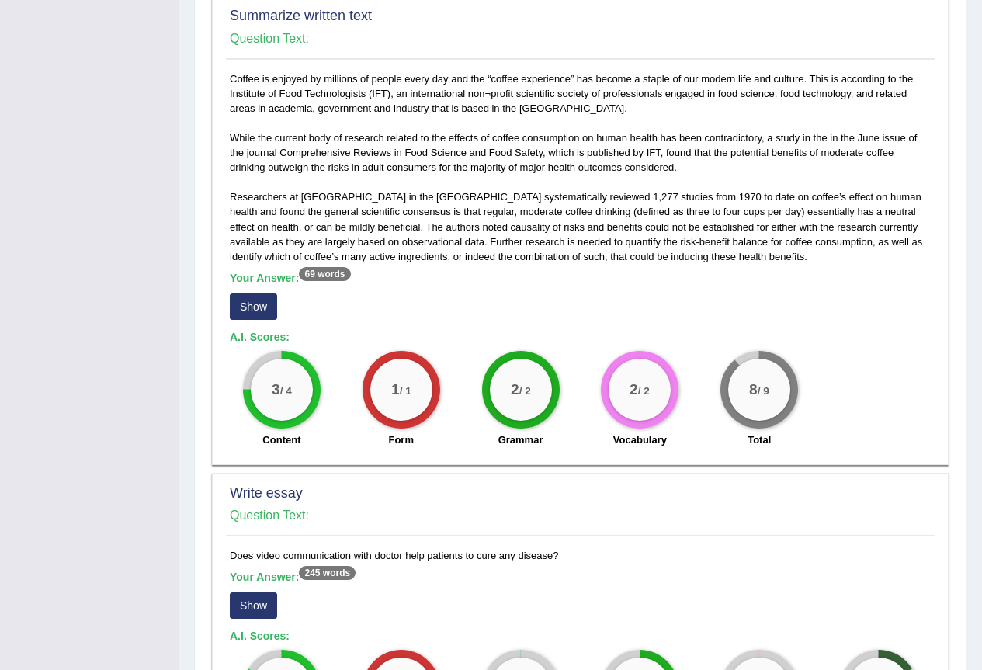
click at [255, 305] on button "Show" at bounding box center [253, 306] width 47 height 26
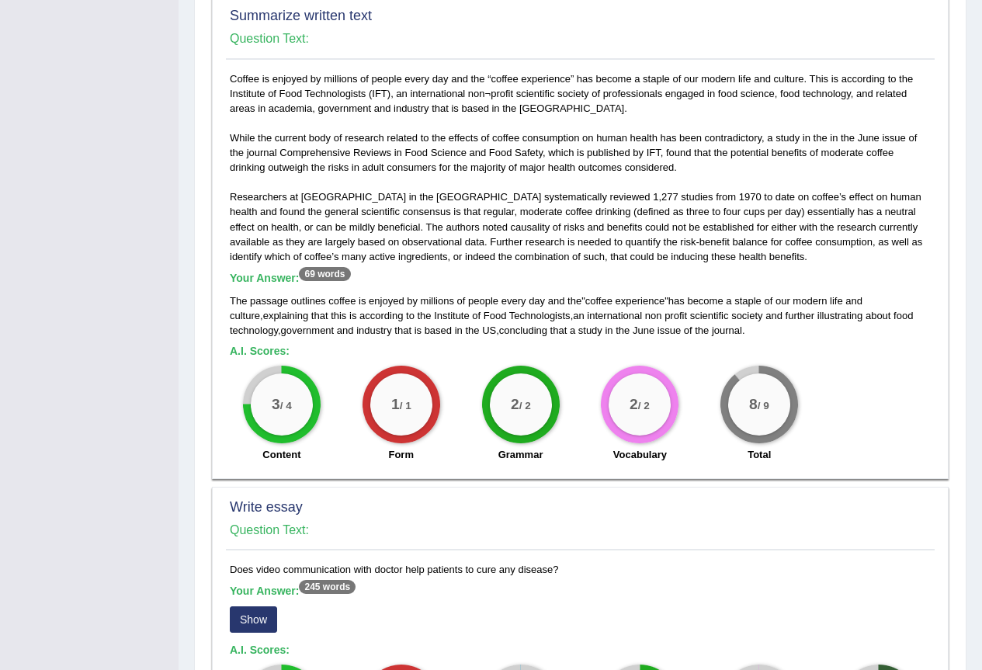
scroll to position [1056, 0]
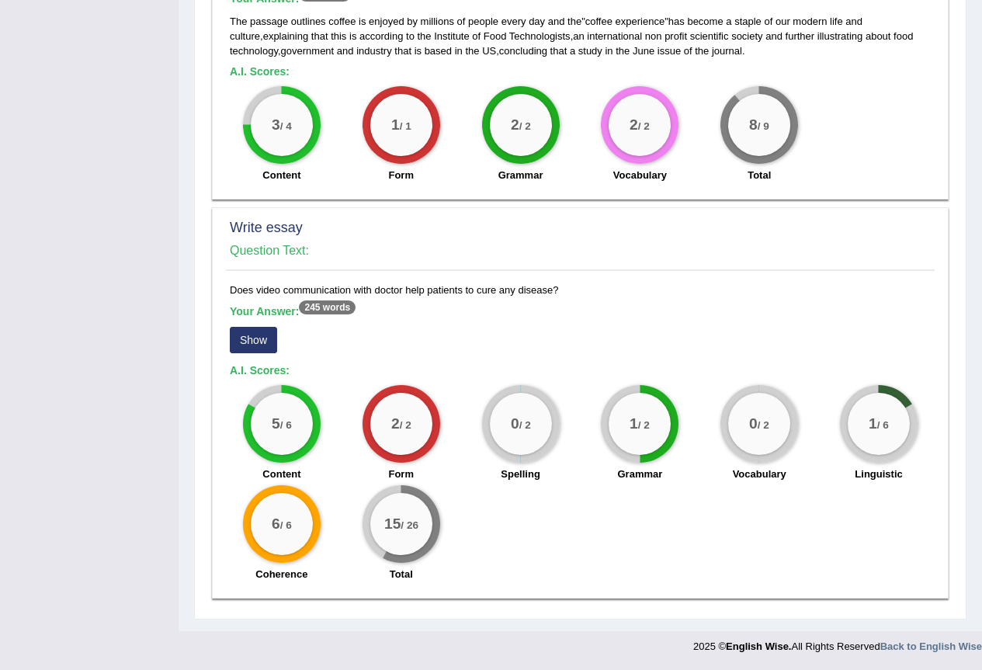
click at [258, 341] on button "Show" at bounding box center [253, 340] width 47 height 26
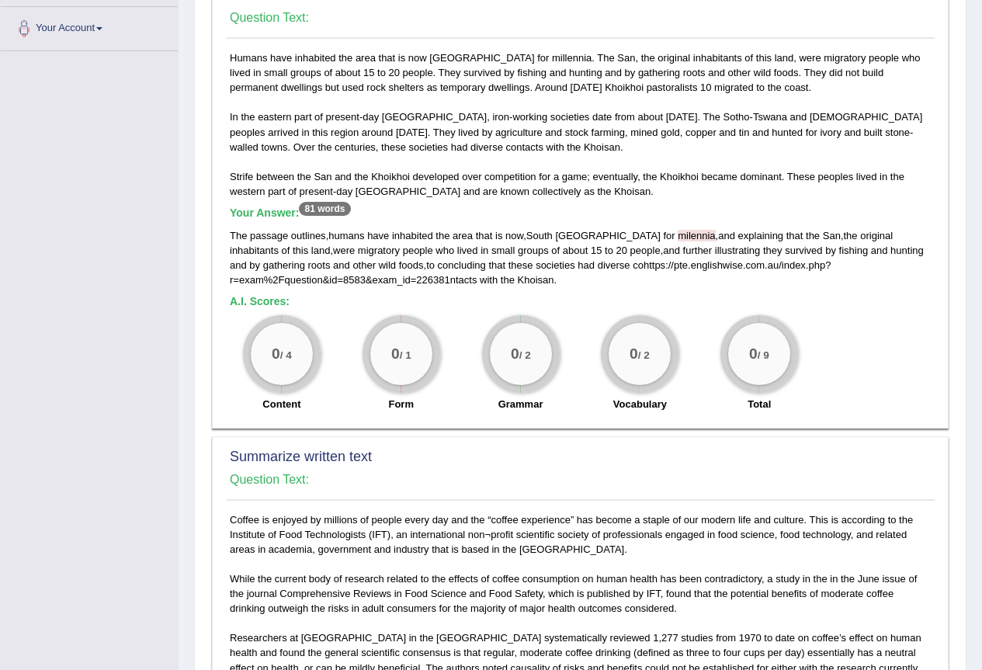
scroll to position [0, 0]
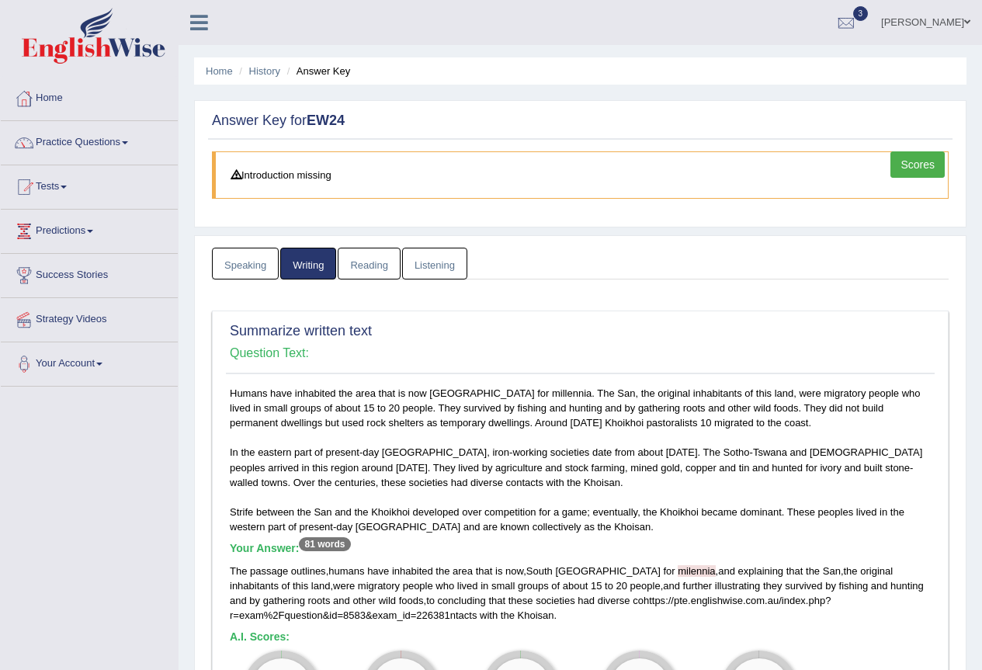
click at [372, 260] on link "Reading" at bounding box center [369, 264] width 62 height 32
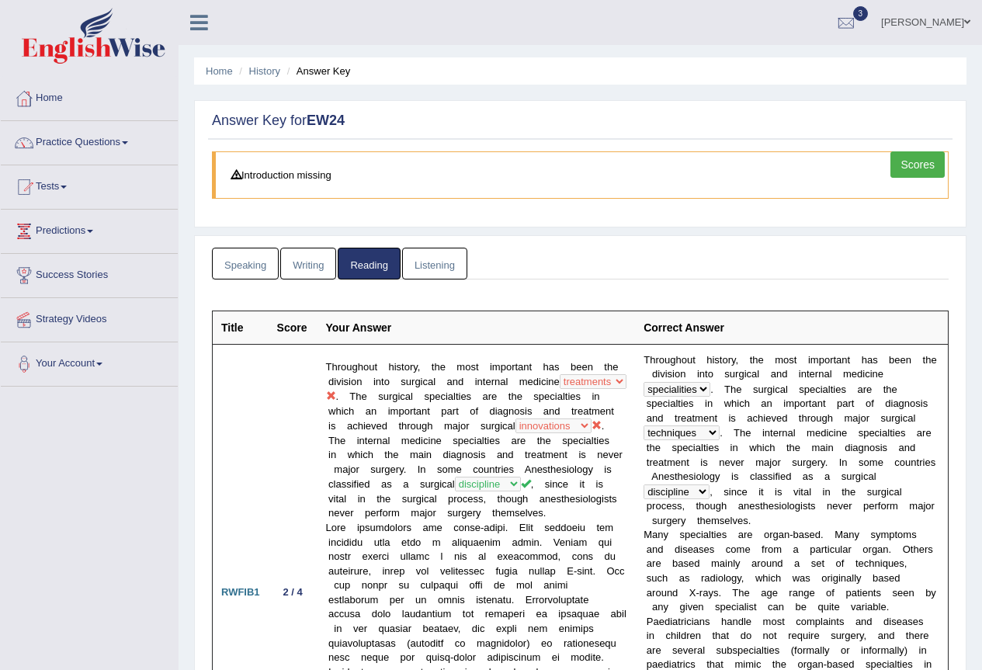
click at [445, 258] on link "Listening" at bounding box center [434, 264] width 65 height 32
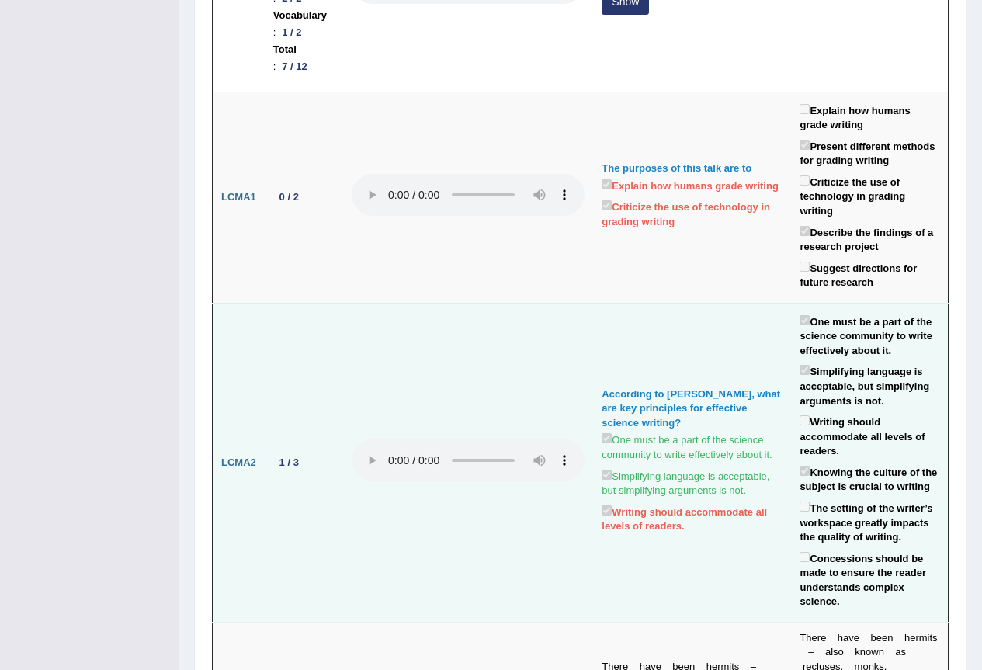
scroll to position [78, 0]
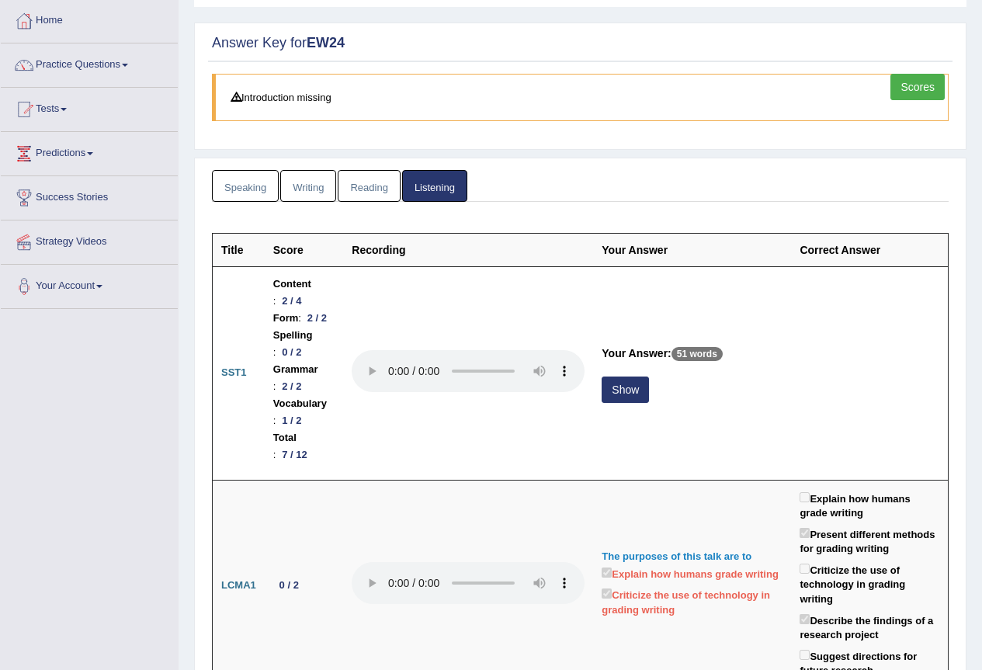
click at [372, 172] on link "Reading" at bounding box center [369, 186] width 62 height 32
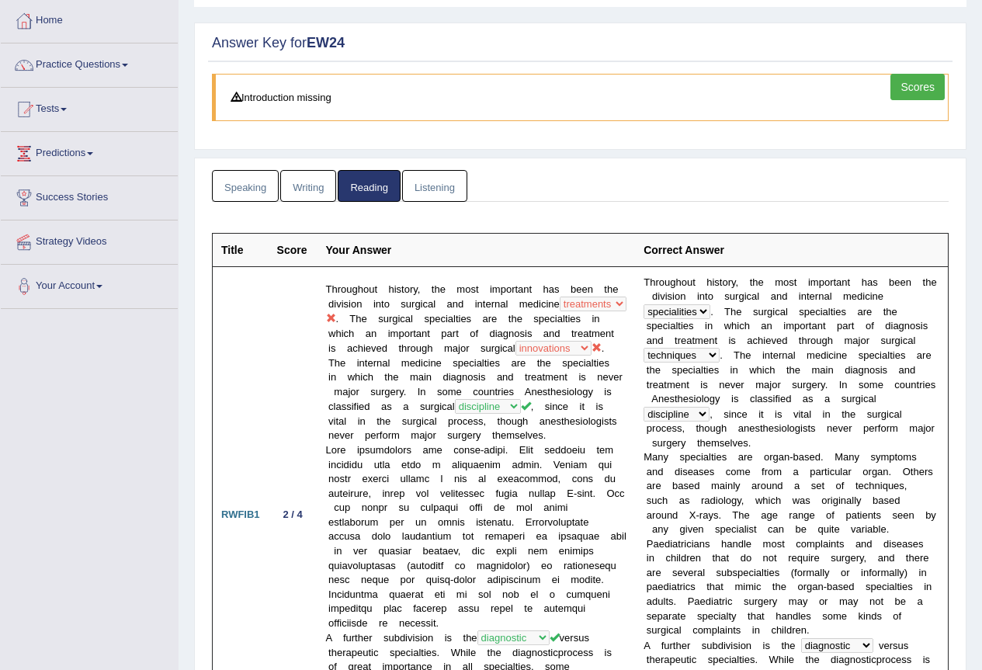
click at [242, 175] on link "Speaking" at bounding box center [245, 186] width 67 height 32
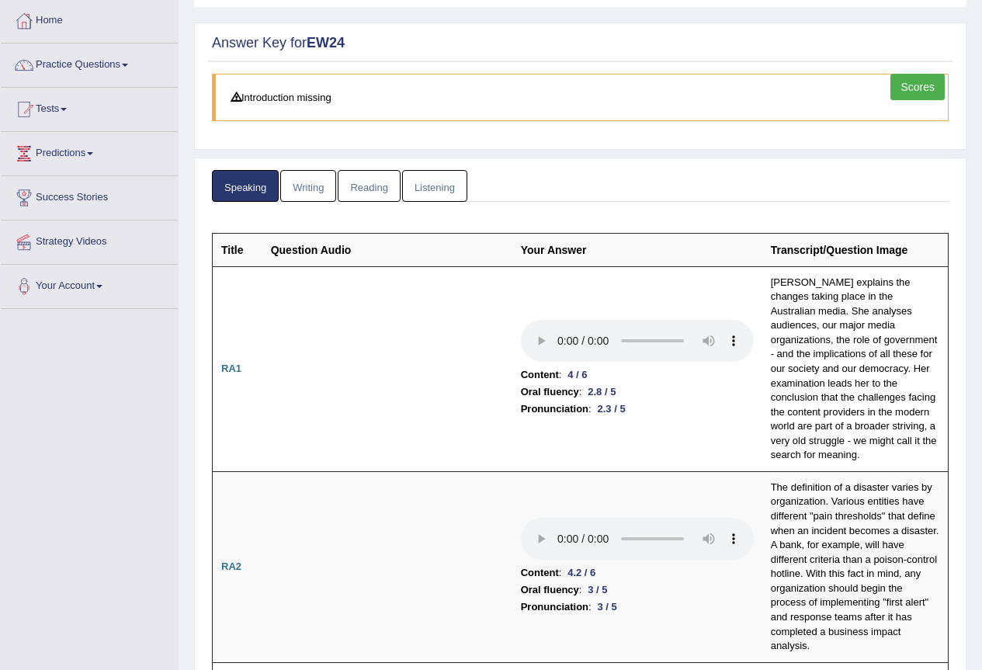
click at [905, 81] on link "Scores" at bounding box center [917, 87] width 54 height 26
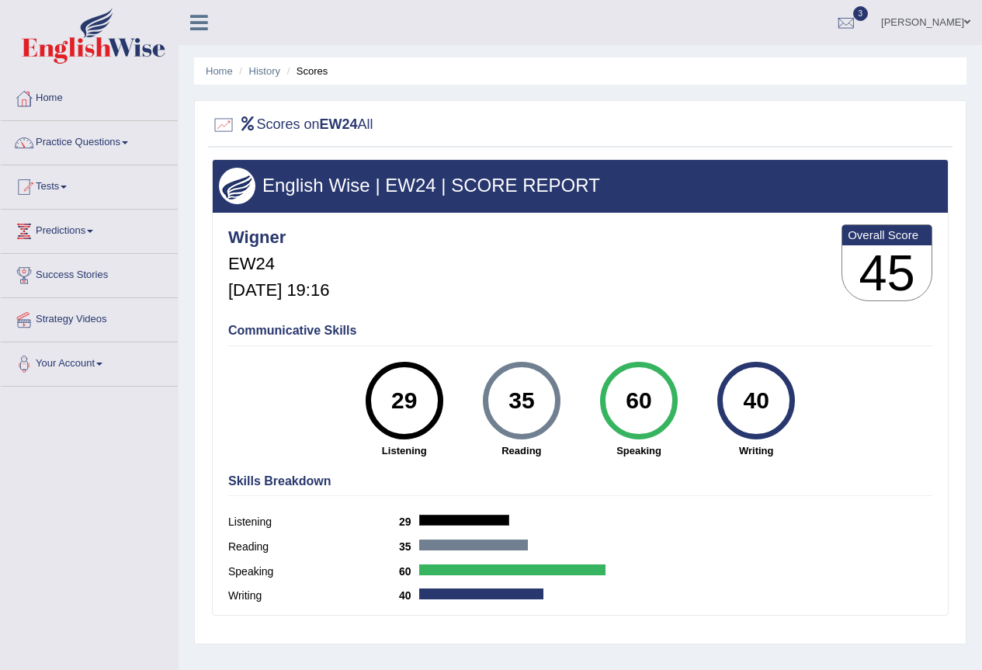
click at [403, 400] on div "29" at bounding box center [404, 400] width 57 height 65
